Goal: Task Accomplishment & Management: Use online tool/utility

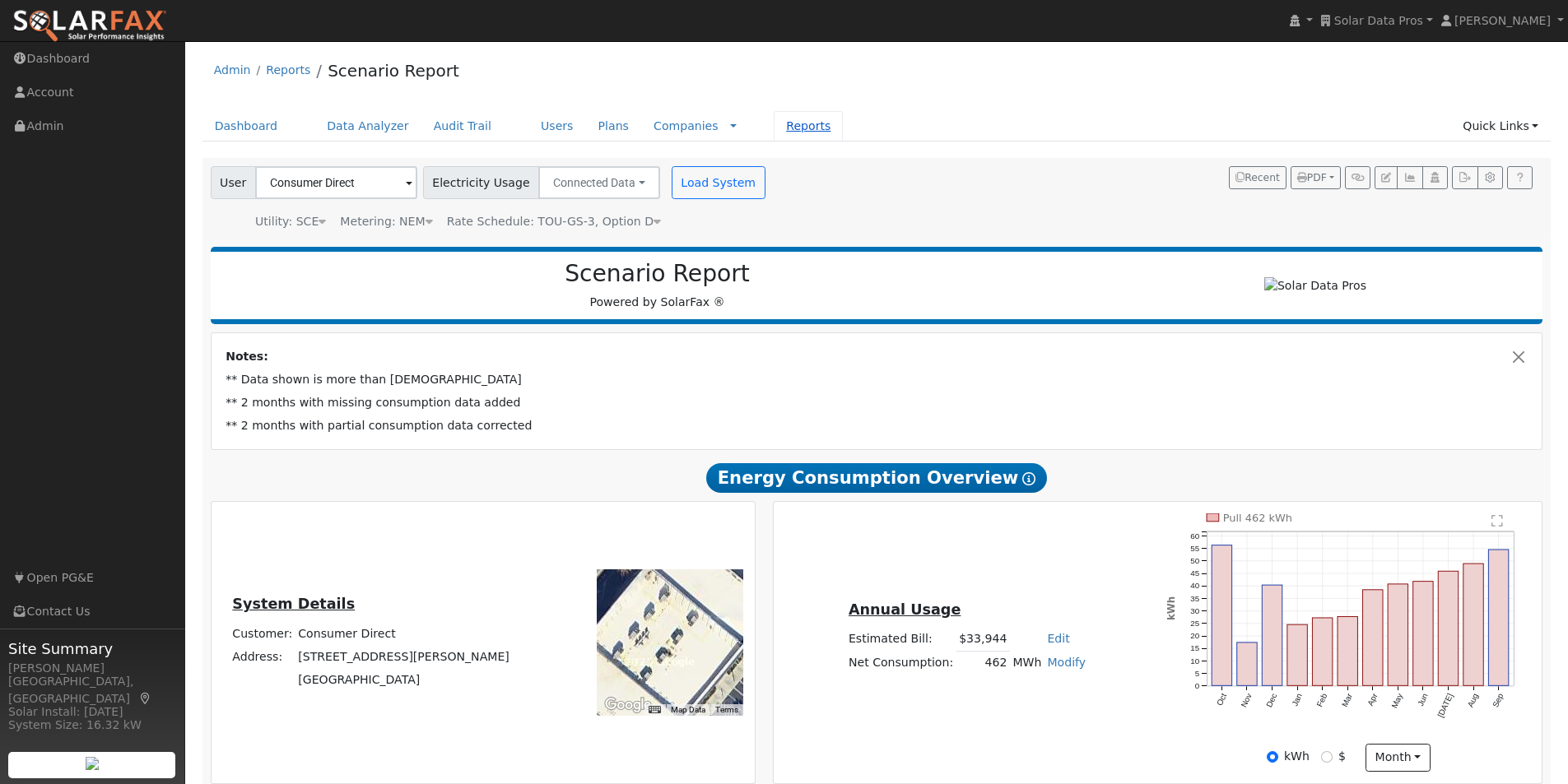
click at [780, 127] on link "Reports" at bounding box center [808, 126] width 69 height 30
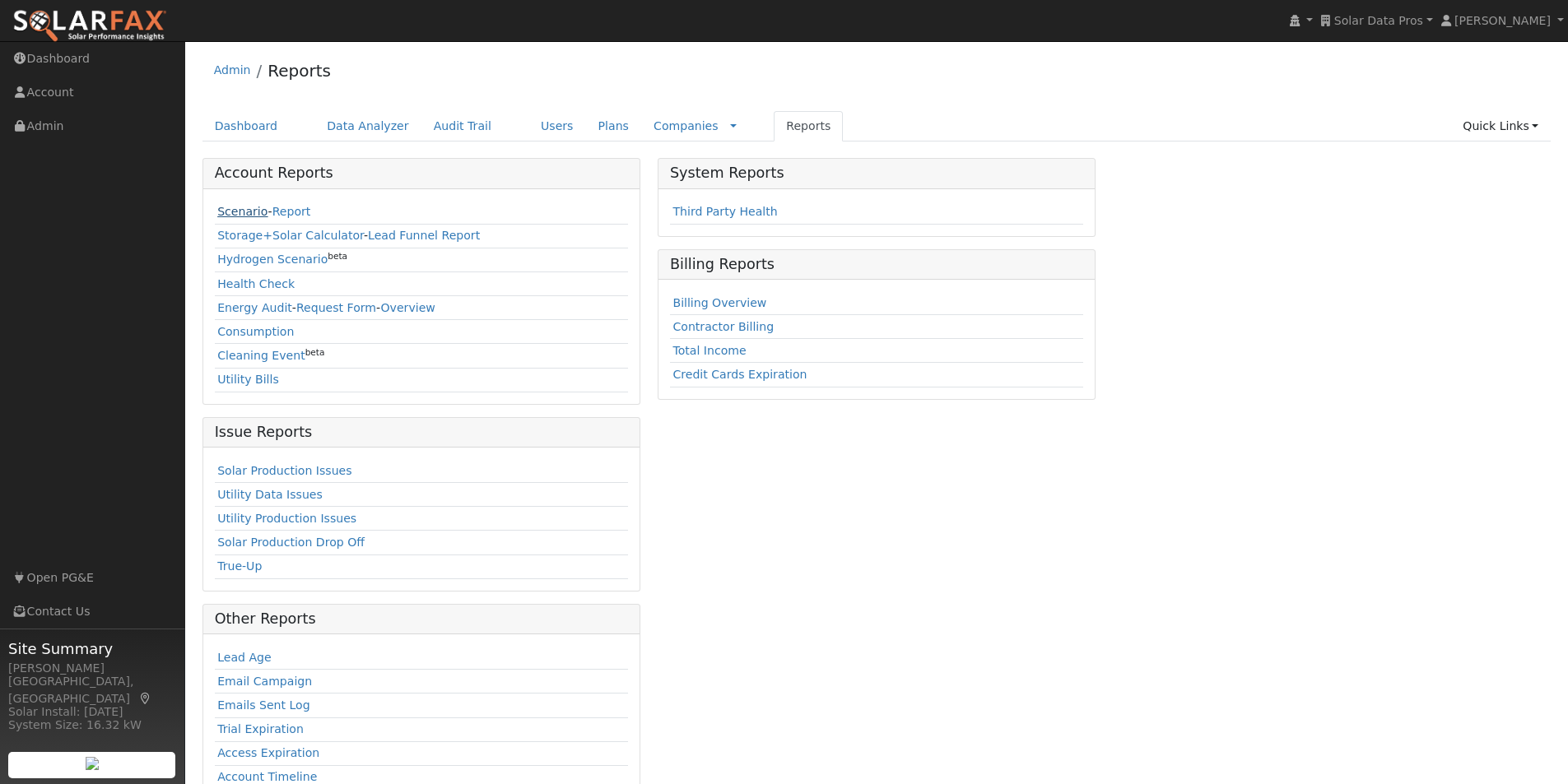
click at [234, 209] on link "Scenario" at bounding box center [242, 211] width 50 height 13
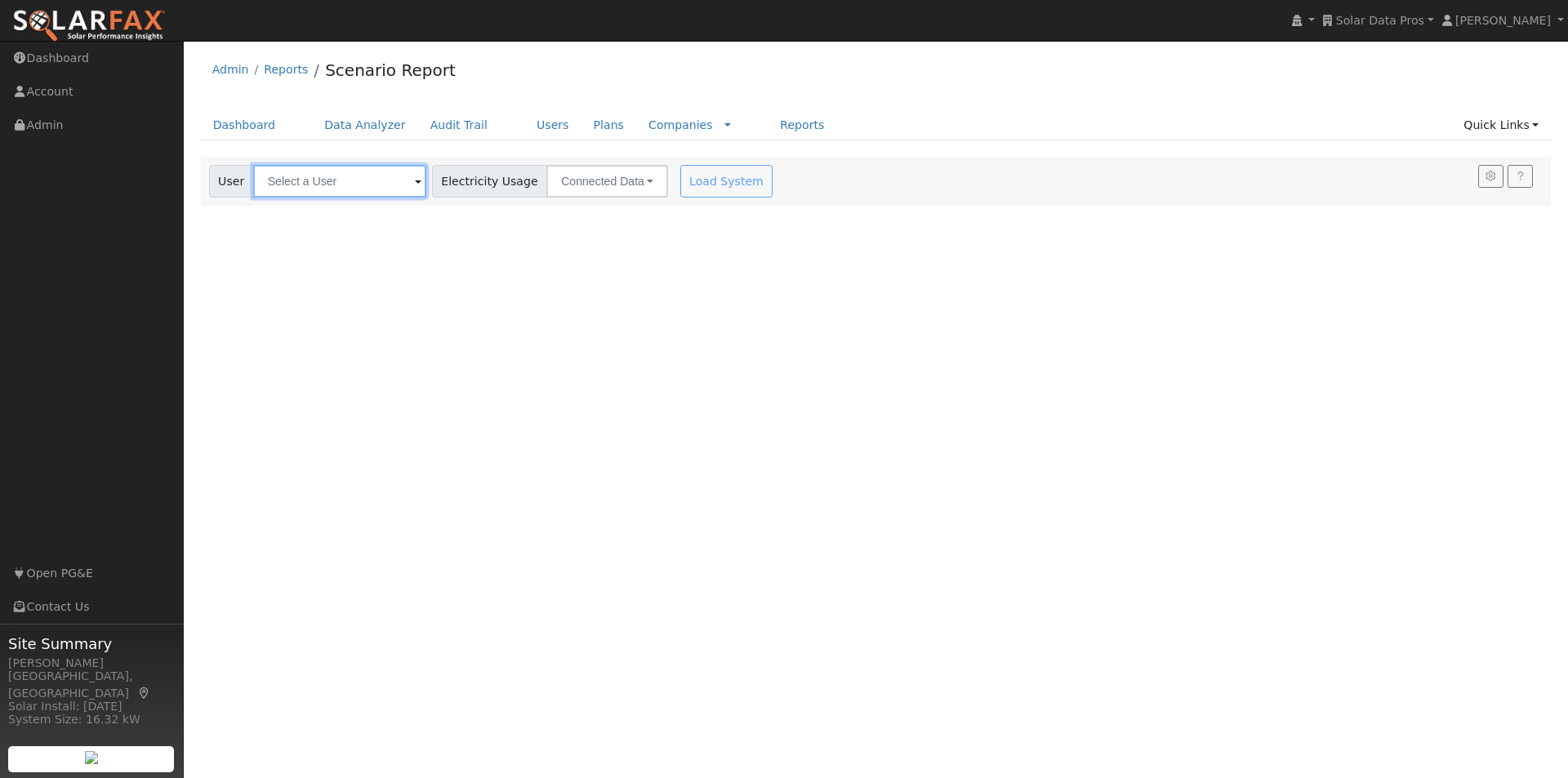
click at [318, 173] on input "text" at bounding box center [339, 181] width 173 height 33
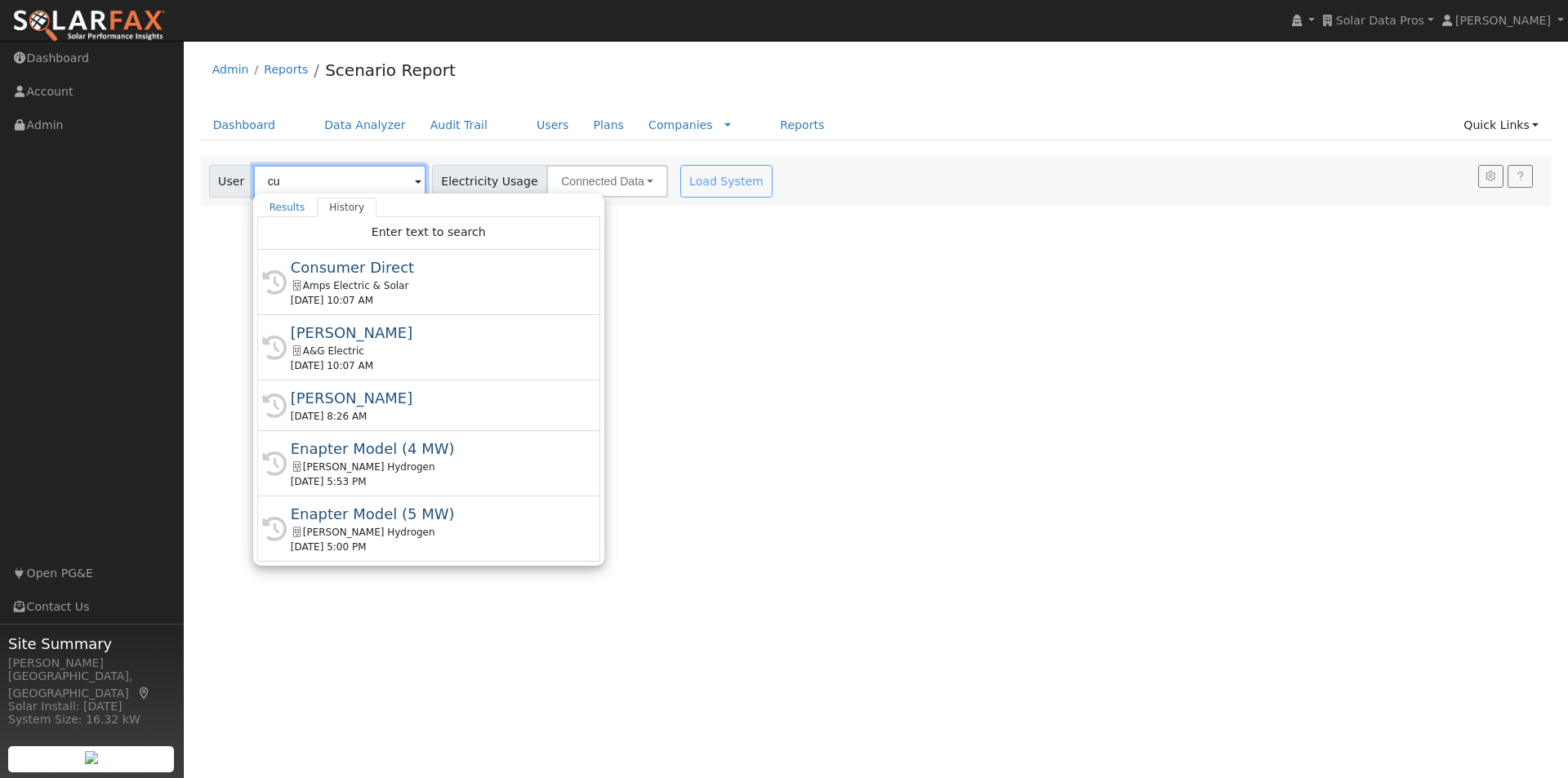
type input "c"
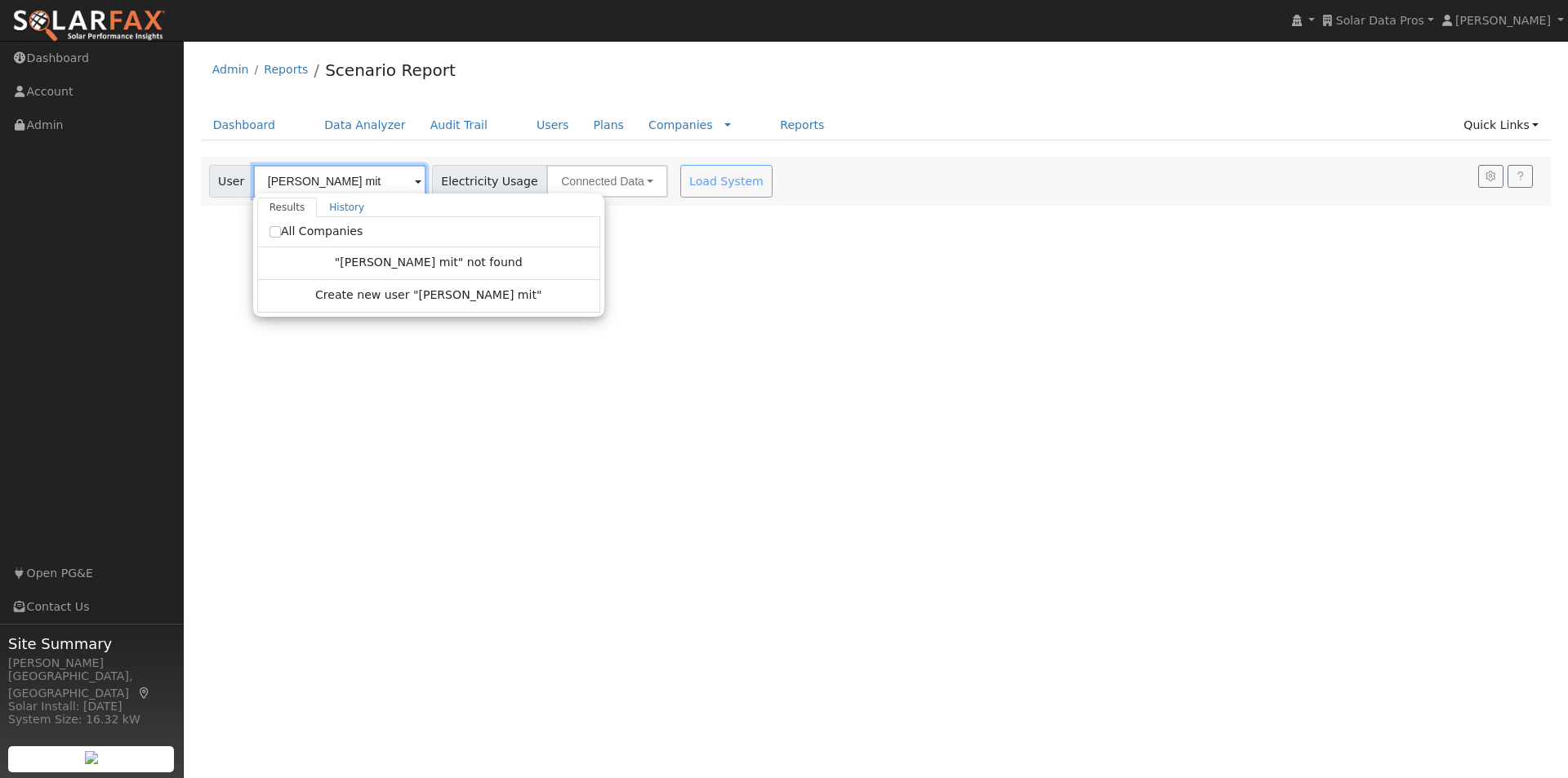
type input "curtis mit"
click at [273, 229] on input "All Companies" at bounding box center [275, 232] width 11 height 11
checkbox input "true"
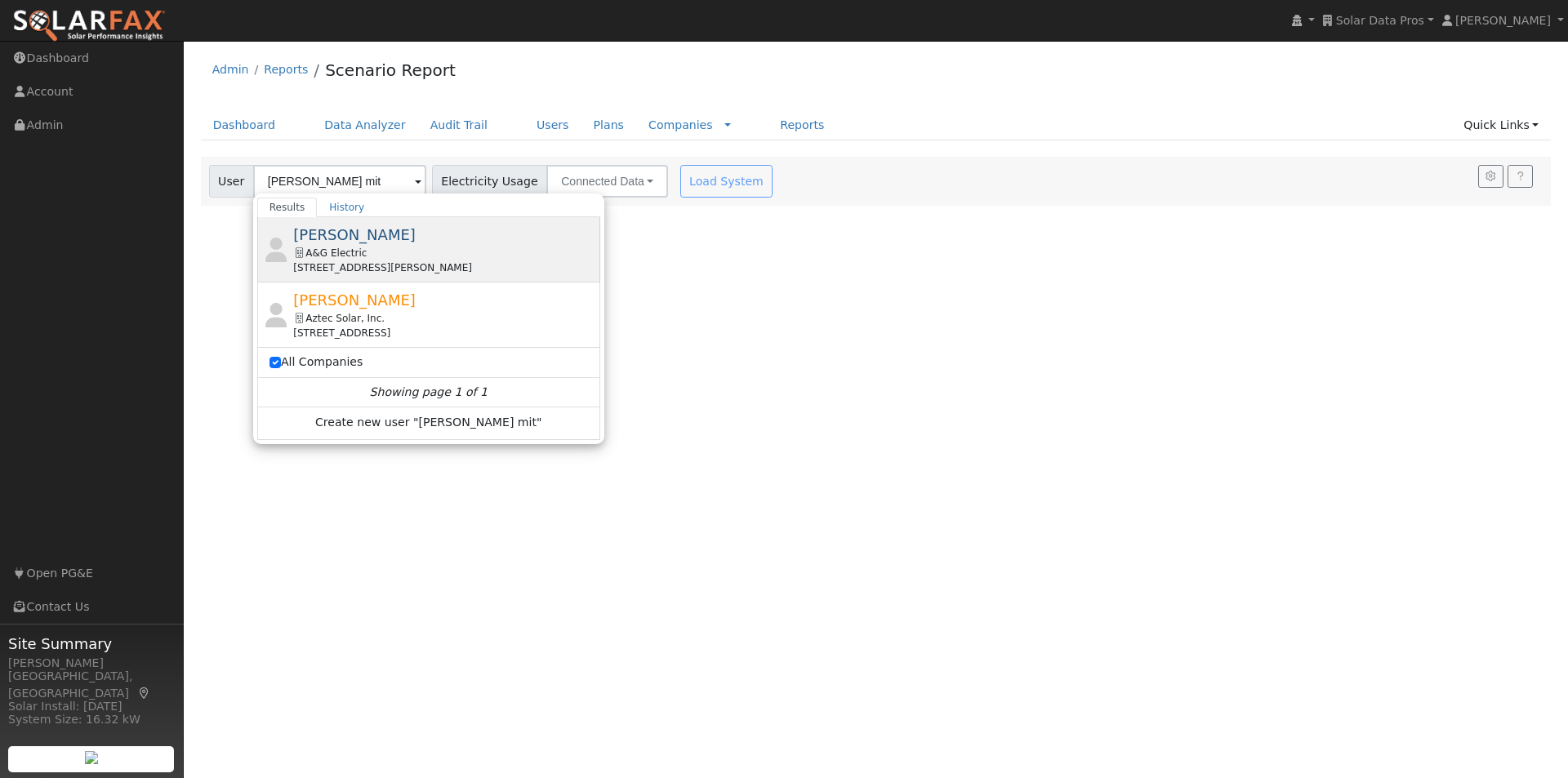
click at [356, 233] on span "Curtis Mitchell" at bounding box center [355, 235] width 123 height 17
type input "Curtis Mitchell"
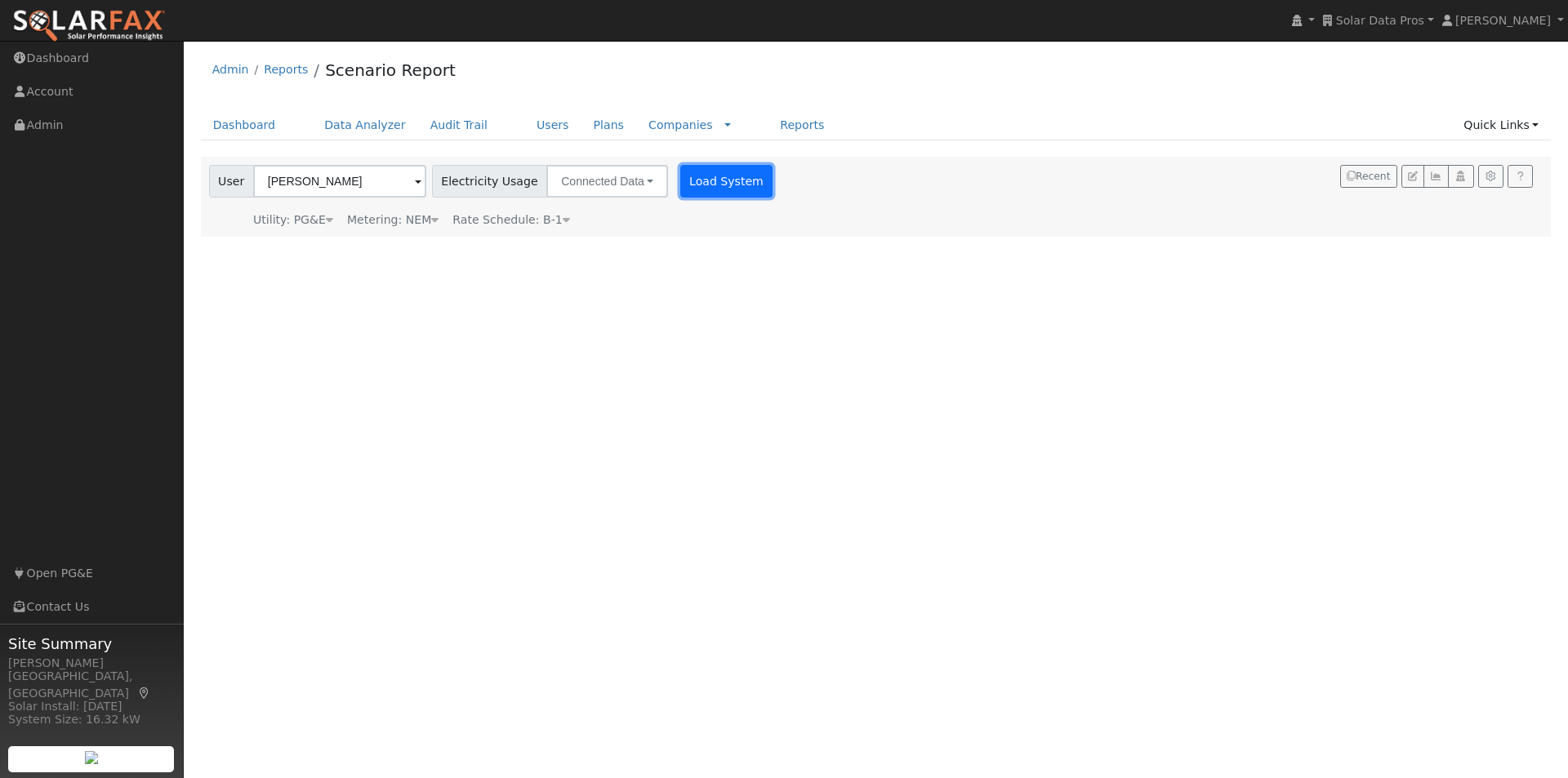
click at [716, 184] on button "Load System" at bounding box center [727, 181] width 93 height 33
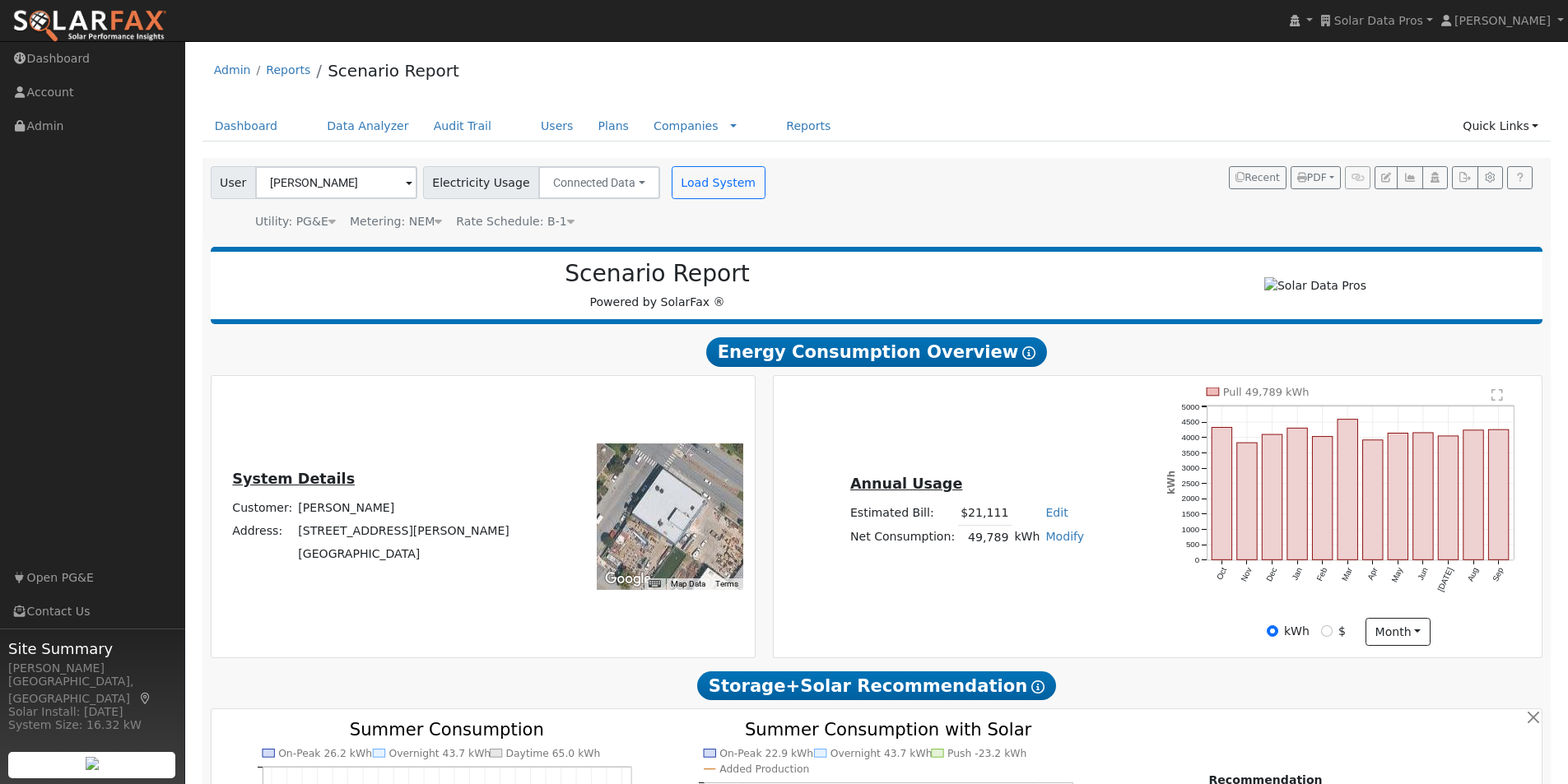
drag, startPoint x: 656, startPoint y: 525, endPoint x: 664, endPoint y: 521, distance: 8.9
click at [664, 521] on div at bounding box center [670, 516] width 147 height 147
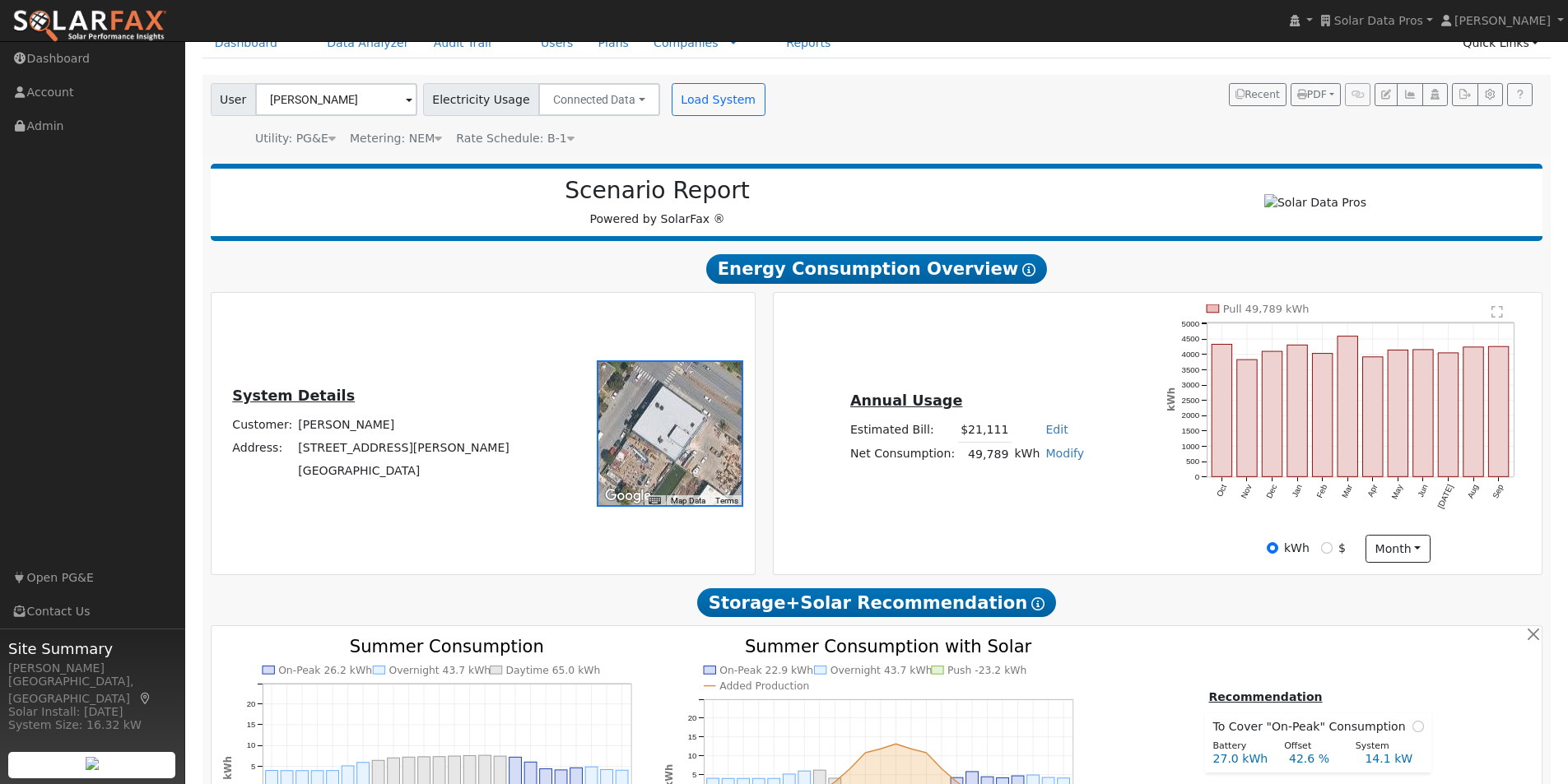
scroll to position [108, 0]
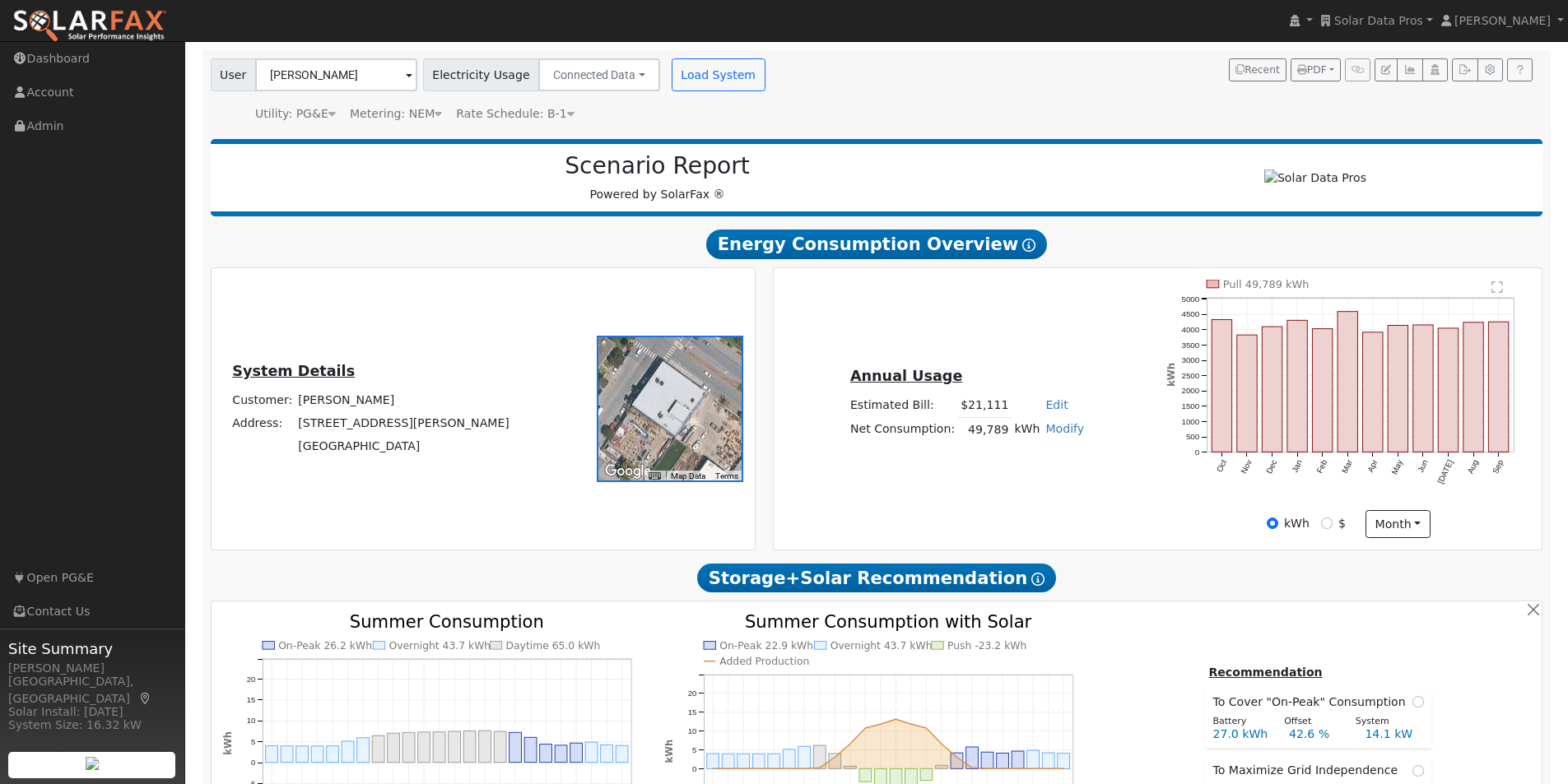
click at [567, 115] on icon at bounding box center [571, 114] width 7 height 11
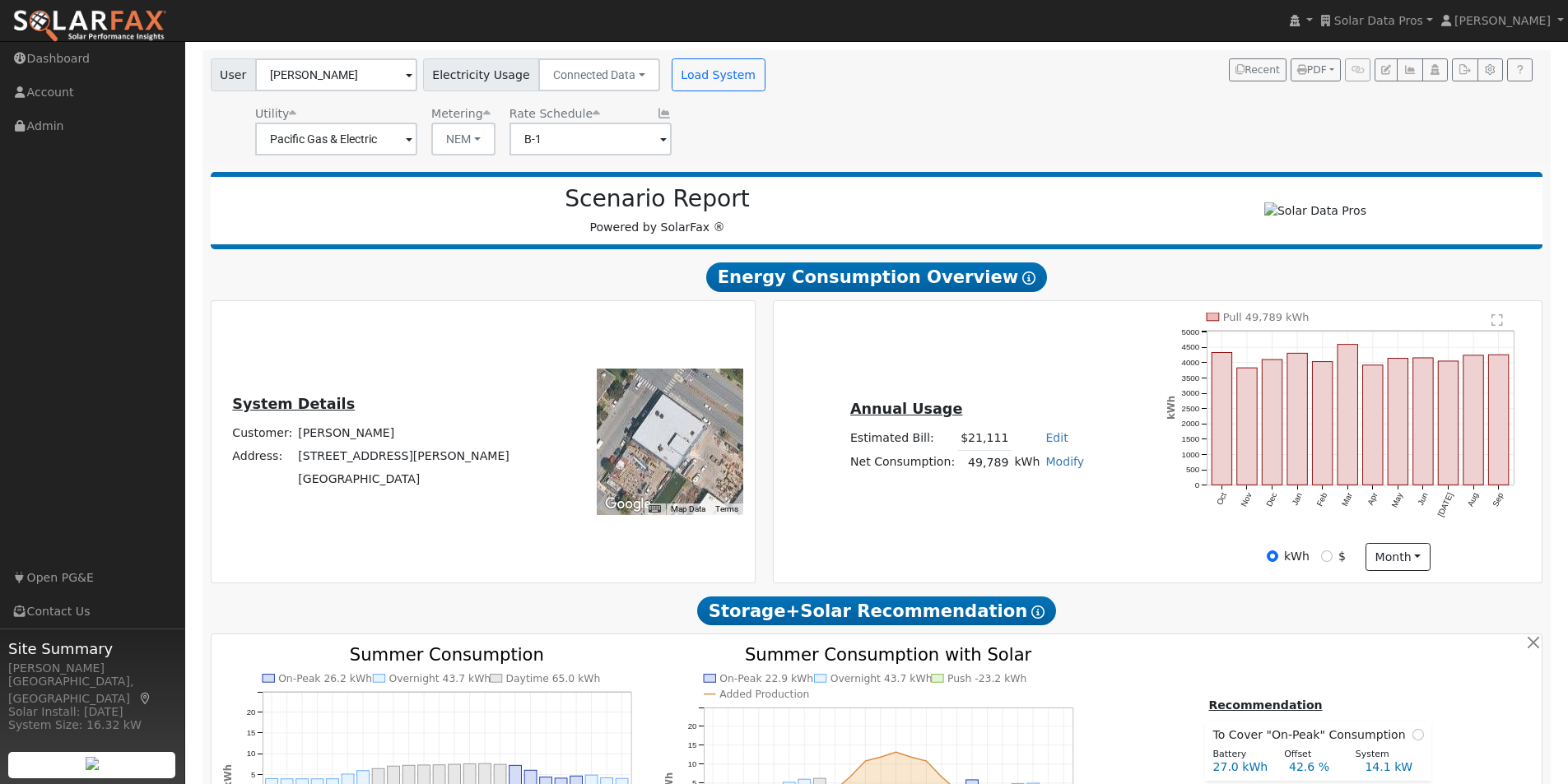
click at [657, 112] on icon at bounding box center [664, 114] width 15 height 11
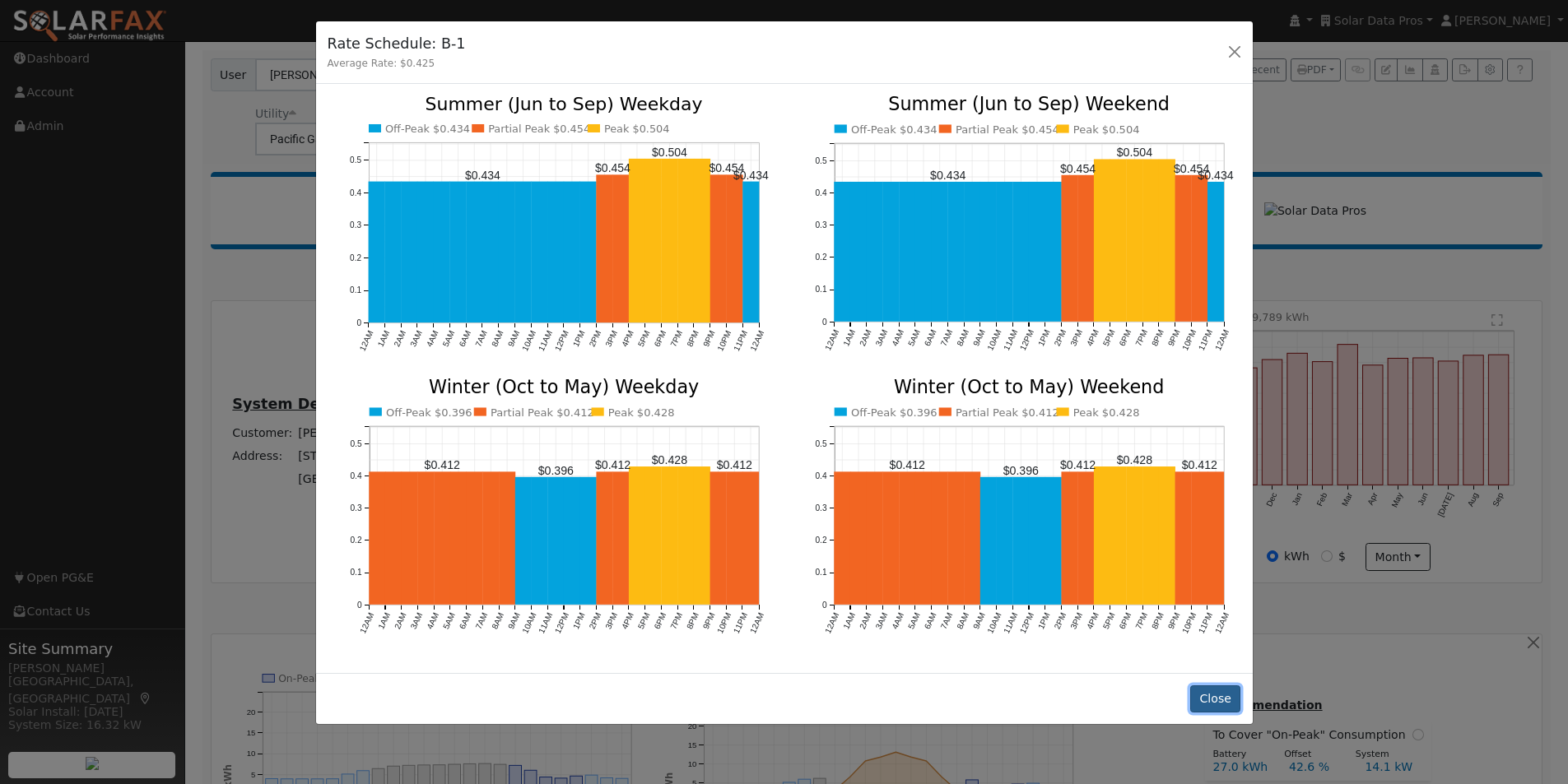
click at [1215, 687] on button "Close" at bounding box center [1215, 699] width 50 height 28
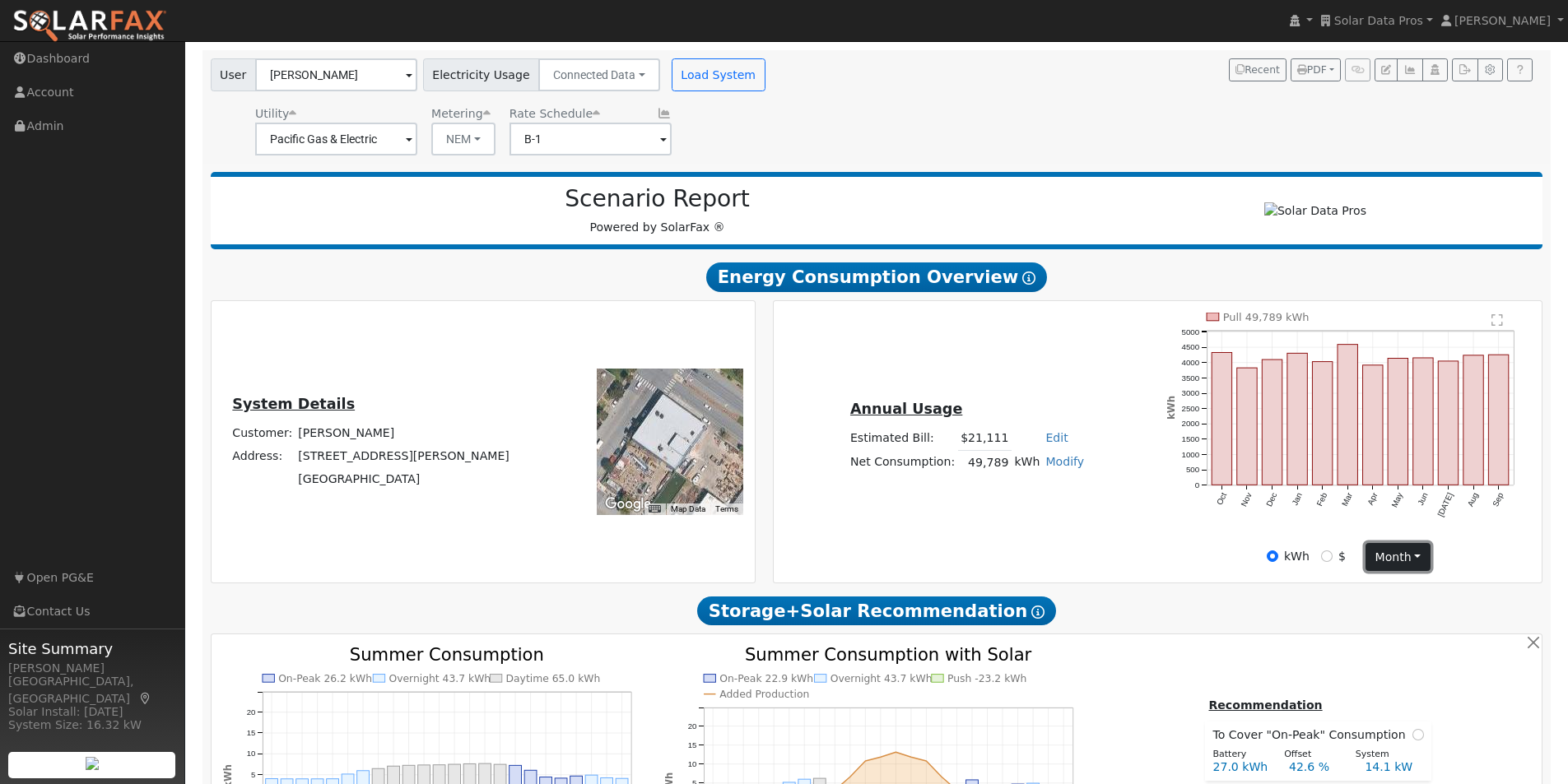
click at [1409, 556] on button "month" at bounding box center [1398, 557] width 65 height 28
click at [1393, 595] on link "Day" at bounding box center [1424, 590] width 115 height 23
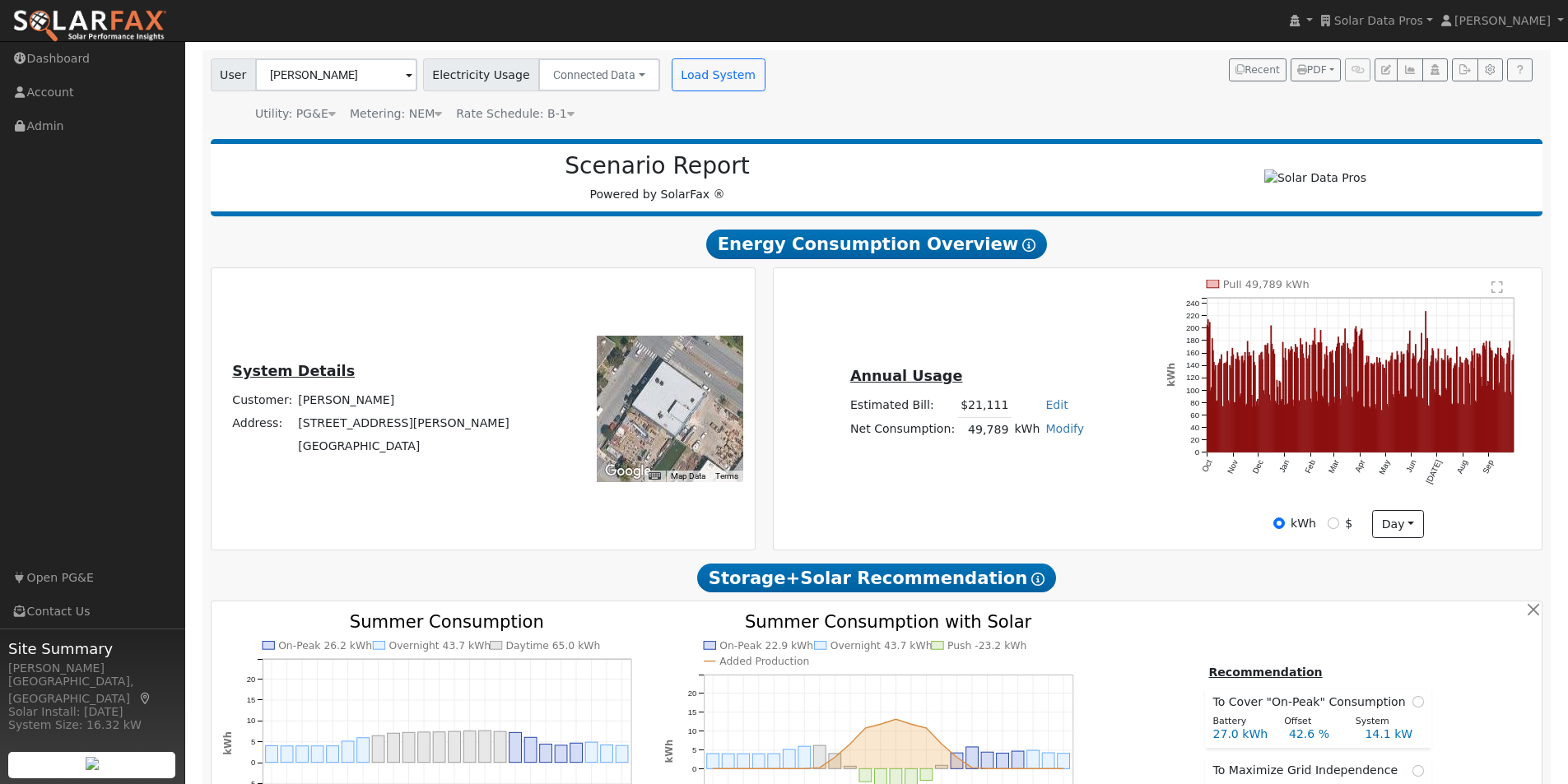
click at [1497, 294] on text "" at bounding box center [1498, 287] width 11 height 13
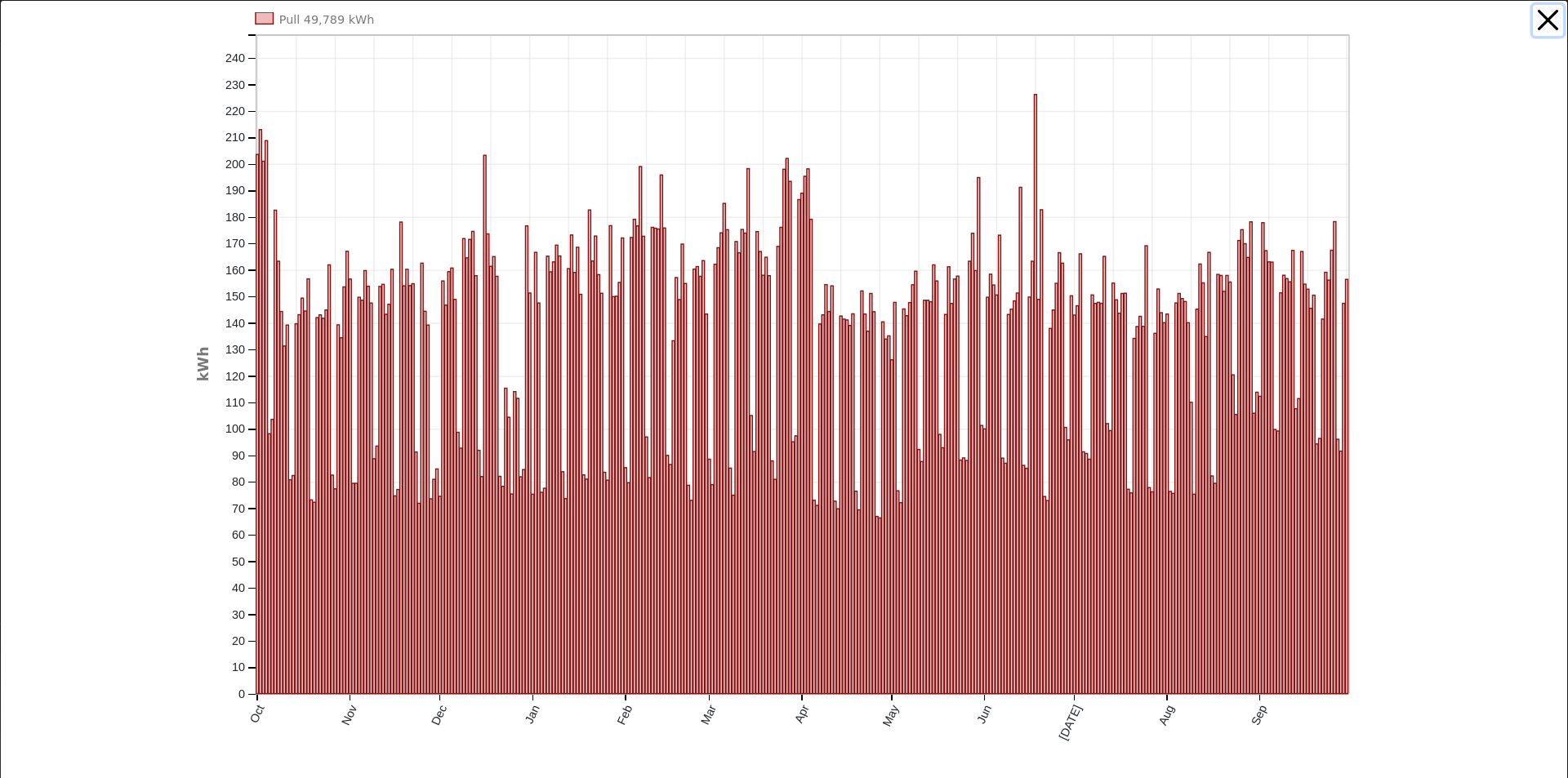
click at [1532, 19] on button "button" at bounding box center [1548, 20] width 31 height 31
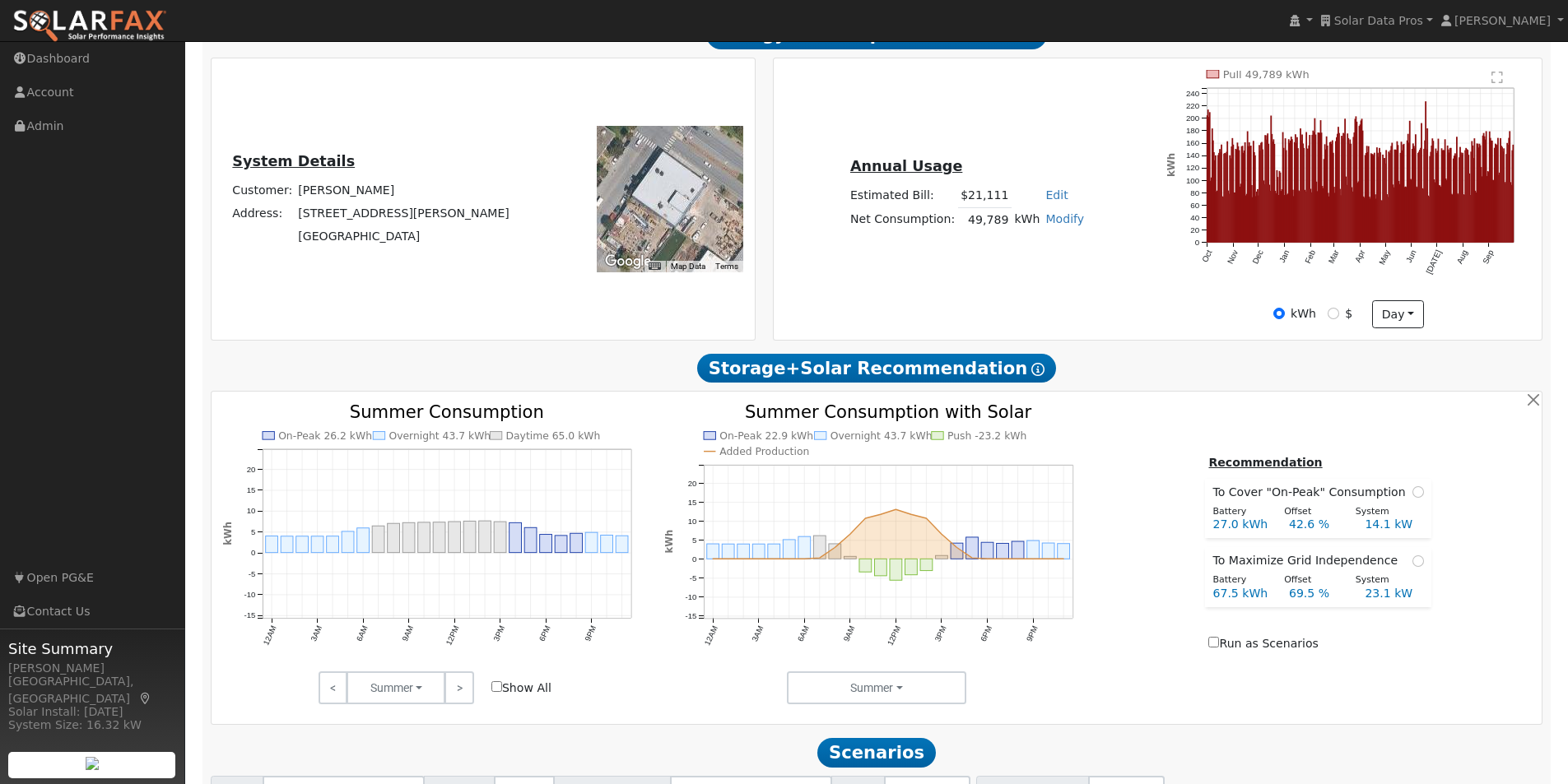
scroll to position [355, 0]
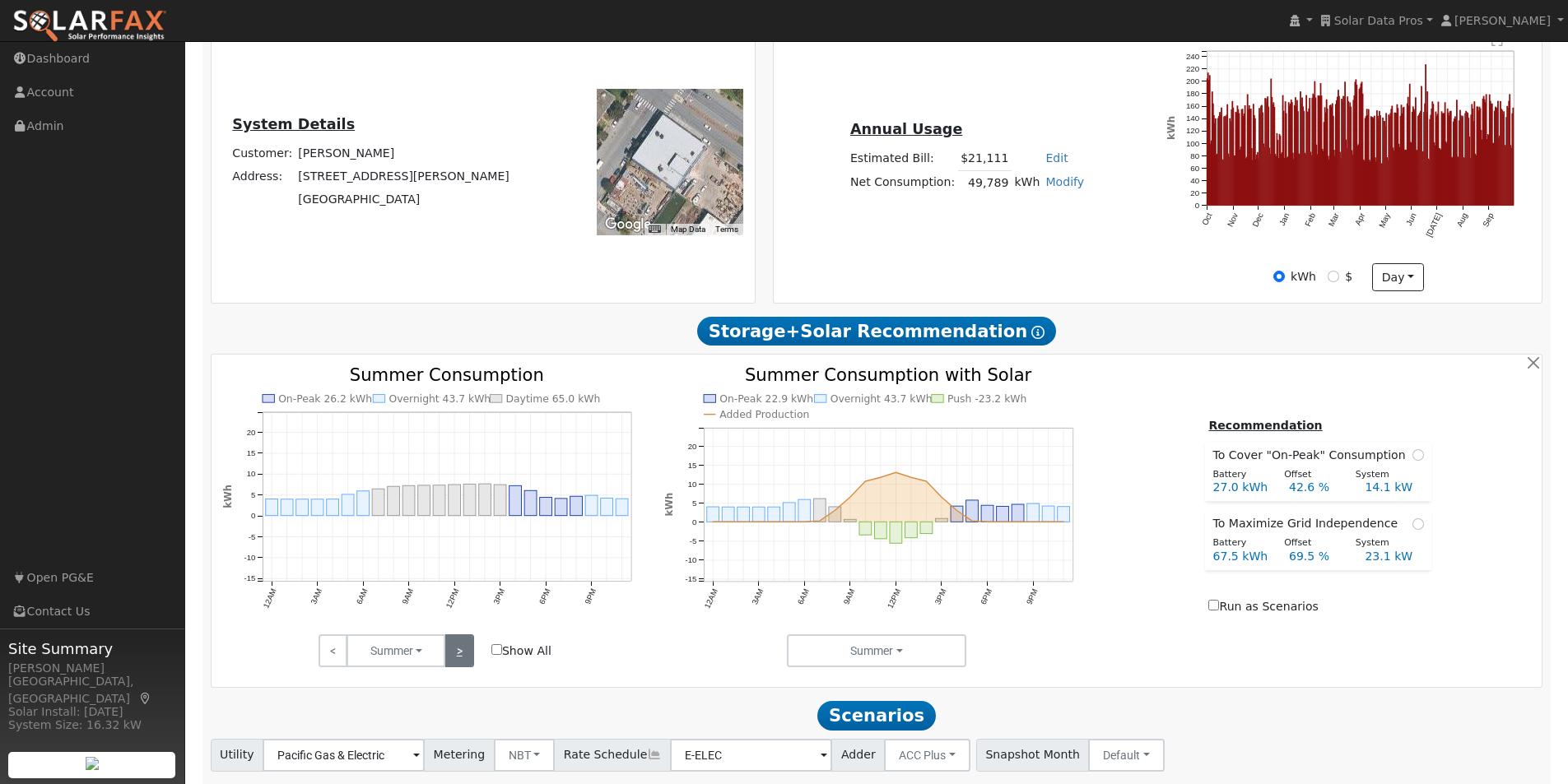
click at [461, 660] on link ">" at bounding box center [458, 651] width 29 height 33
click at [457, 657] on link ">" at bounding box center [458, 651] width 29 height 33
click at [498, 654] on input "Show All" at bounding box center [497, 650] width 11 height 11
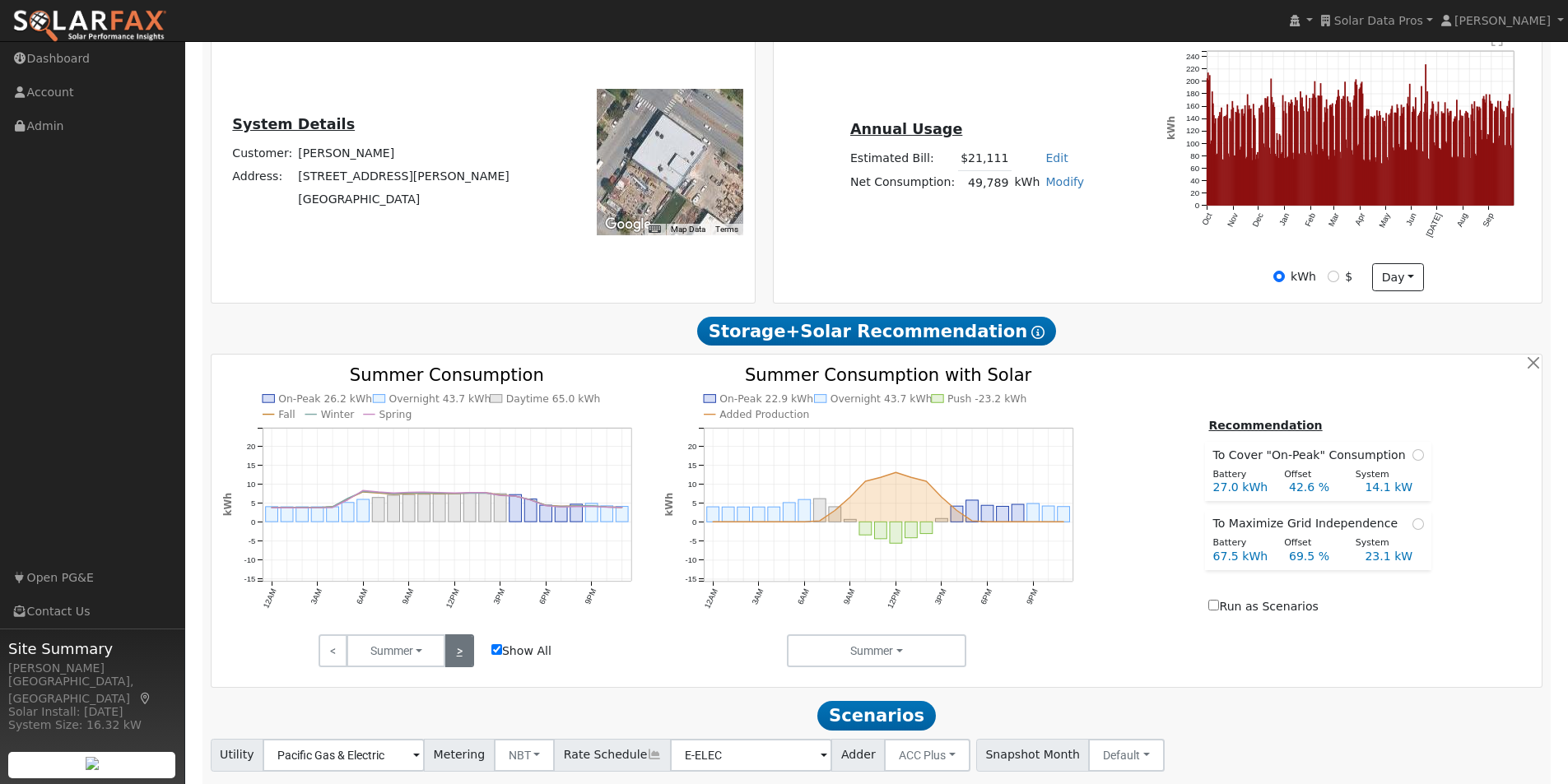
click at [456, 652] on link ">" at bounding box center [458, 651] width 29 height 33
click at [457, 652] on link ">" at bounding box center [458, 651] width 29 height 33
click at [497, 655] on input "Show All" at bounding box center [497, 650] width 11 height 11
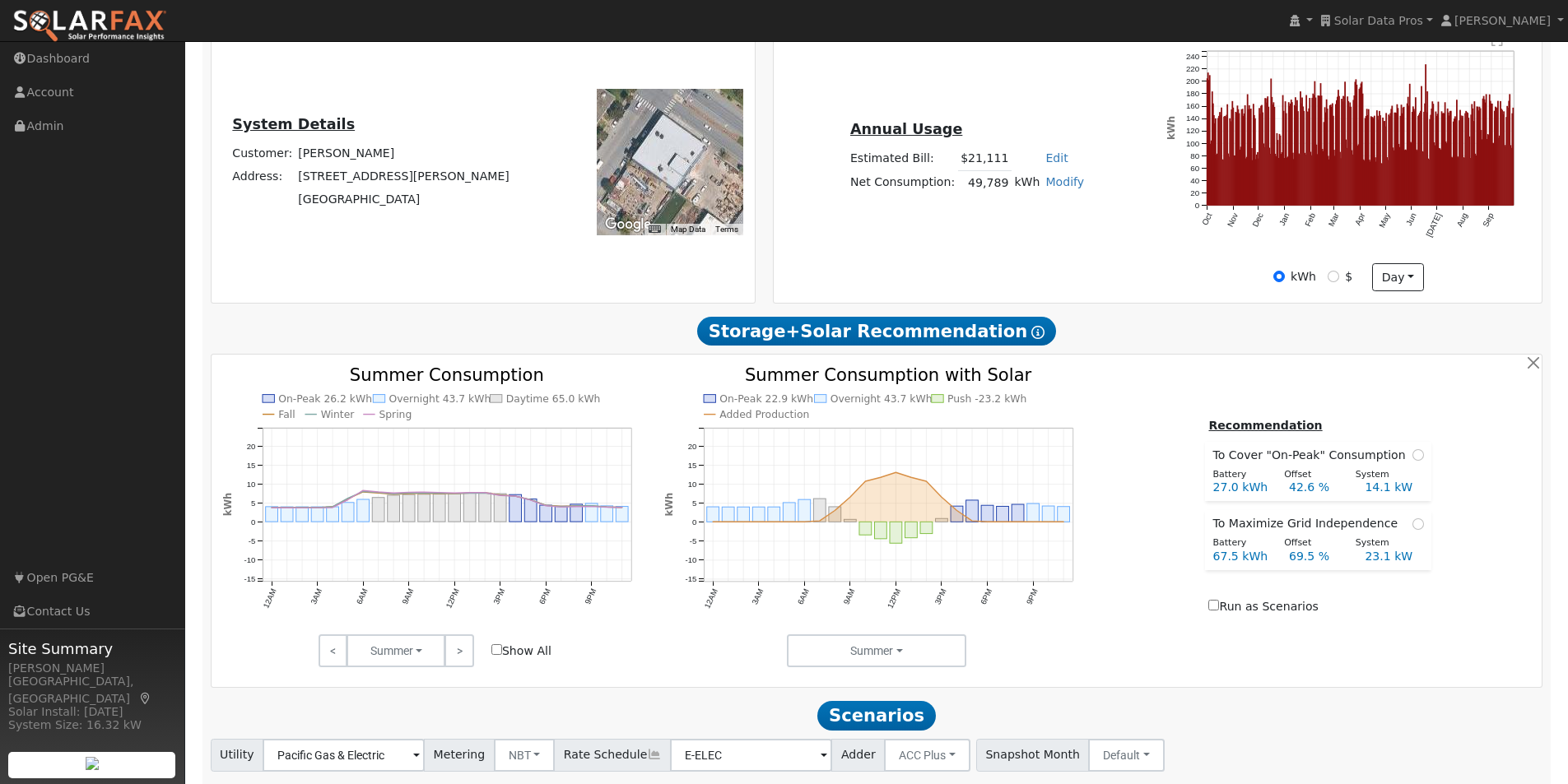
checkbox input "false"
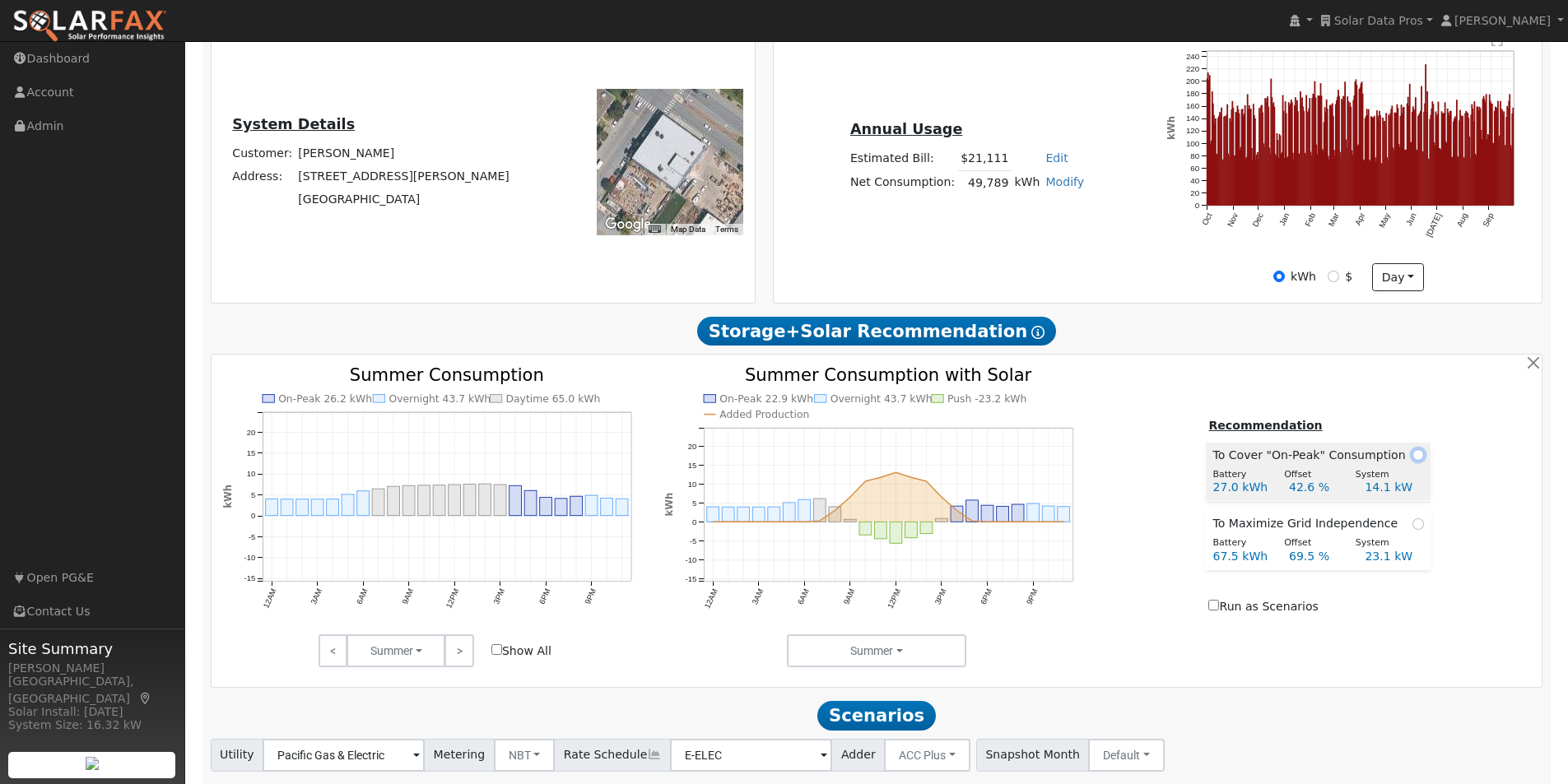
click at [1416, 460] on input "radio" at bounding box center [1418, 454] width 11 height 11
radio input "true"
click at [1413, 530] on input "radio" at bounding box center [1418, 524] width 11 height 11
radio input "true"
radio input "false"
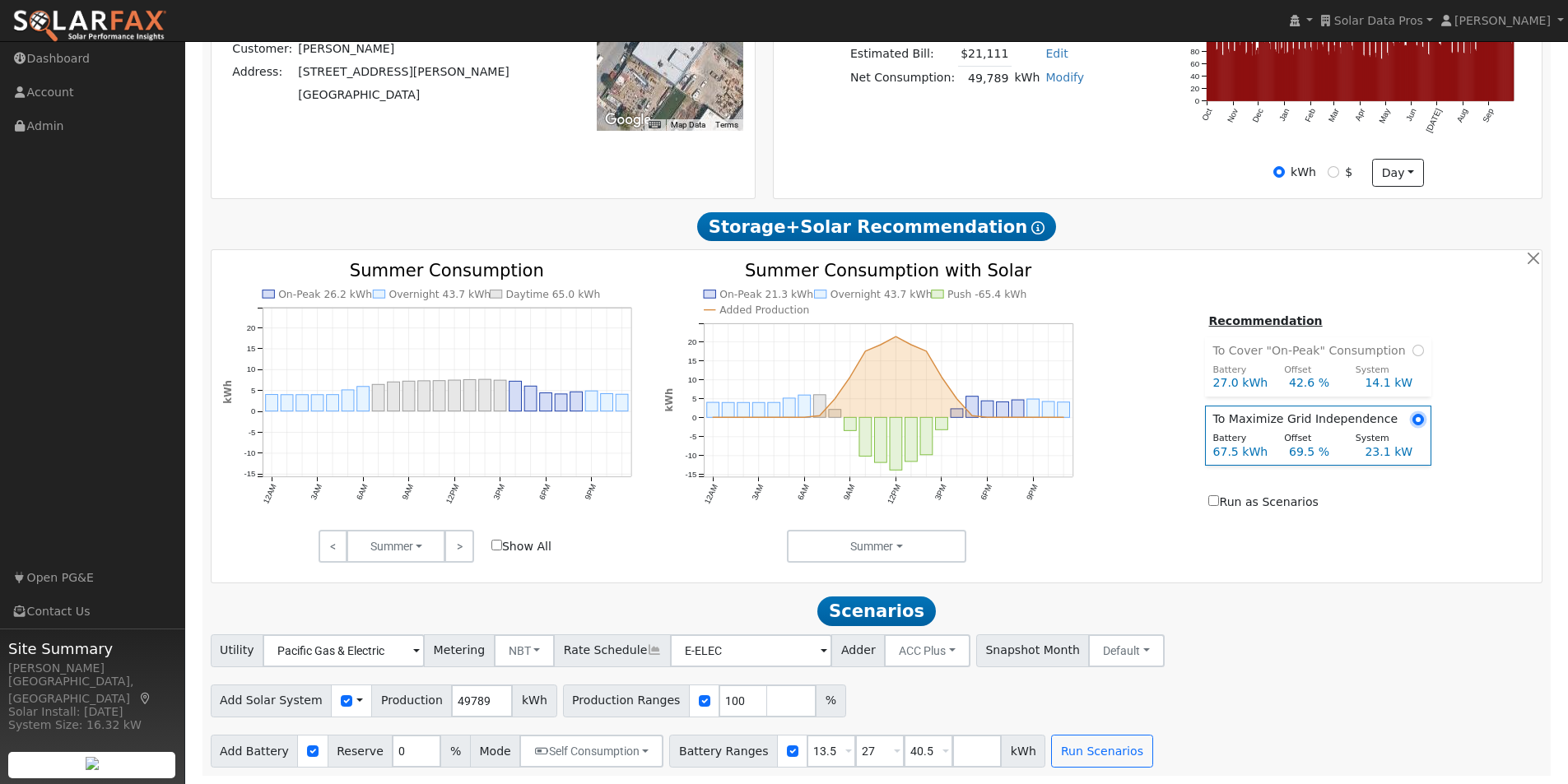
scroll to position [466, 0]
drag, startPoint x: 791, startPoint y: 751, endPoint x: 722, endPoint y: 751, distance: 69.0
click at [722, 751] on div "Battery Ranges 13.5 Overrides Reserve % Mode None None Self Consumption Peak Sa…" at bounding box center [857, 752] width 376 height 33
type input "27"
type input "40.5"
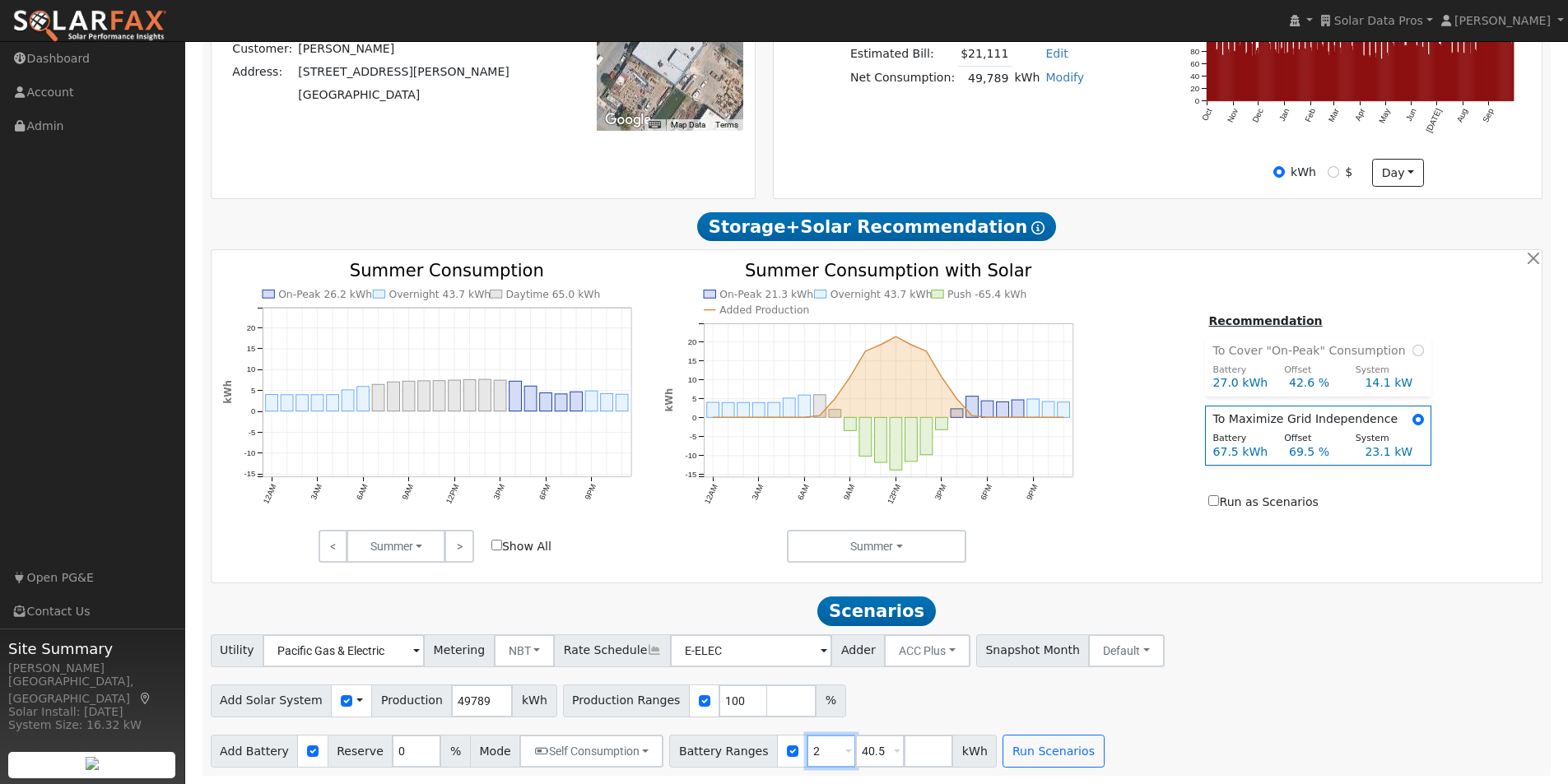
type input "40.5"
type input "4"
type input "25"
type input "50"
type input "75"
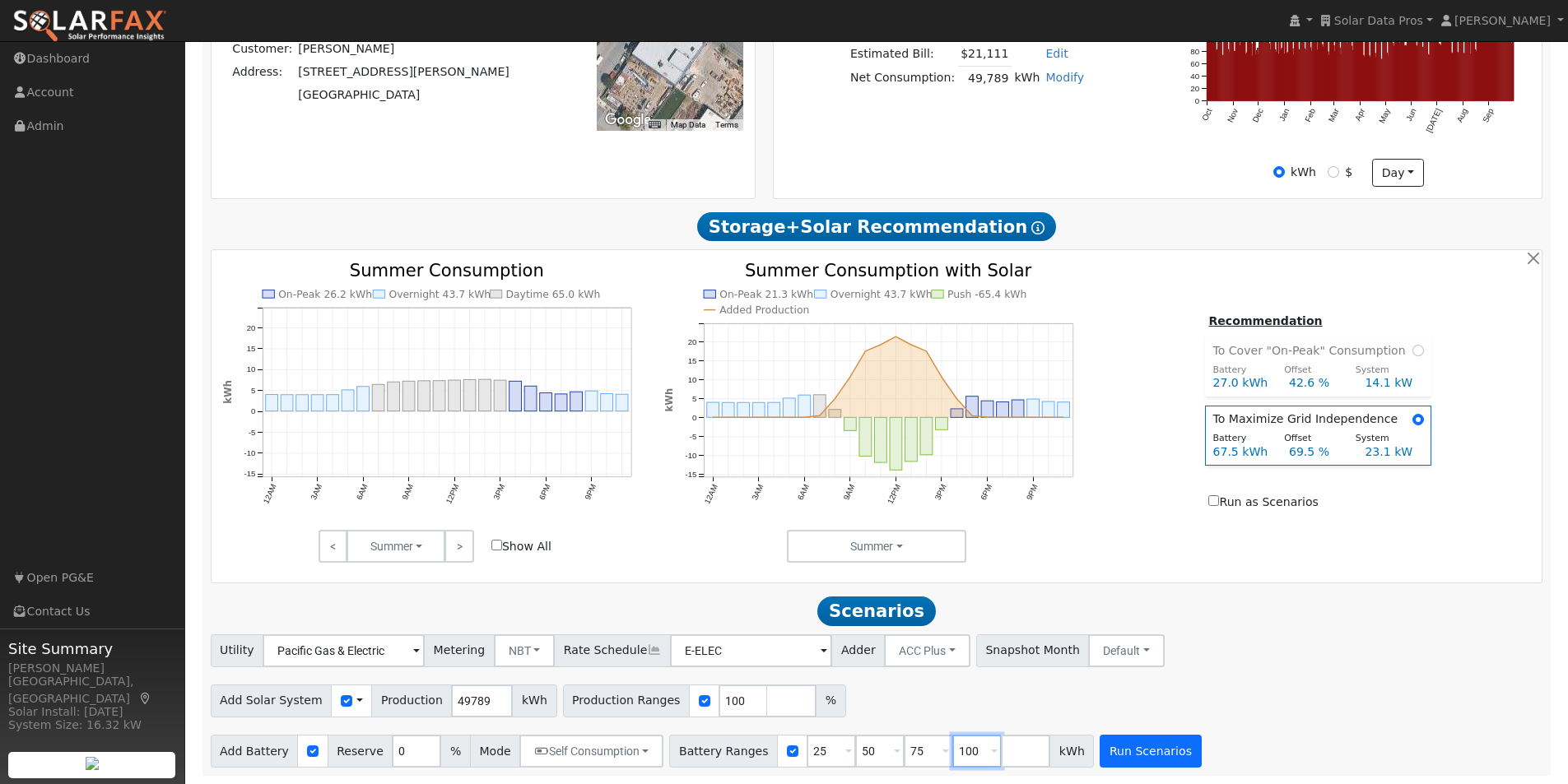
type input "100"
click at [1109, 752] on button "Run Scenarios" at bounding box center [1150, 752] width 102 height 33
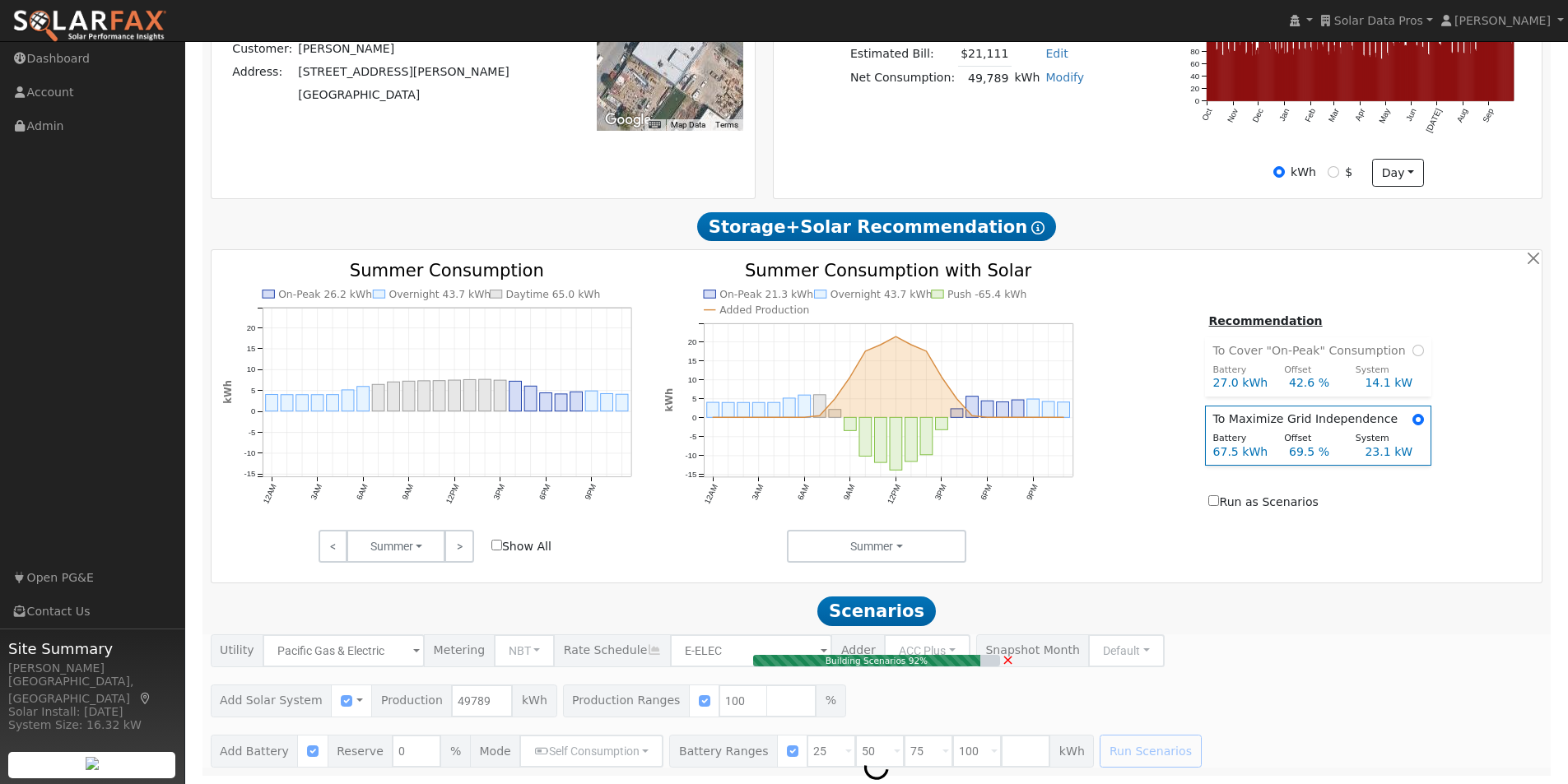
type input "33.2"
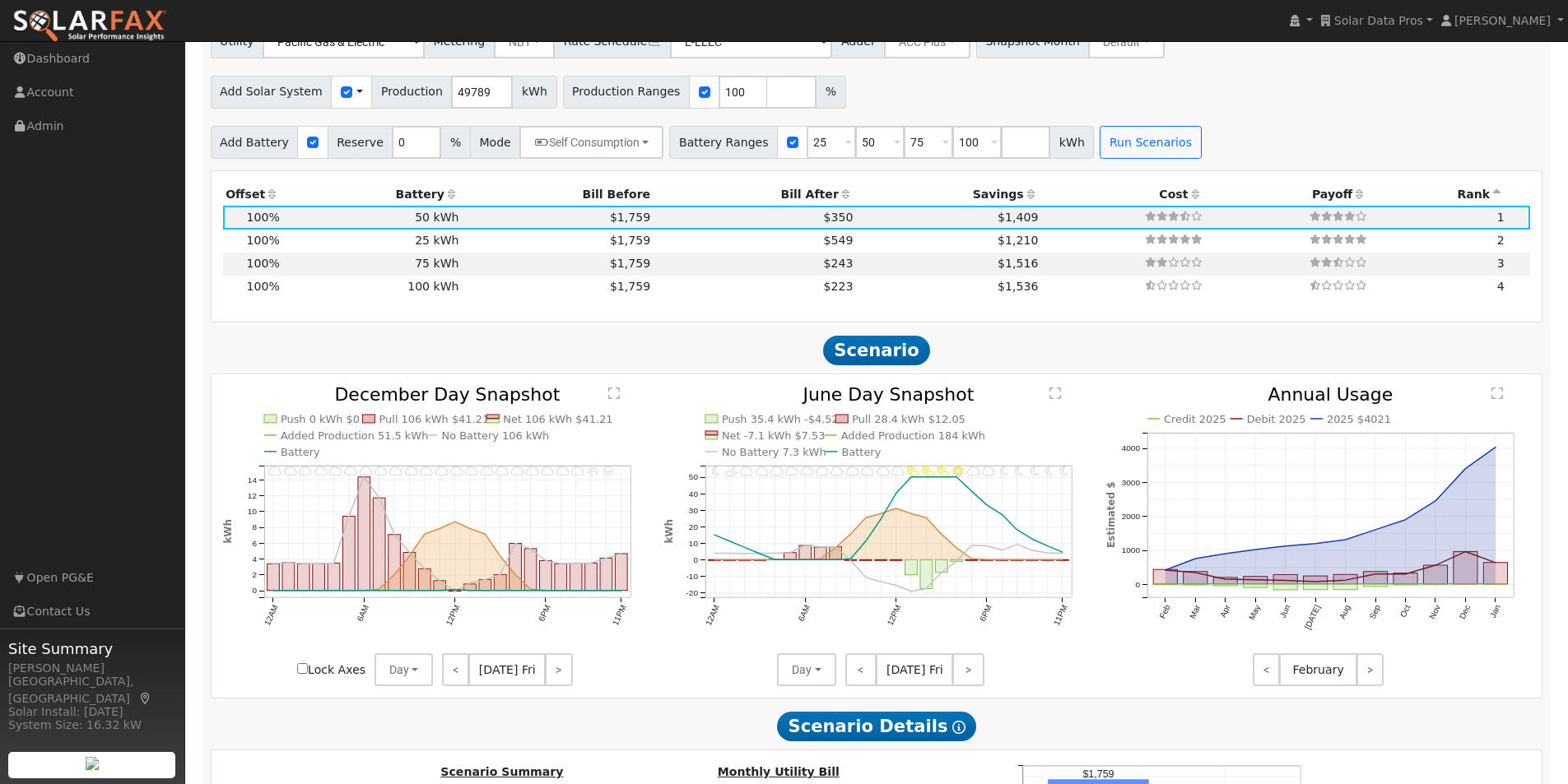
scroll to position [1094, 0]
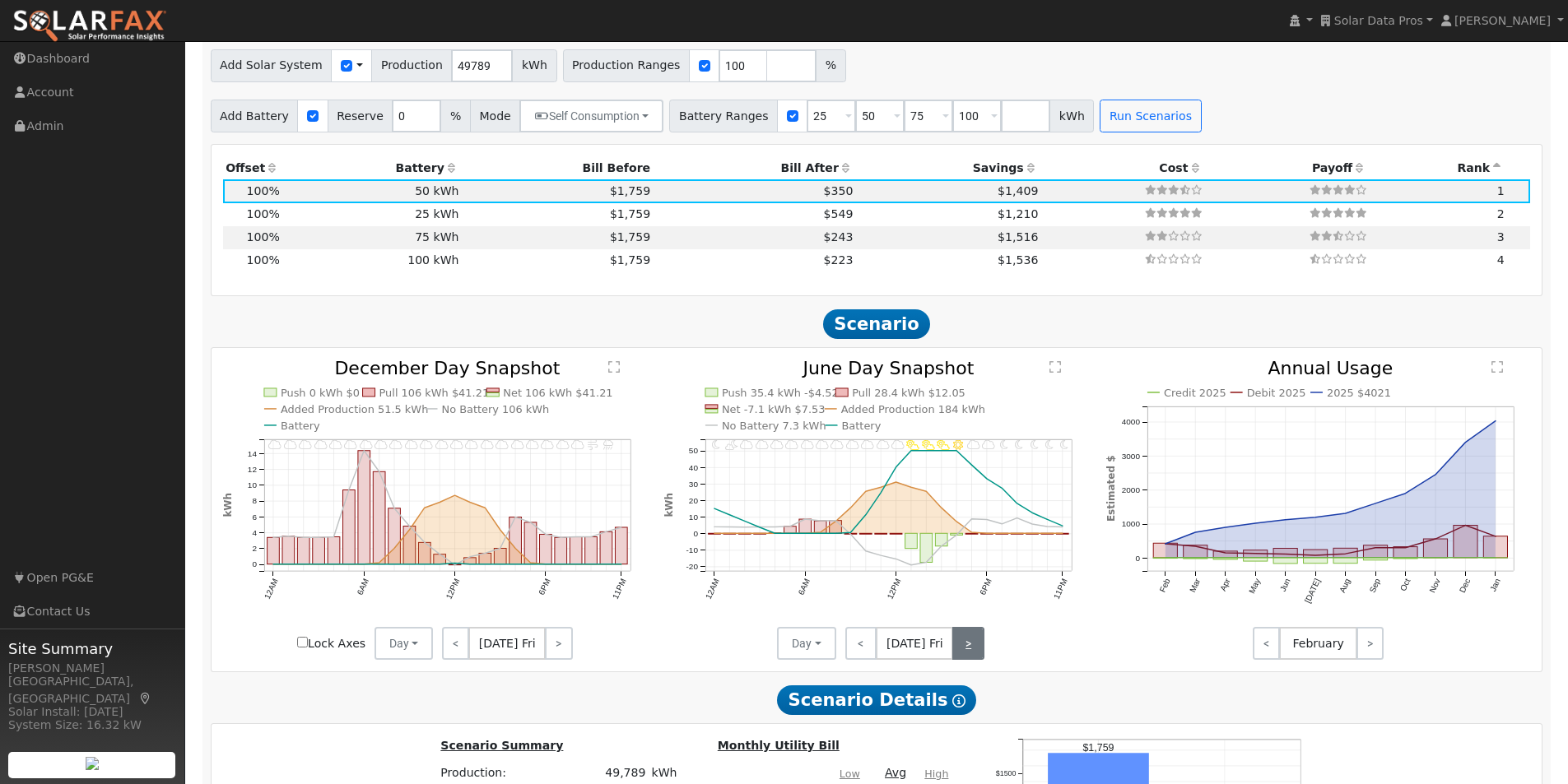
click at [971, 656] on link ">" at bounding box center [968, 644] width 32 height 33
click at [1060, 373] on text "" at bounding box center [1056, 367] width 11 height 13
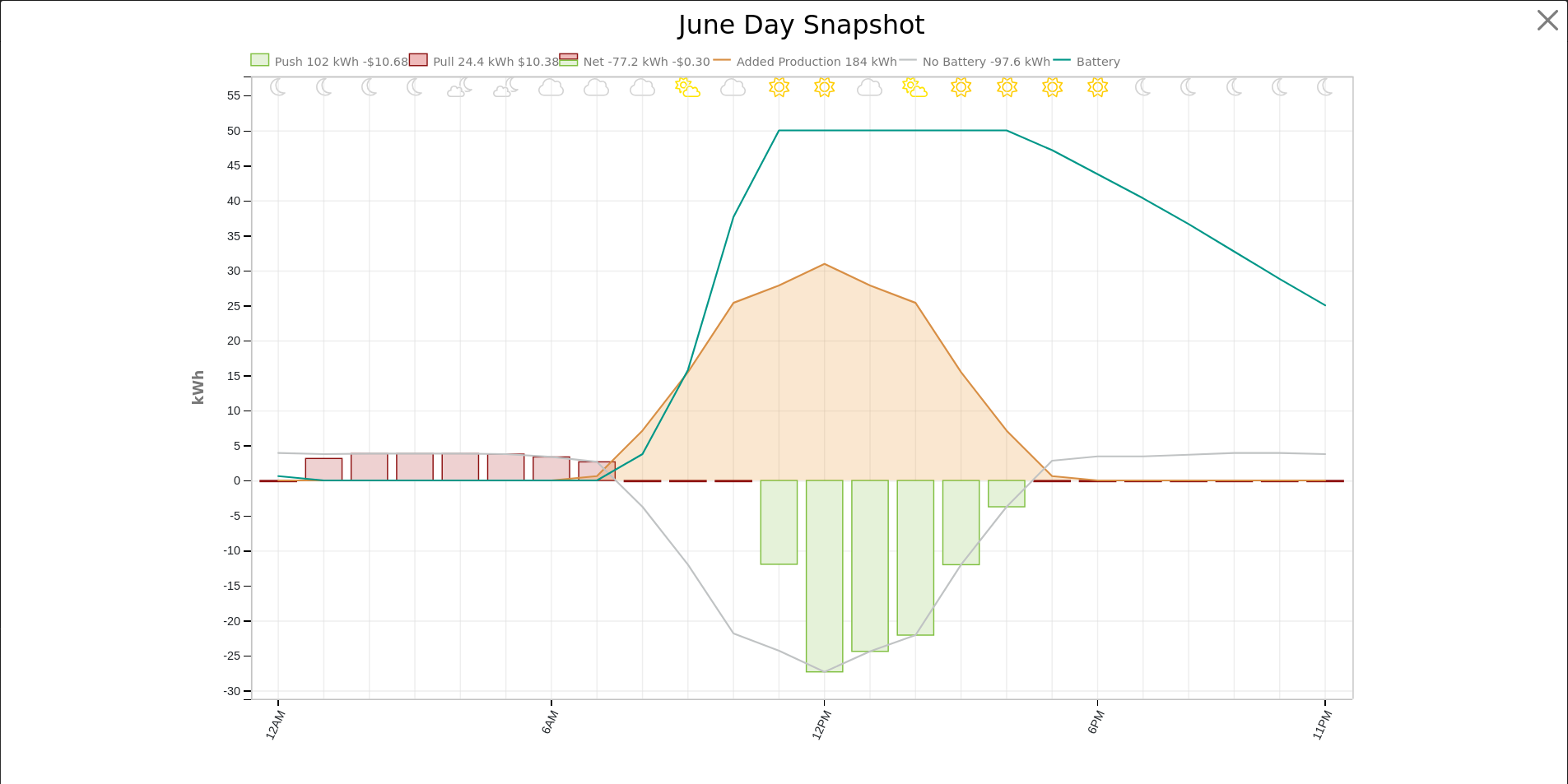
scroll to position [1099, 0]
click at [1545, 16] on button "button" at bounding box center [1561, 20] width 31 height 31
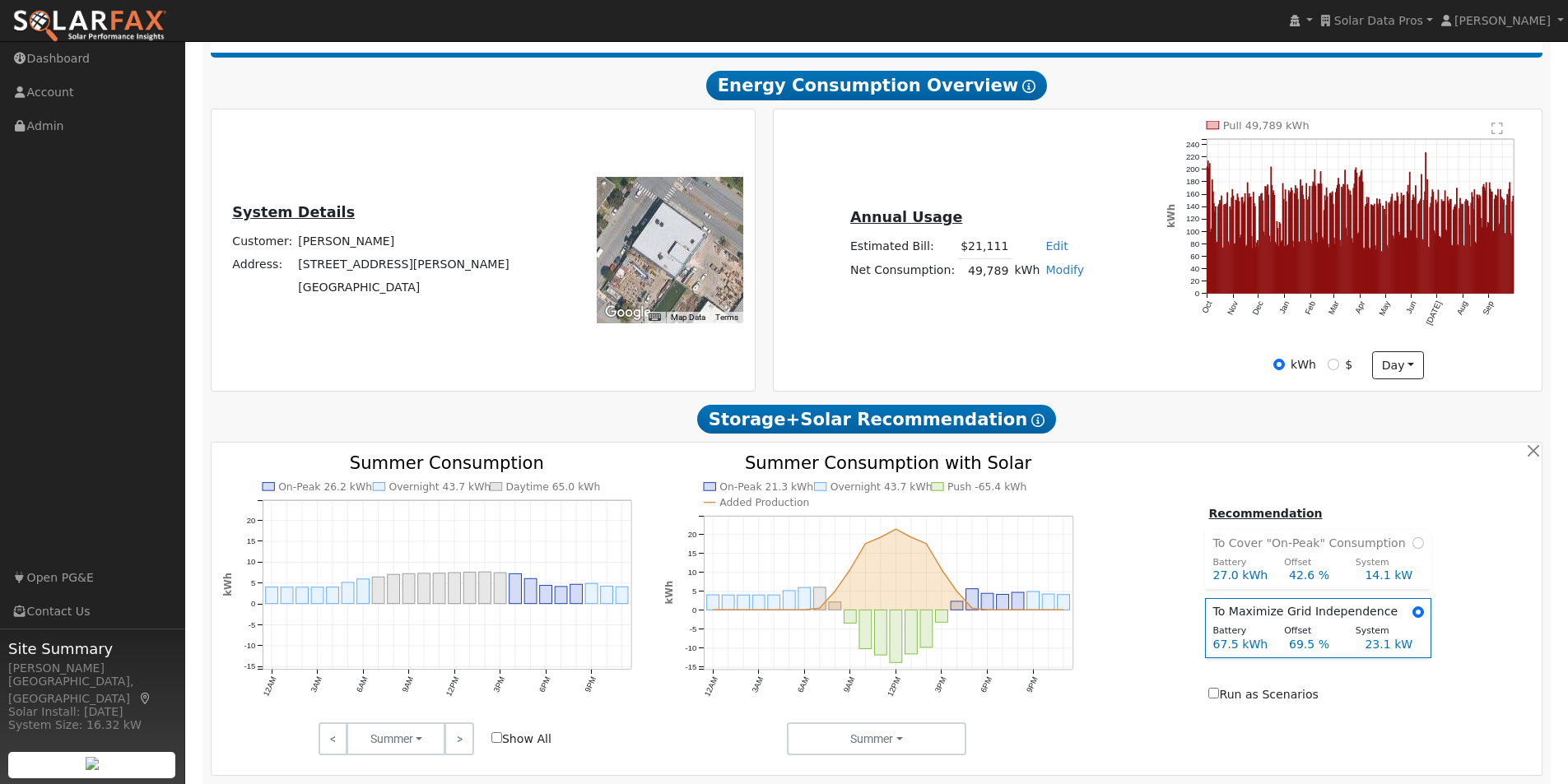
scroll to position [260, 0]
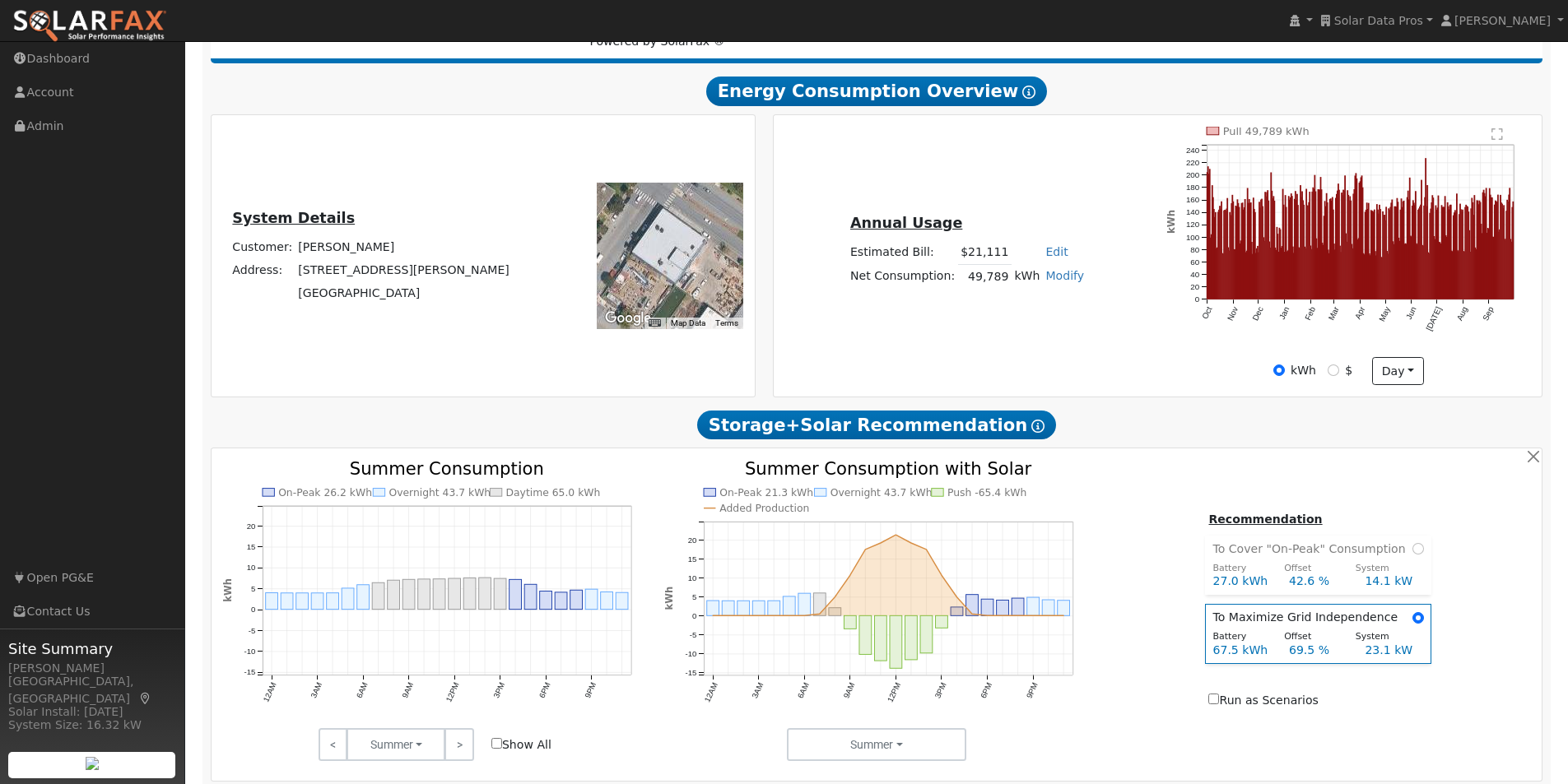
click at [1048, 283] on link "Modify" at bounding box center [1065, 275] width 39 height 13
click at [1005, 307] on link "Add Consumption" at bounding box center [1002, 303] width 138 height 23
type input "49789"
click at [1121, 185] on div "Annual Usage Estimated Bill: $21,111 Edit Estimated Bill $ Annual Net Consumpti…" at bounding box center [1158, 256] width 763 height 259
click at [1059, 277] on link "Modify" at bounding box center [1065, 275] width 39 height 13
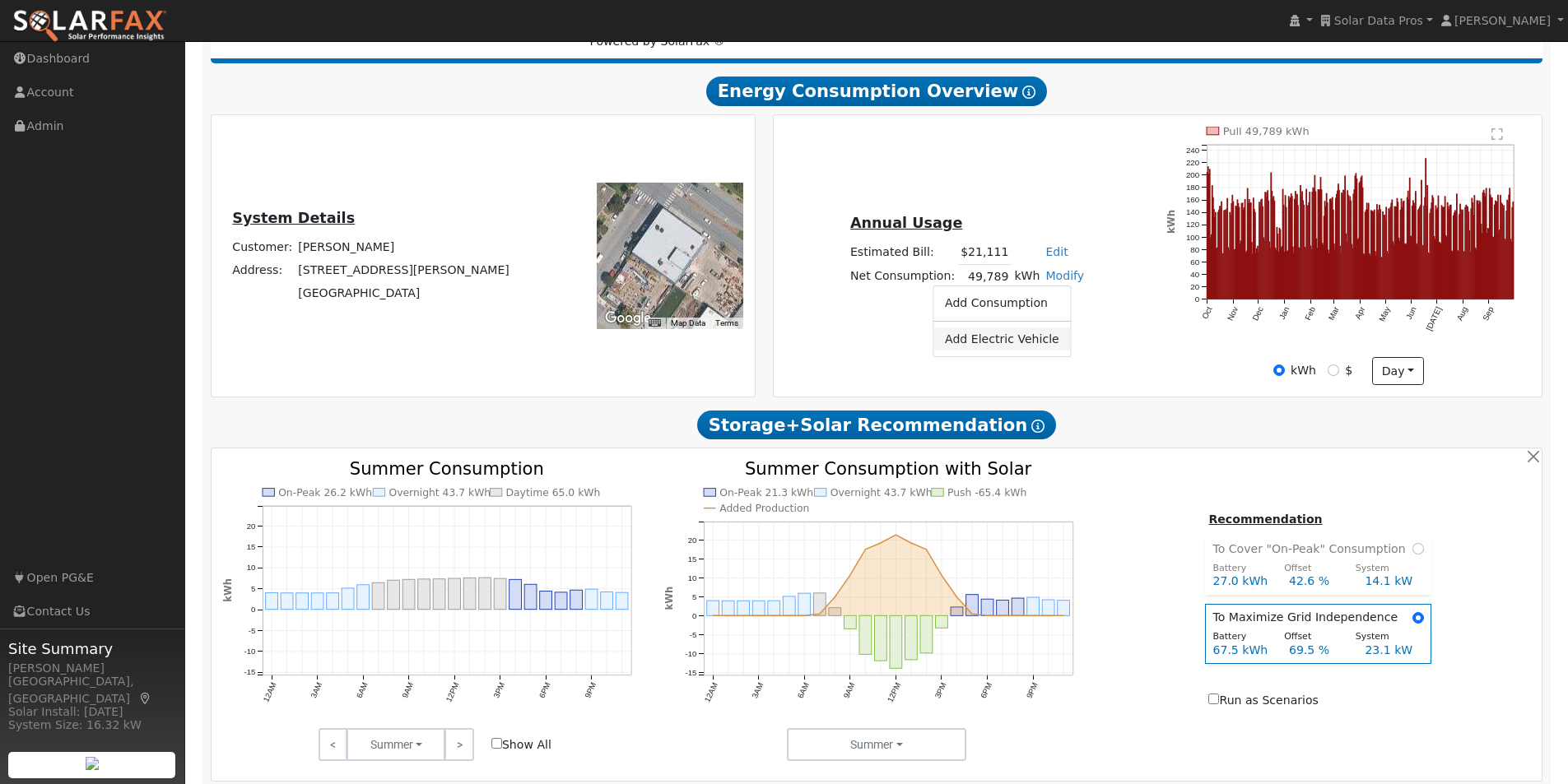
click at [998, 346] on link "Add Electric Vehicle" at bounding box center [1002, 339] width 138 height 23
type input "200"
click at [1087, 268] on button "button" at bounding box center [1093, 259] width 14 height 14
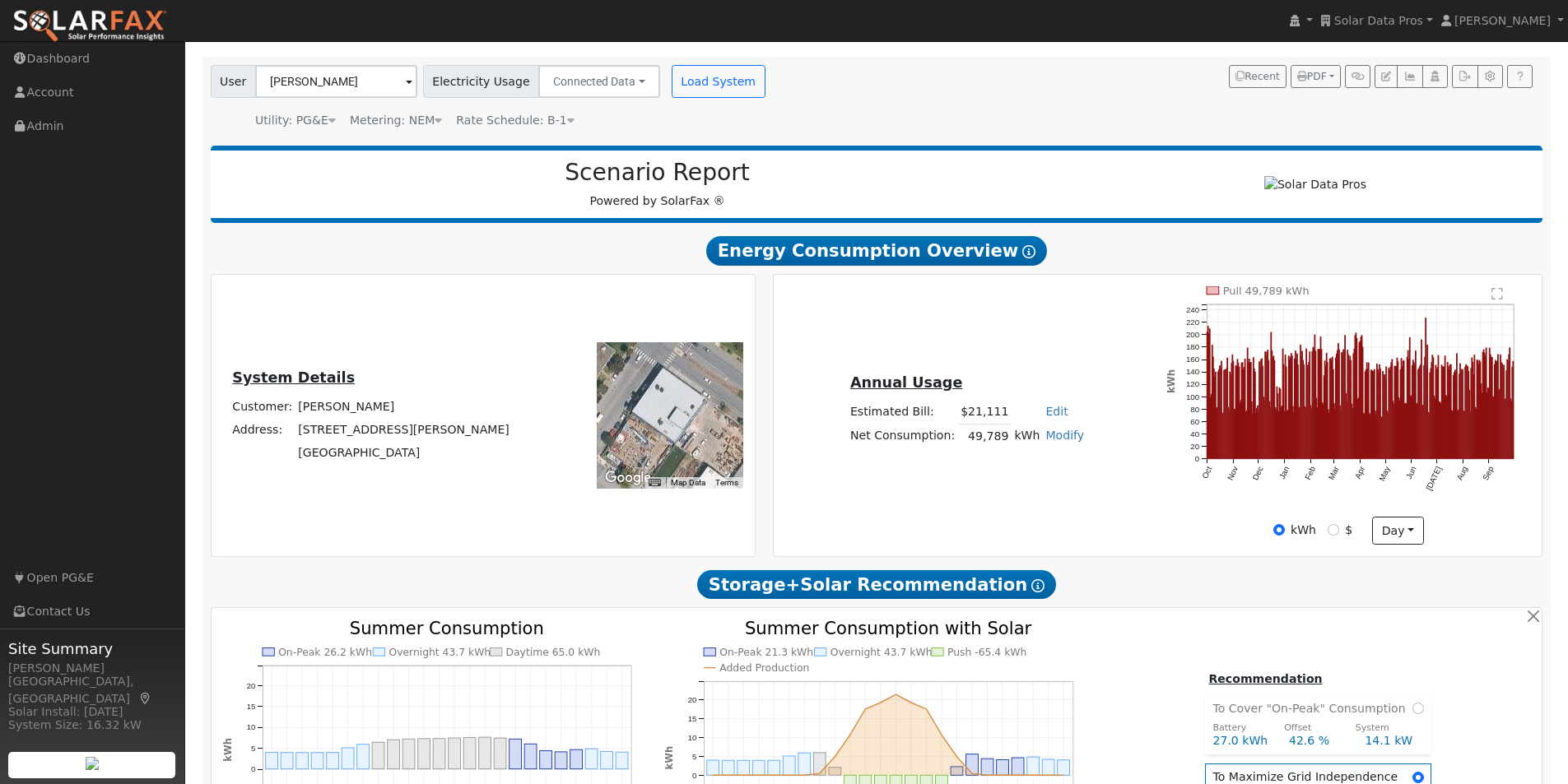
scroll to position [96, 0]
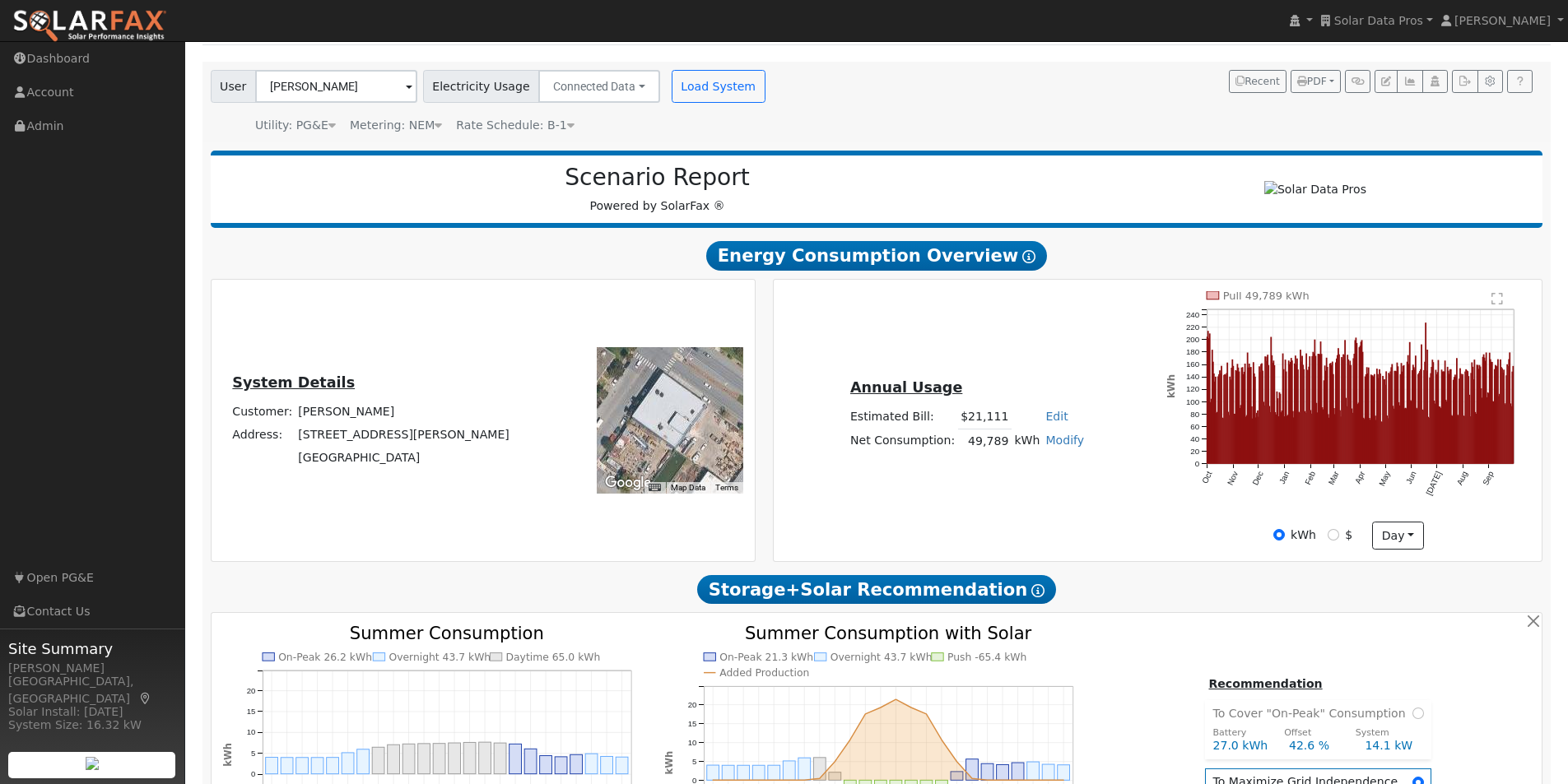
click at [403, 87] on div "Curtis Mitchell" at bounding box center [336, 87] width 163 height 33
click at [395, 85] on input "Curtis Mitchell" at bounding box center [336, 87] width 163 height 33
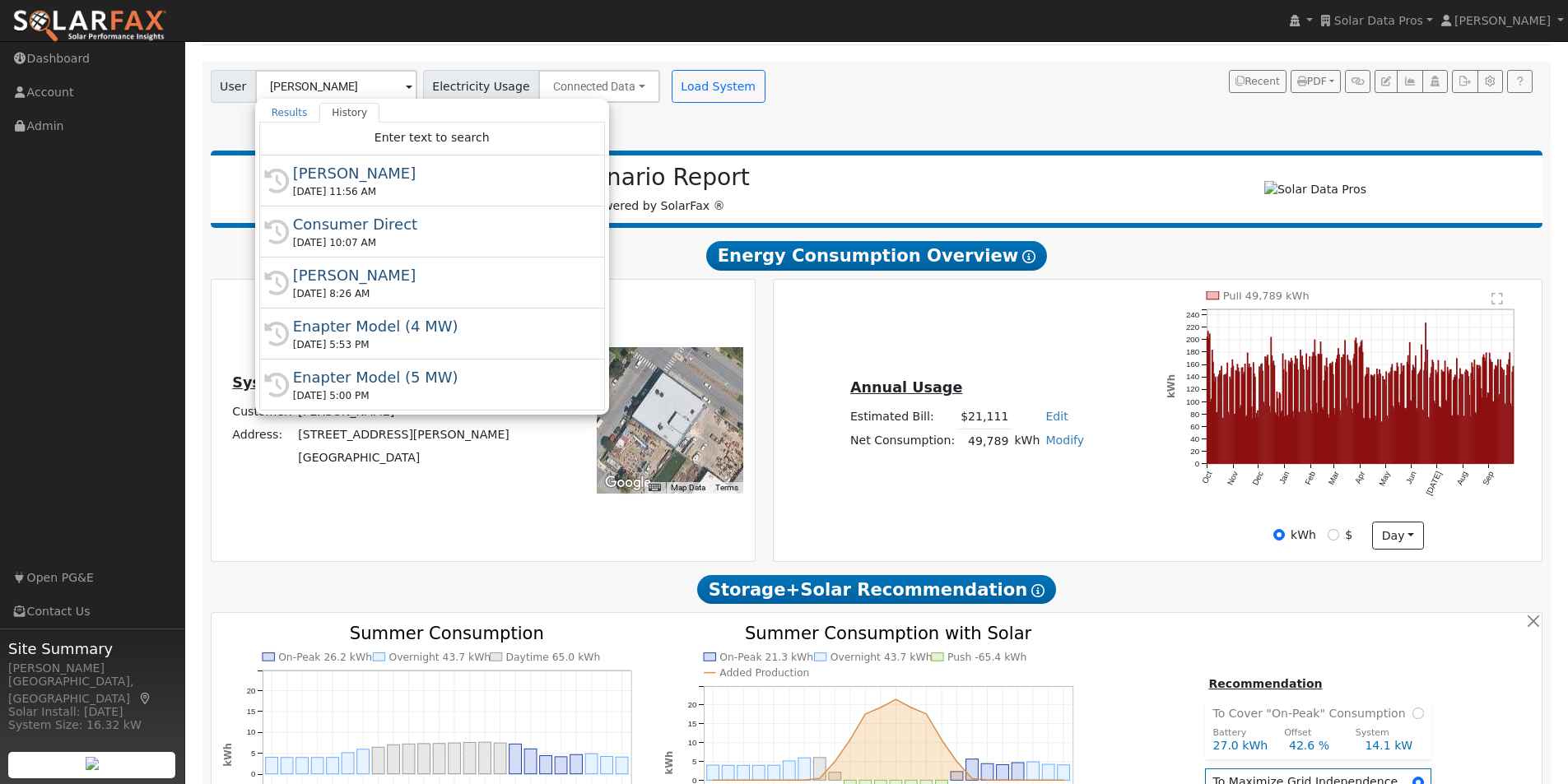
click at [328, 278] on div "Shahab Hillyer" at bounding box center [439, 275] width 293 height 22
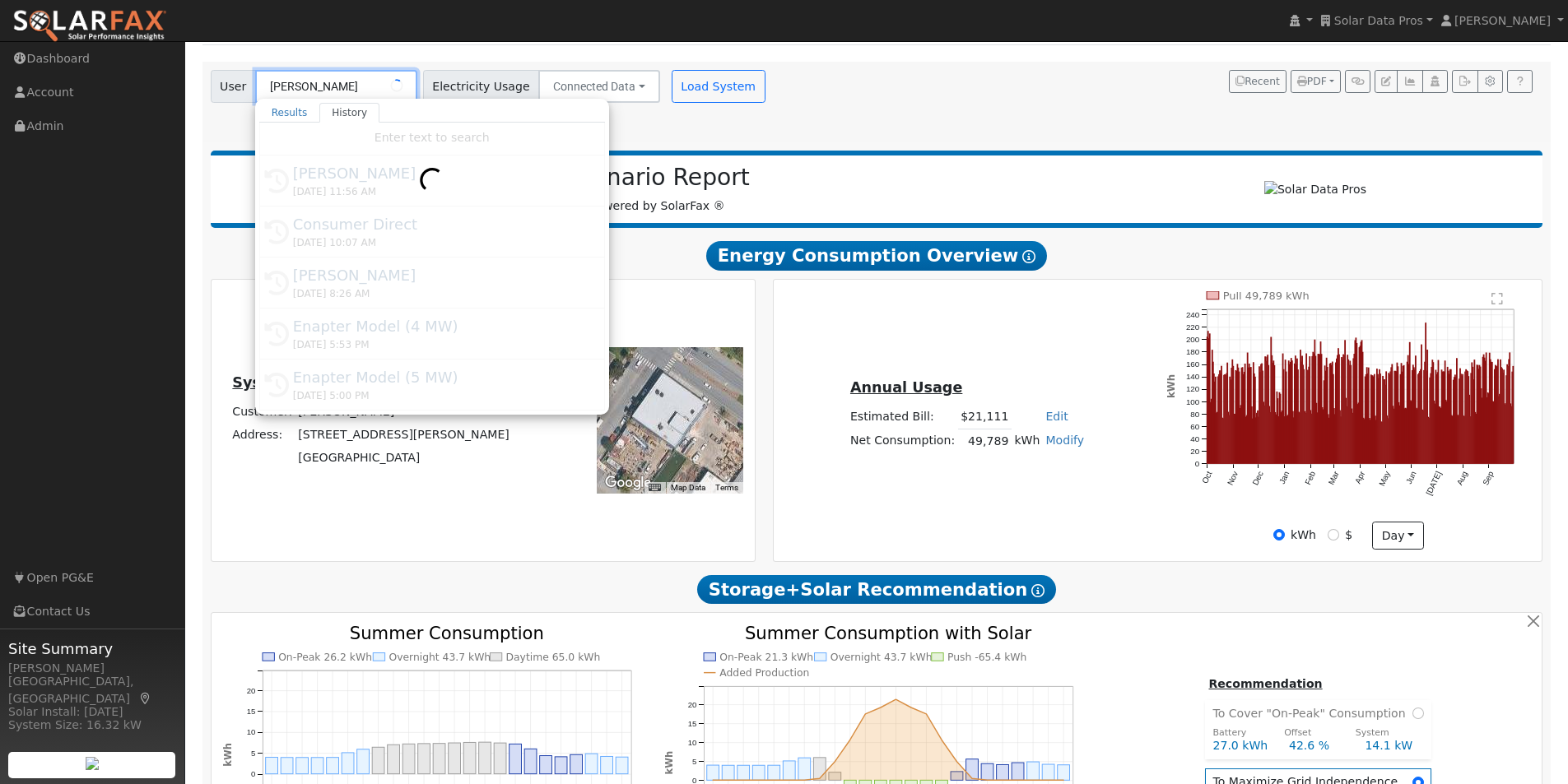
type input "Shahab Hillyer"
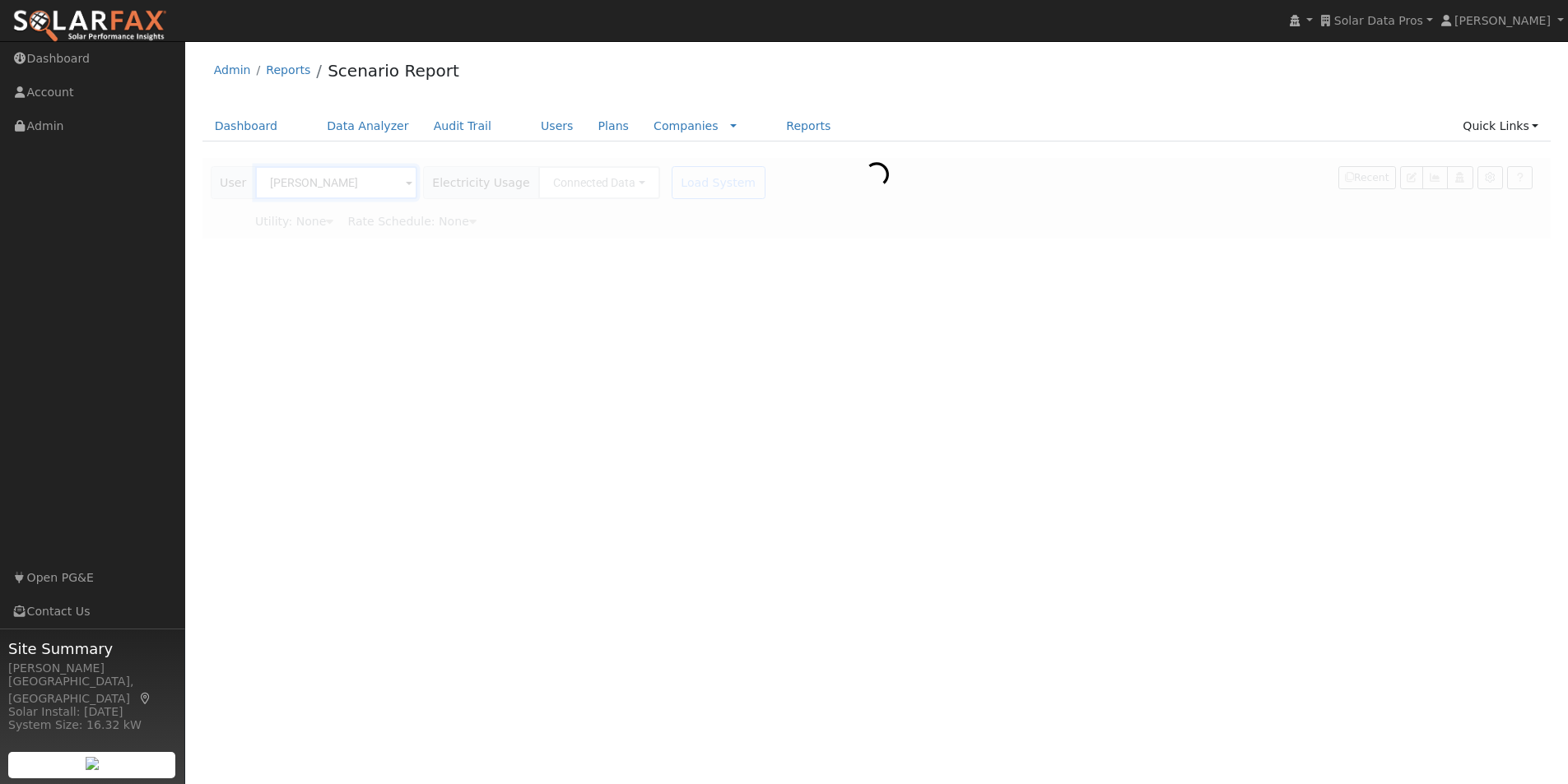
scroll to position [0, 0]
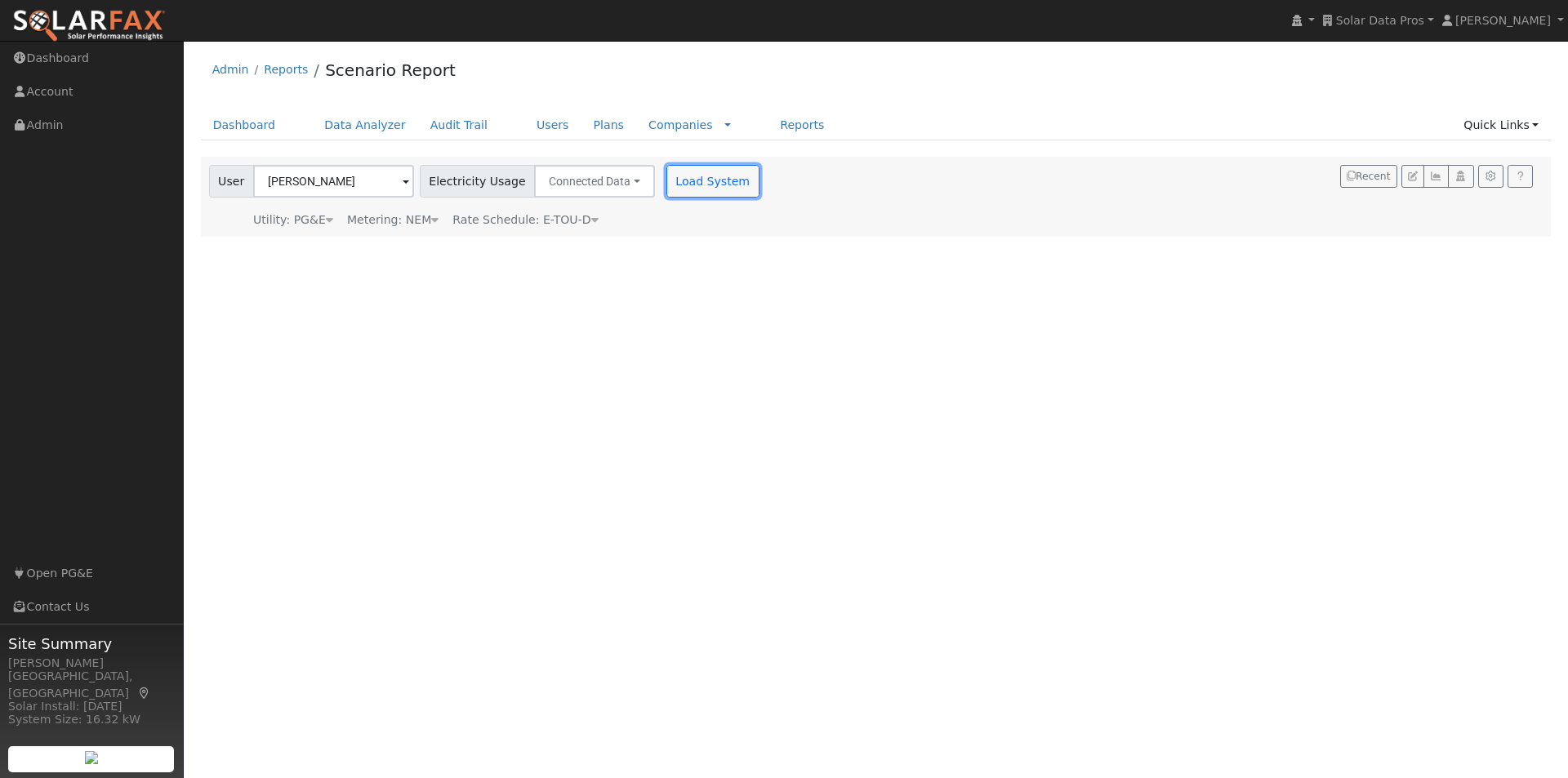
drag, startPoint x: 694, startPoint y: 181, endPoint x: 835, endPoint y: 191, distance: 141.4
click at [697, 181] on button "Load System" at bounding box center [713, 181] width 93 height 33
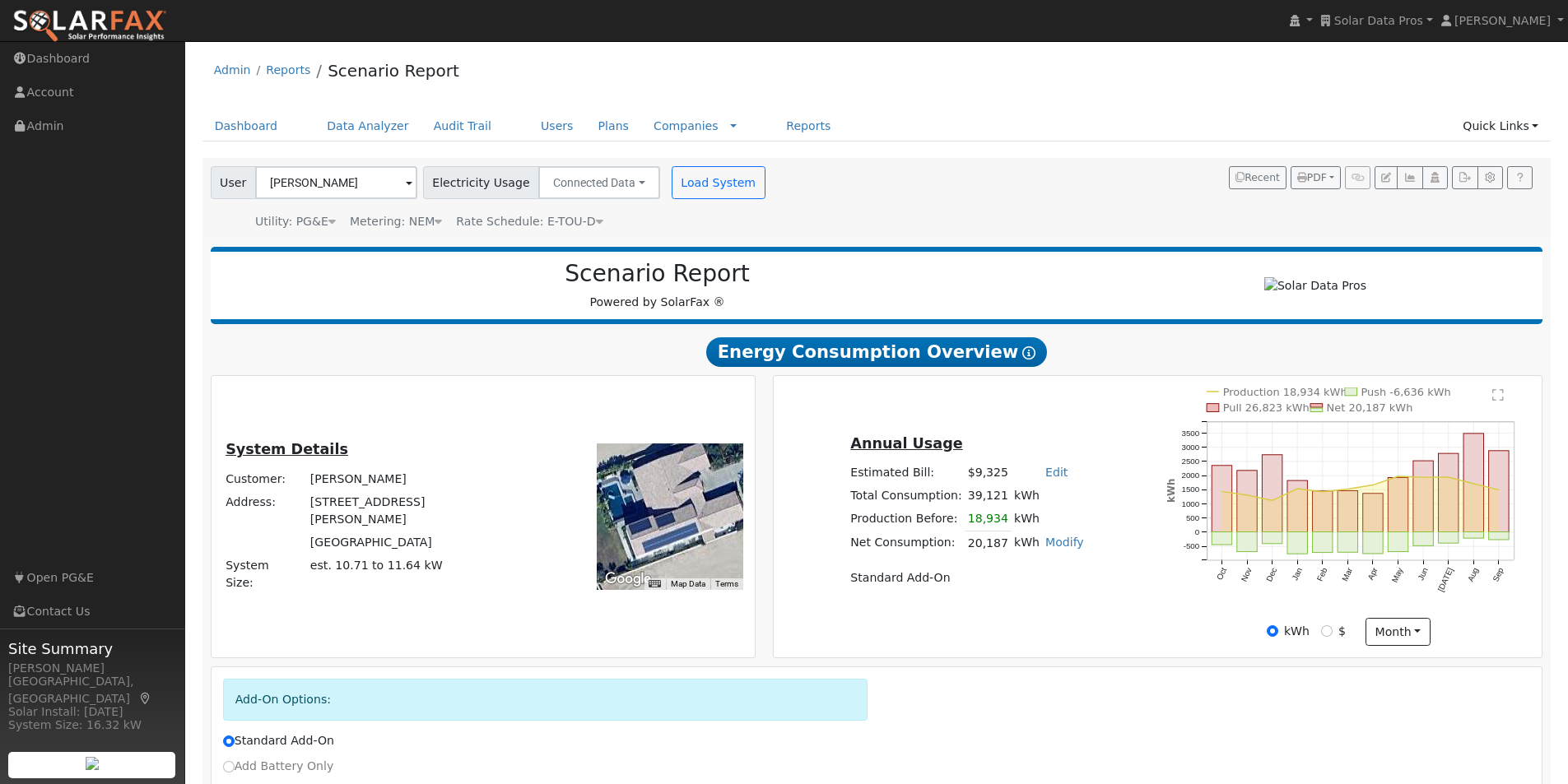
drag, startPoint x: 672, startPoint y: 538, endPoint x: 779, endPoint y: 488, distance: 118.1
click at [651, 485] on div at bounding box center [670, 516] width 147 height 147
click at [1399, 633] on button "month" at bounding box center [1398, 632] width 65 height 28
click at [1380, 676] on link "Day" at bounding box center [1424, 665] width 115 height 23
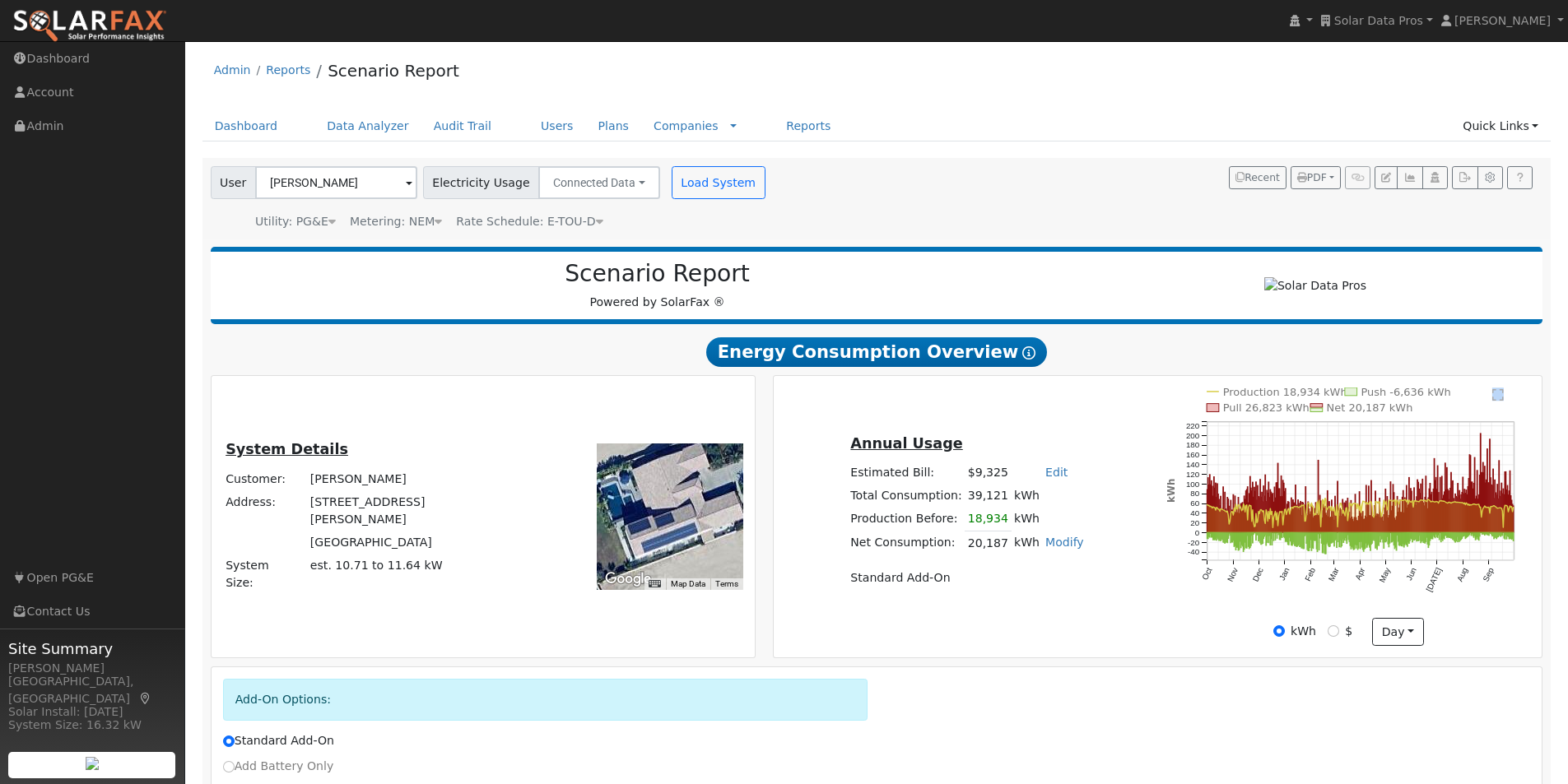
click at [1500, 401] on text "" at bounding box center [1498, 395] width 11 height 13
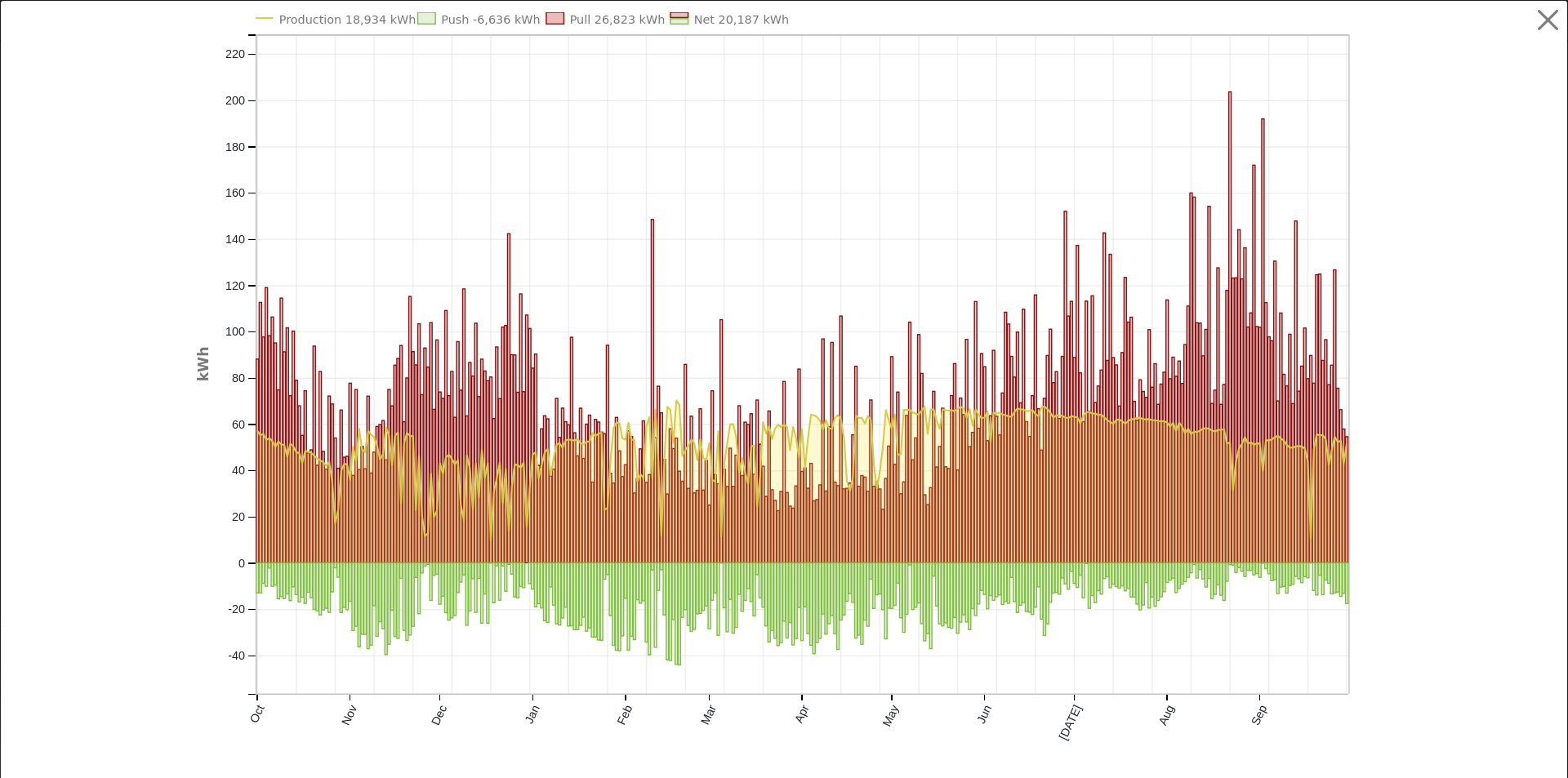
click at [682, 17] on rect at bounding box center [679, 14] width 18 height 5
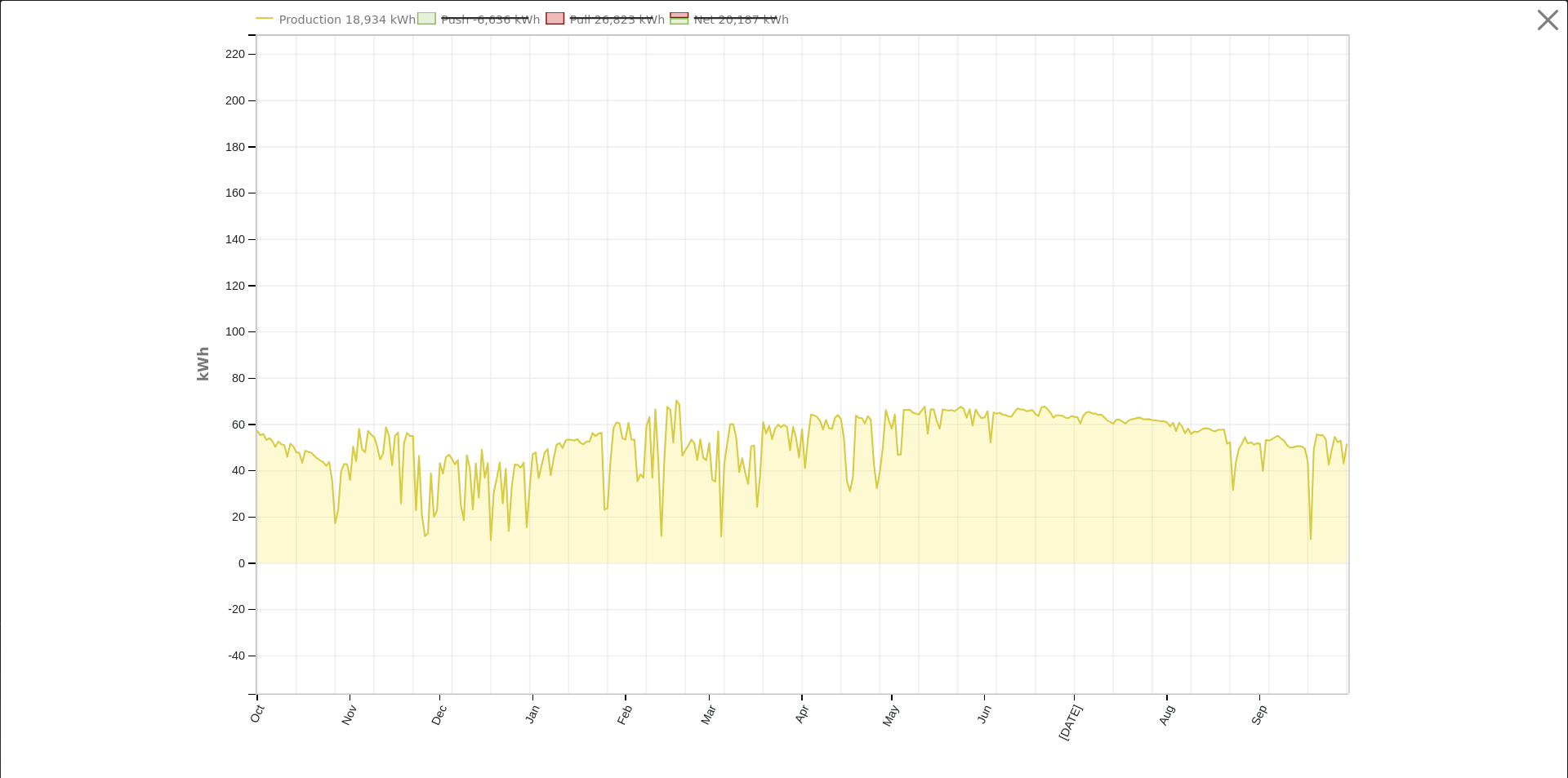
click at [716, 18] on line at bounding box center [734, 18] width 83 height 0
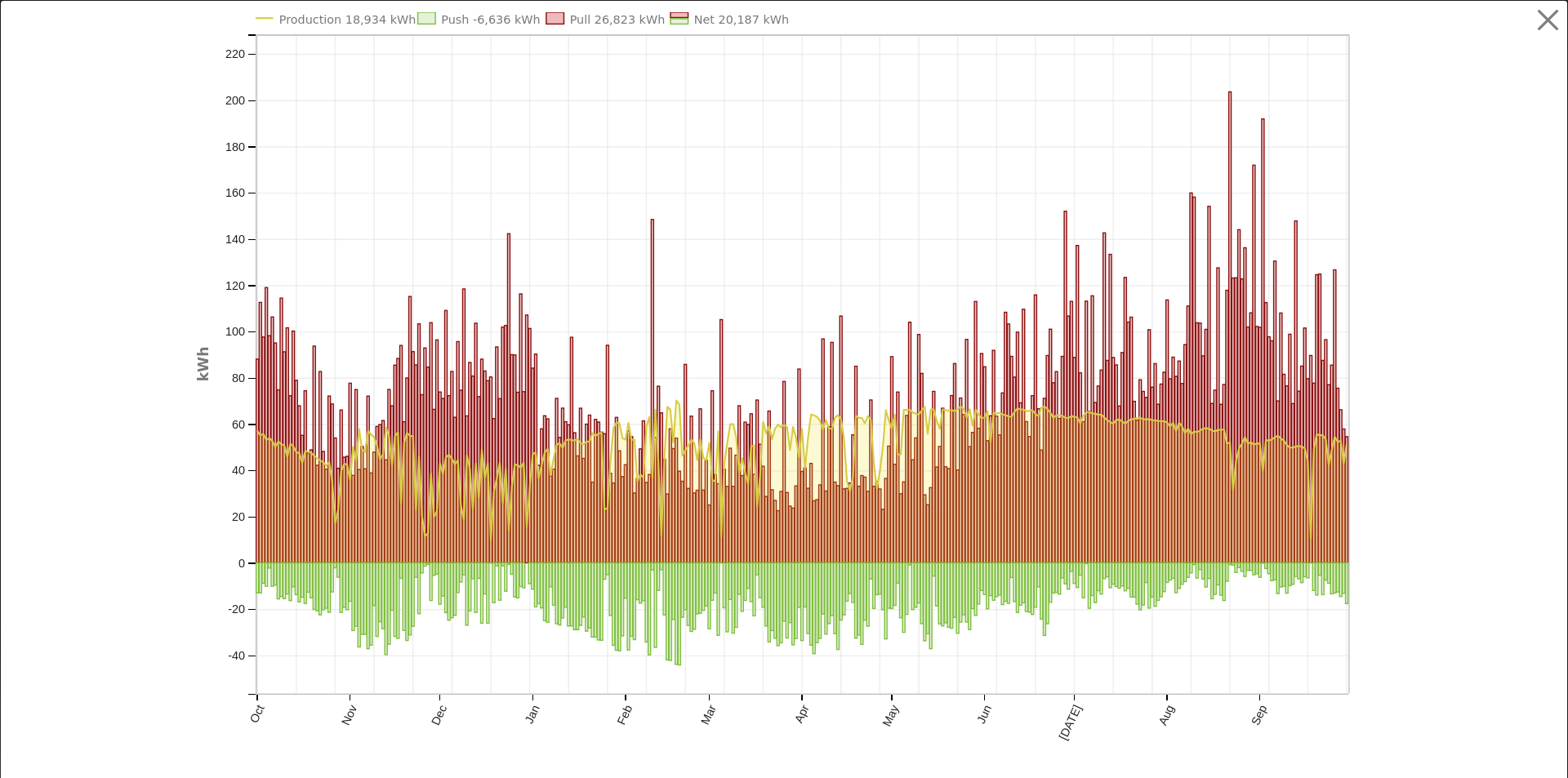
click at [342, 19] on text "Production 18,934 kWh" at bounding box center [347, 19] width 137 height 13
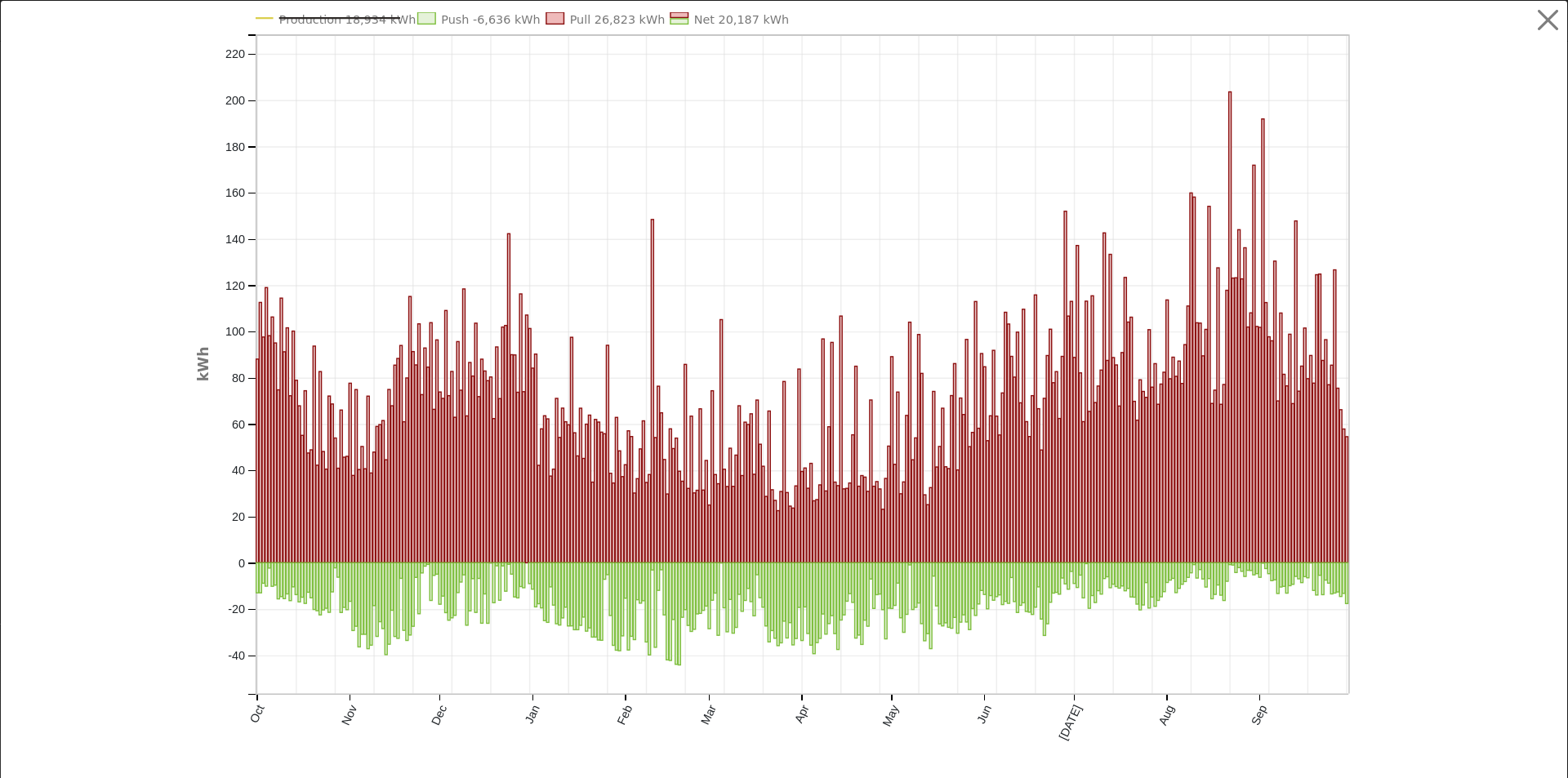
click at [356, 19] on text "Production 18,934 kWh" at bounding box center [347, 19] width 137 height 13
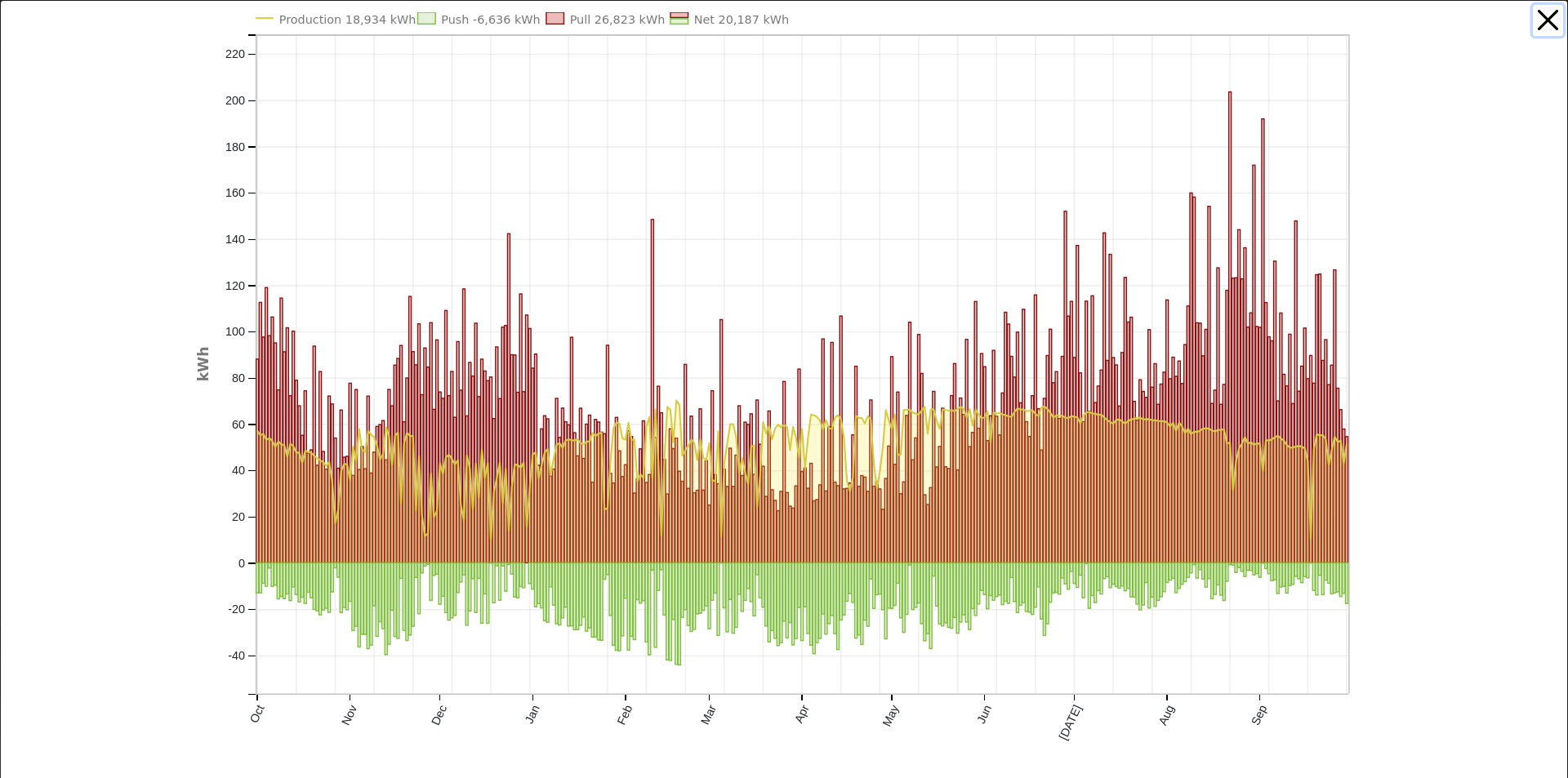
click at [1532, 20] on button "button" at bounding box center [1548, 20] width 31 height 31
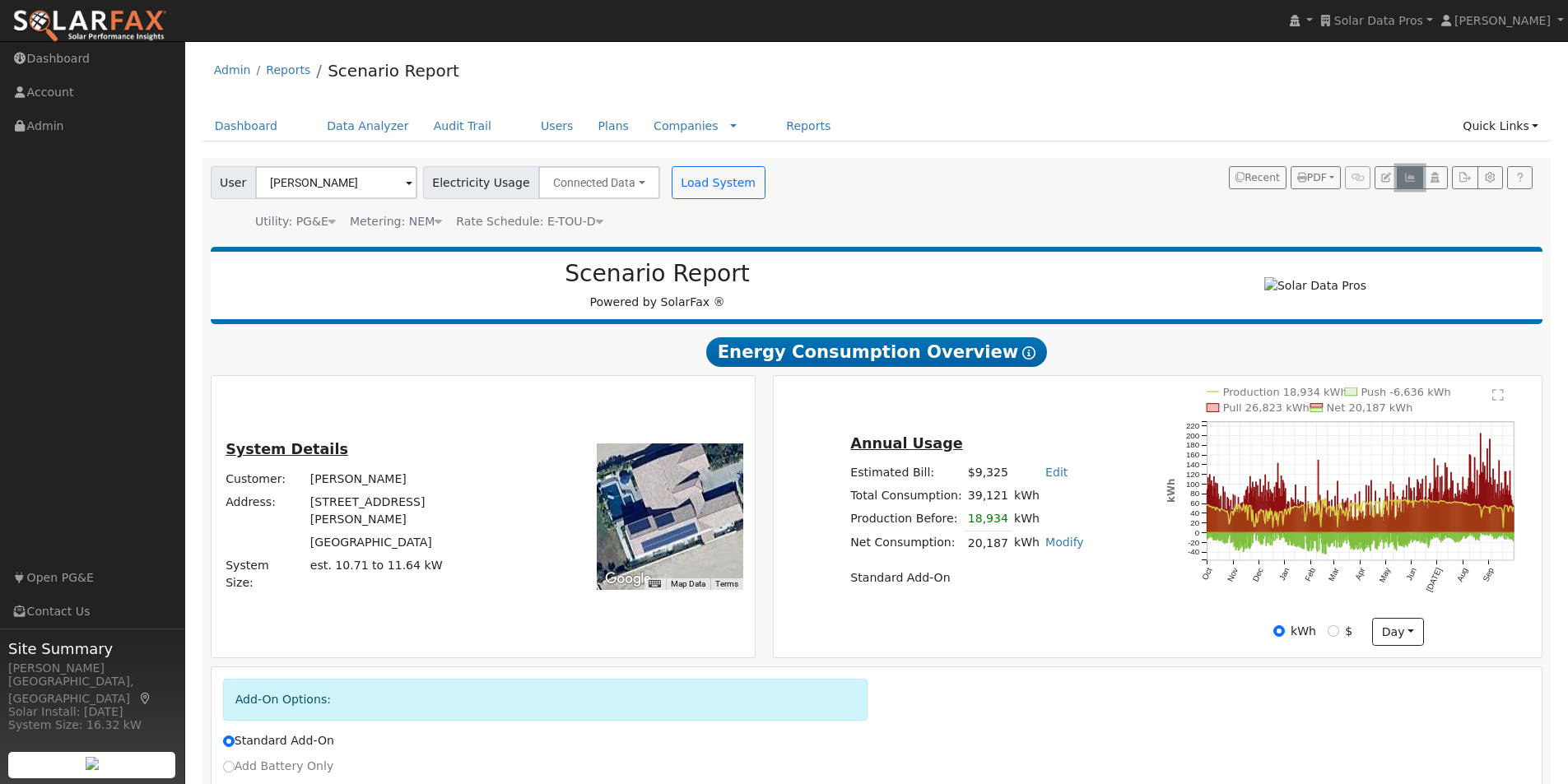
click at [1410, 175] on icon "button" at bounding box center [1409, 177] width 12 height 10
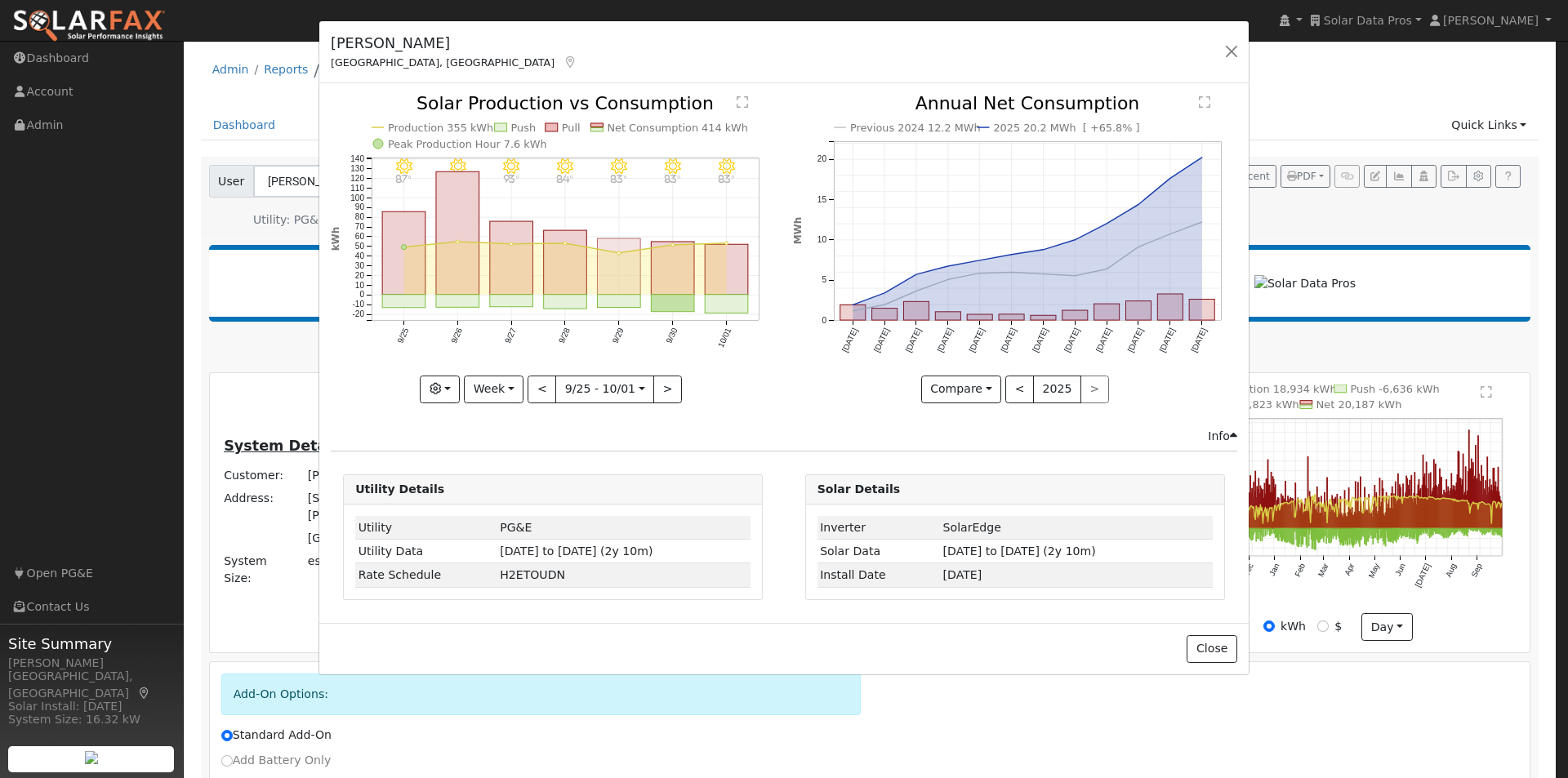
click at [610, 269] on rect "onclick=""" at bounding box center [619, 267] width 43 height 56
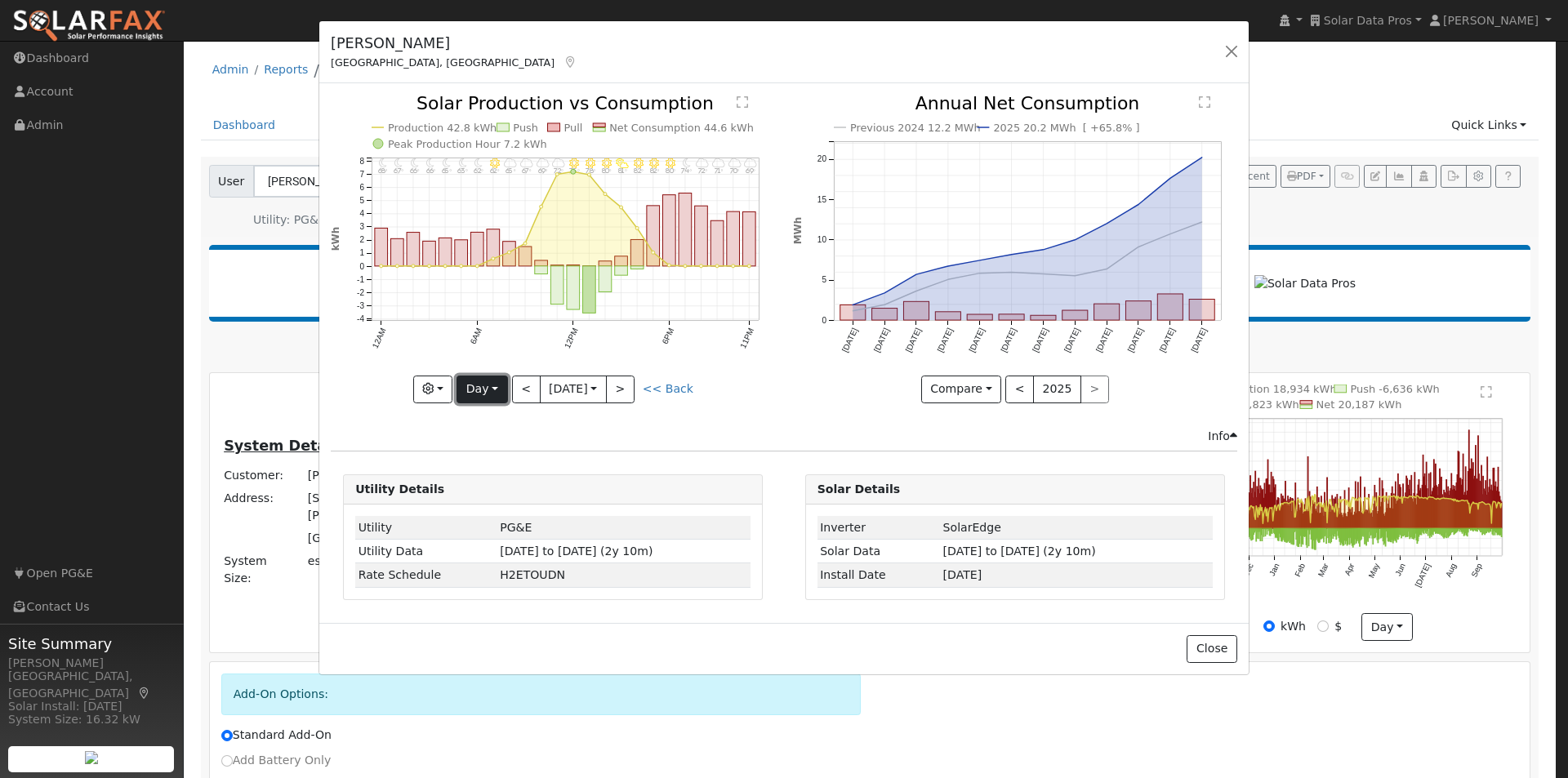
click at [488, 390] on button "Day" at bounding box center [481, 389] width 50 height 27
click at [490, 443] on link "Week" at bounding box center [514, 445] width 114 height 23
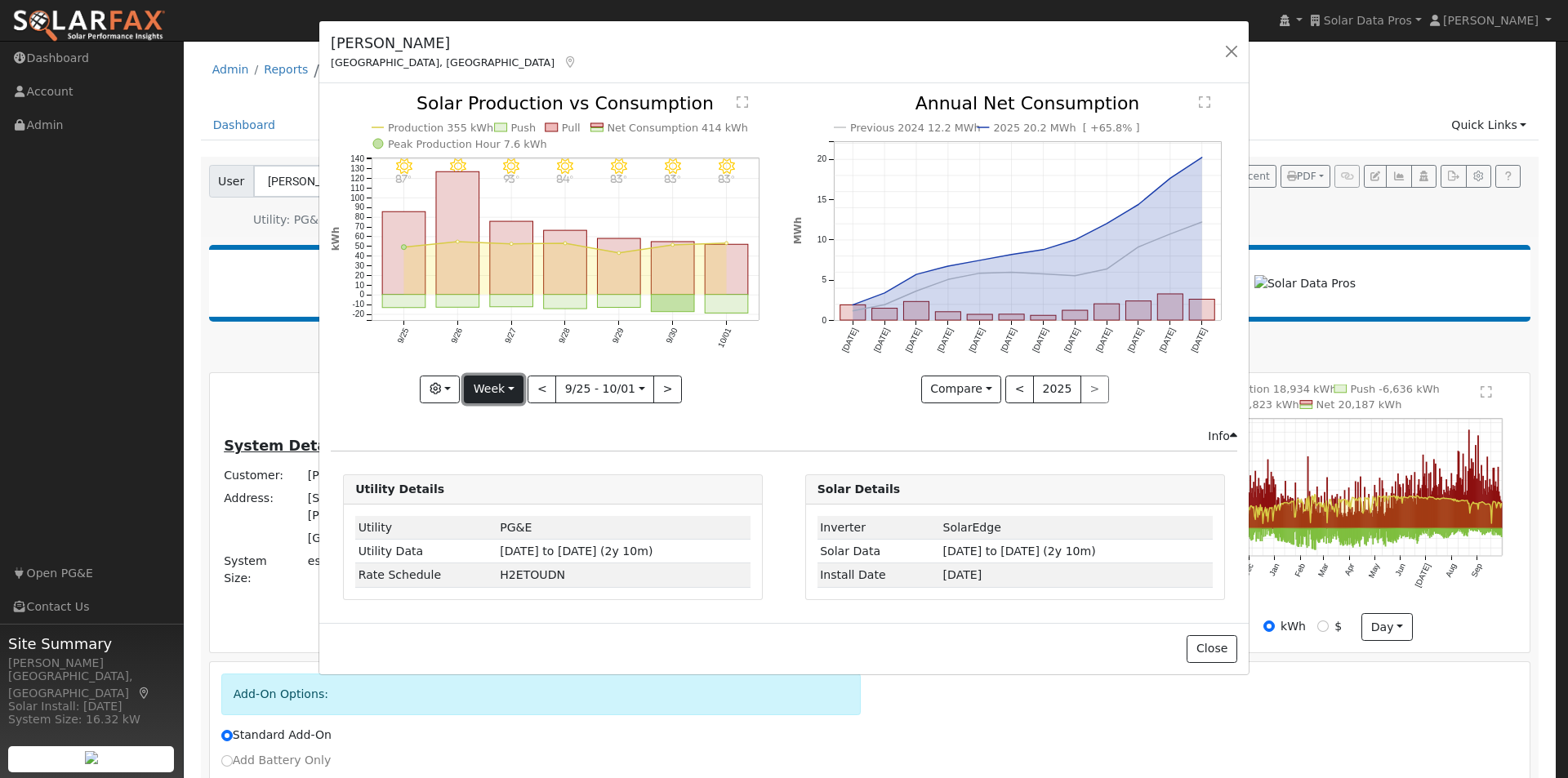
click at [510, 393] on button "Week" at bounding box center [493, 389] width 60 height 27
click at [506, 462] on link "Month" at bounding box center [521, 468] width 114 height 23
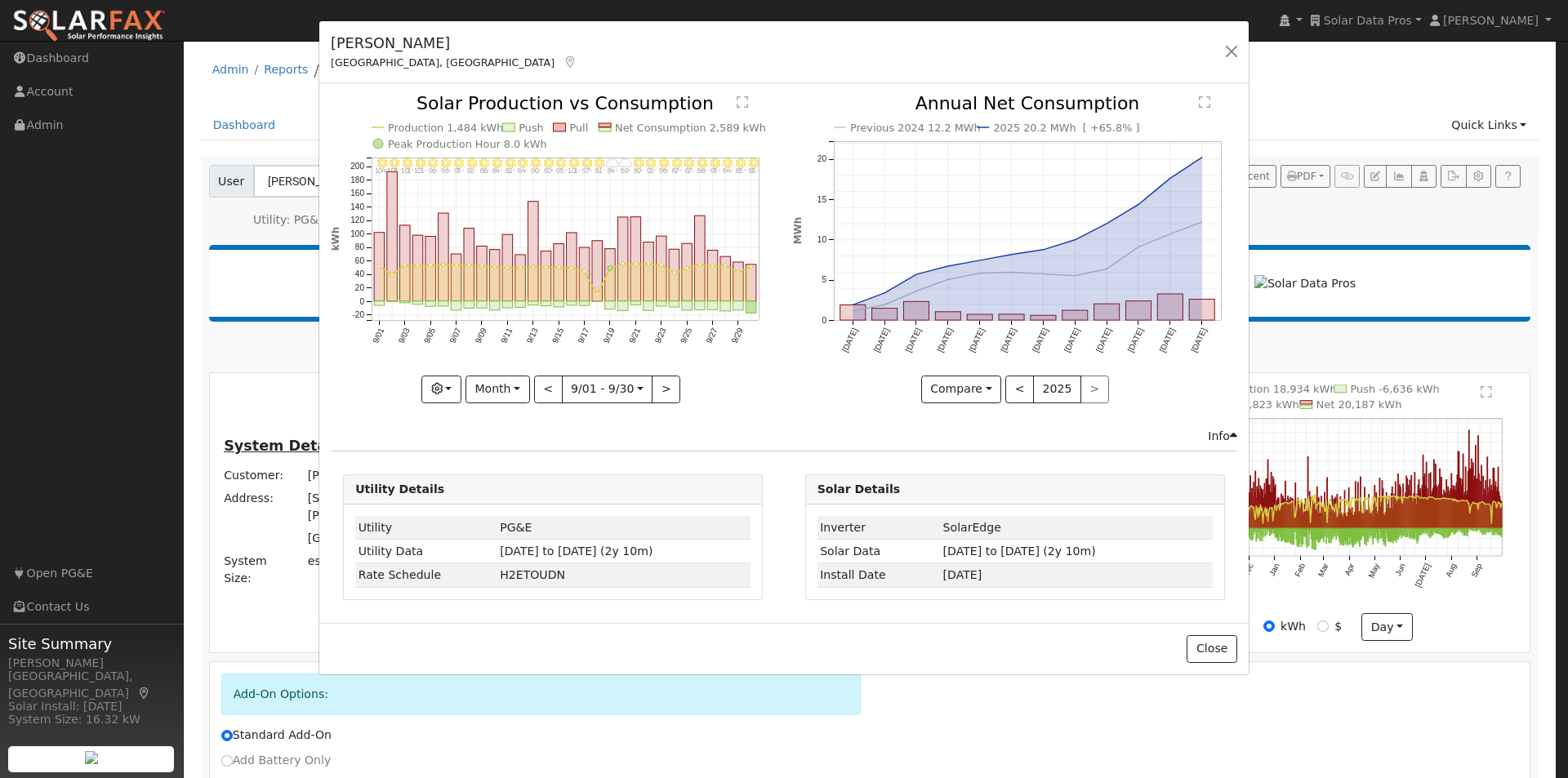
click at [624, 125] on text "Net Consumption 2,589 kWh" at bounding box center [690, 127] width 151 height 12
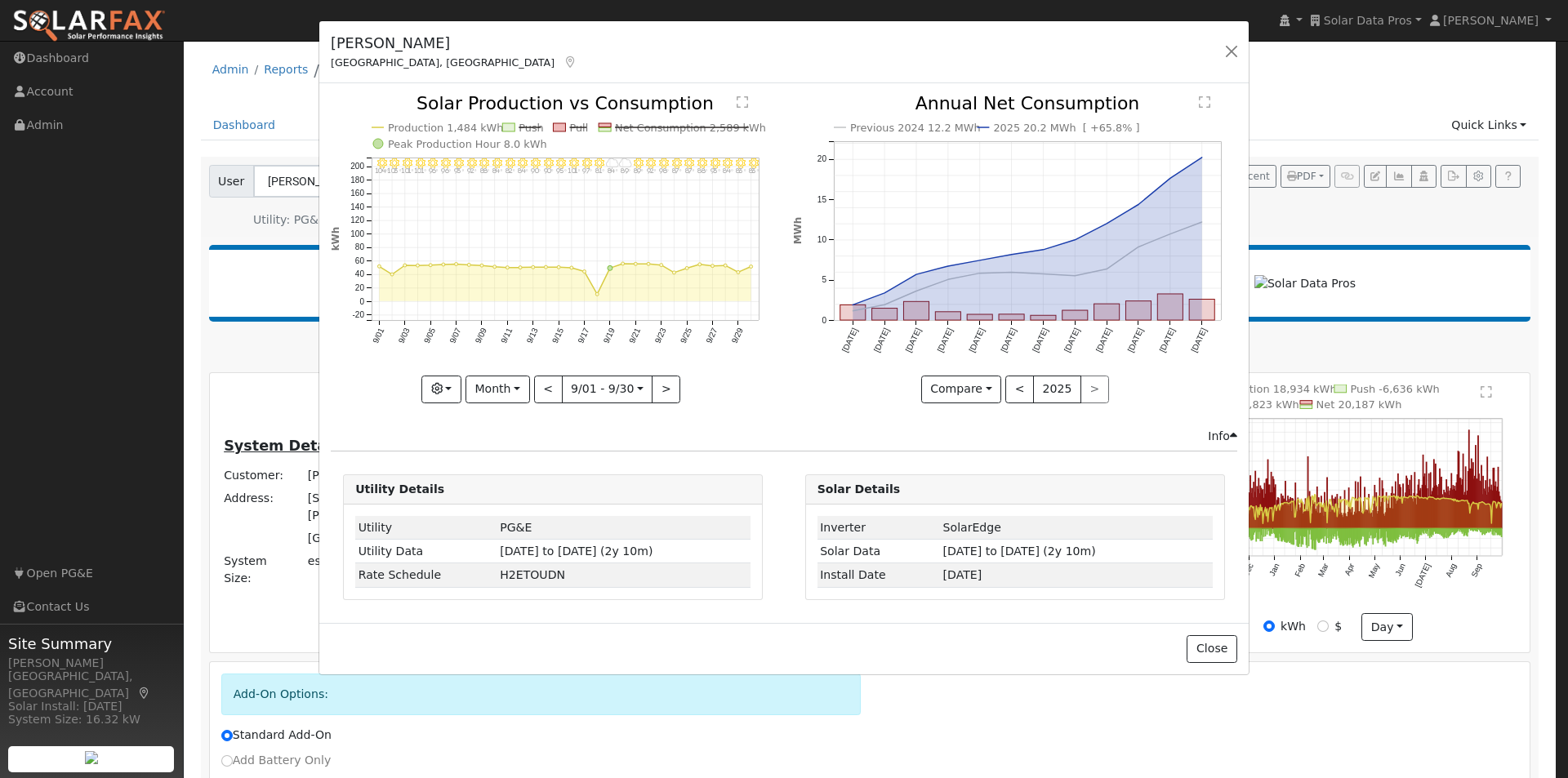
click at [639, 124] on text "Net Consumption 2,589 kWh" at bounding box center [690, 127] width 151 height 12
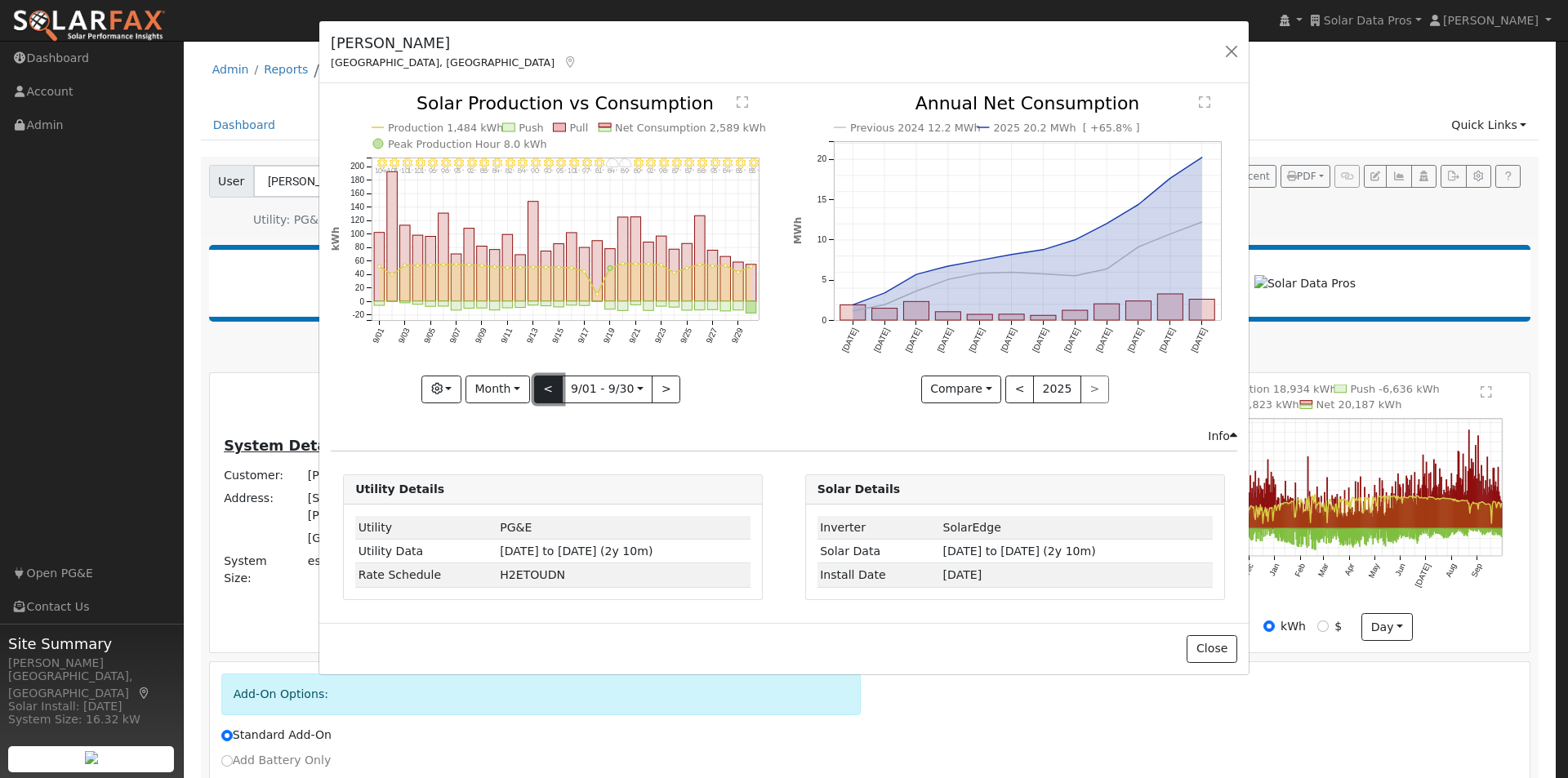
click at [540, 378] on button "<" at bounding box center [548, 389] width 28 height 27
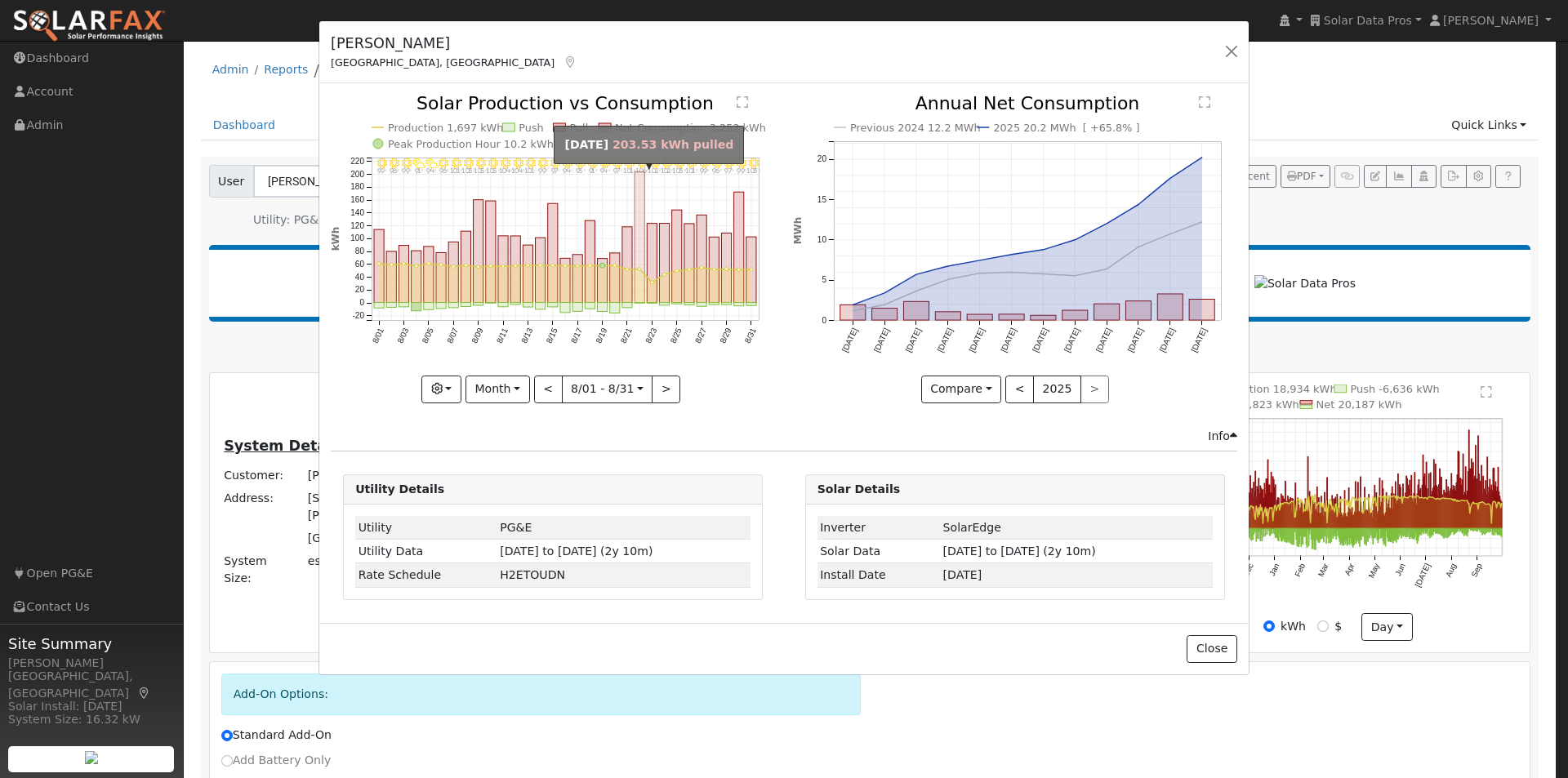
click at [640, 203] on rect "onclick=""" at bounding box center [639, 237] width 10 height 131
type input "2025-08-22"
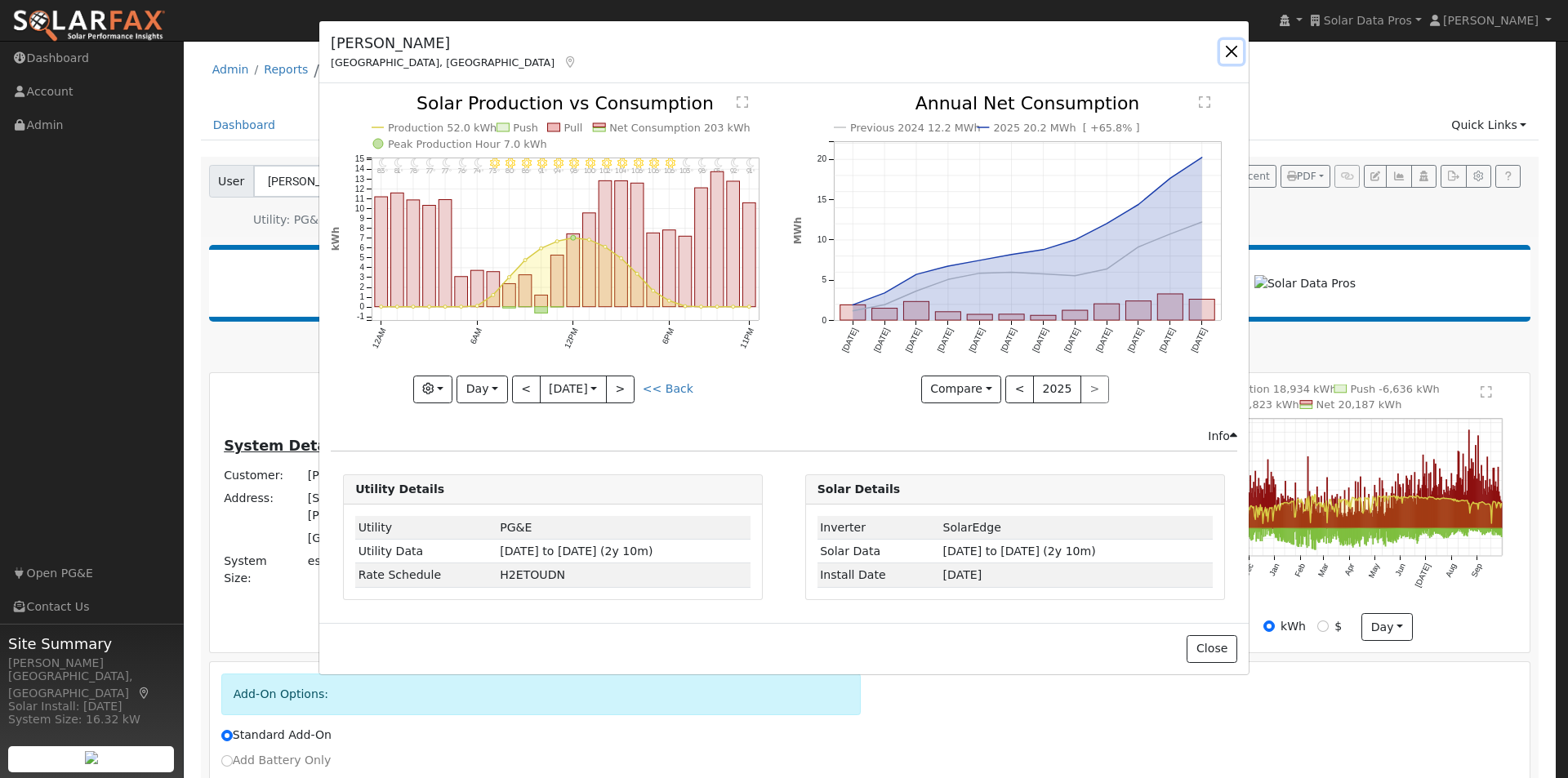
click at [1232, 48] on button "button" at bounding box center [1231, 51] width 23 height 23
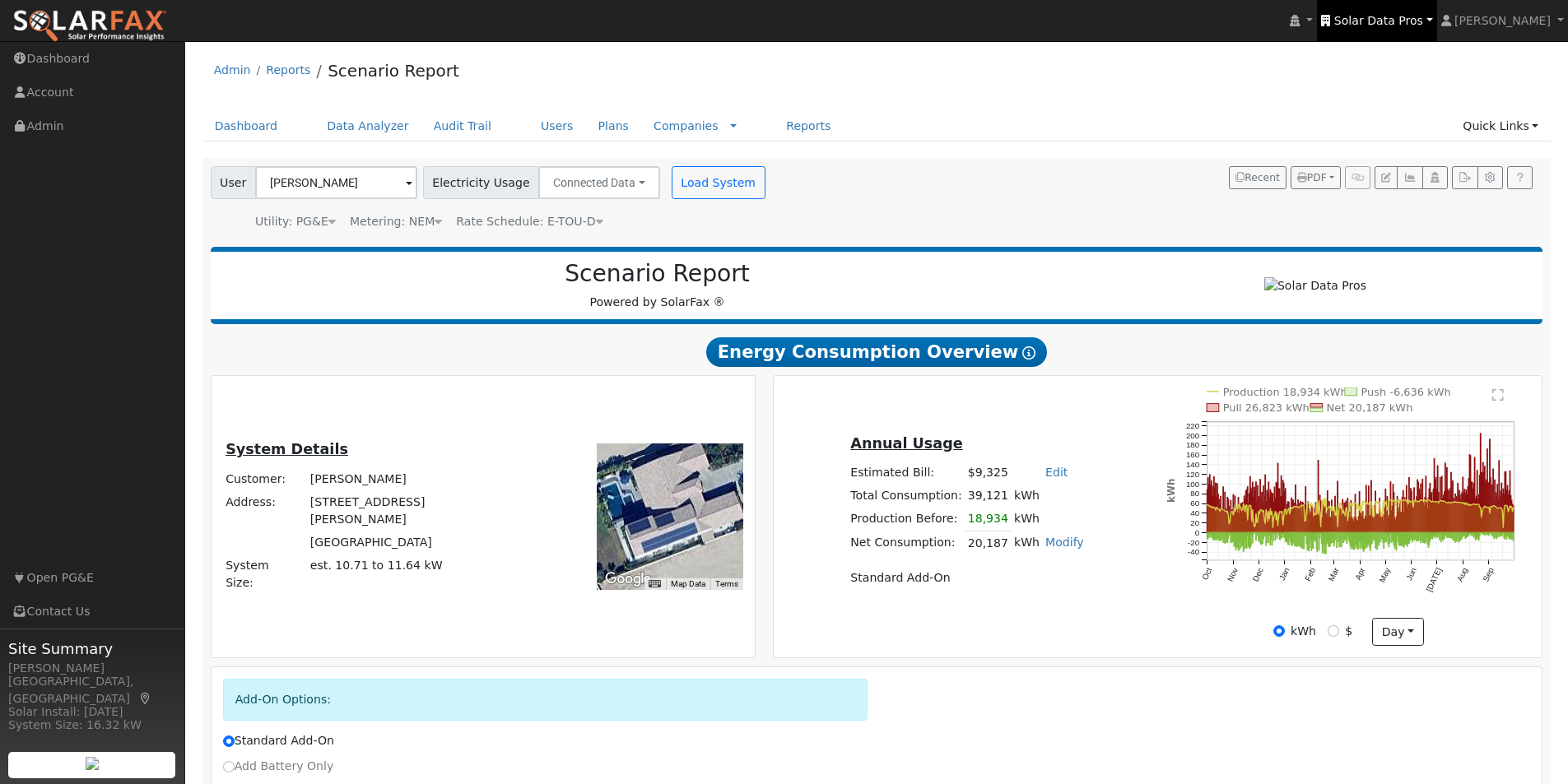
click at [1392, 15] on span "Solar Data Pros" at bounding box center [1379, 20] width 89 height 13
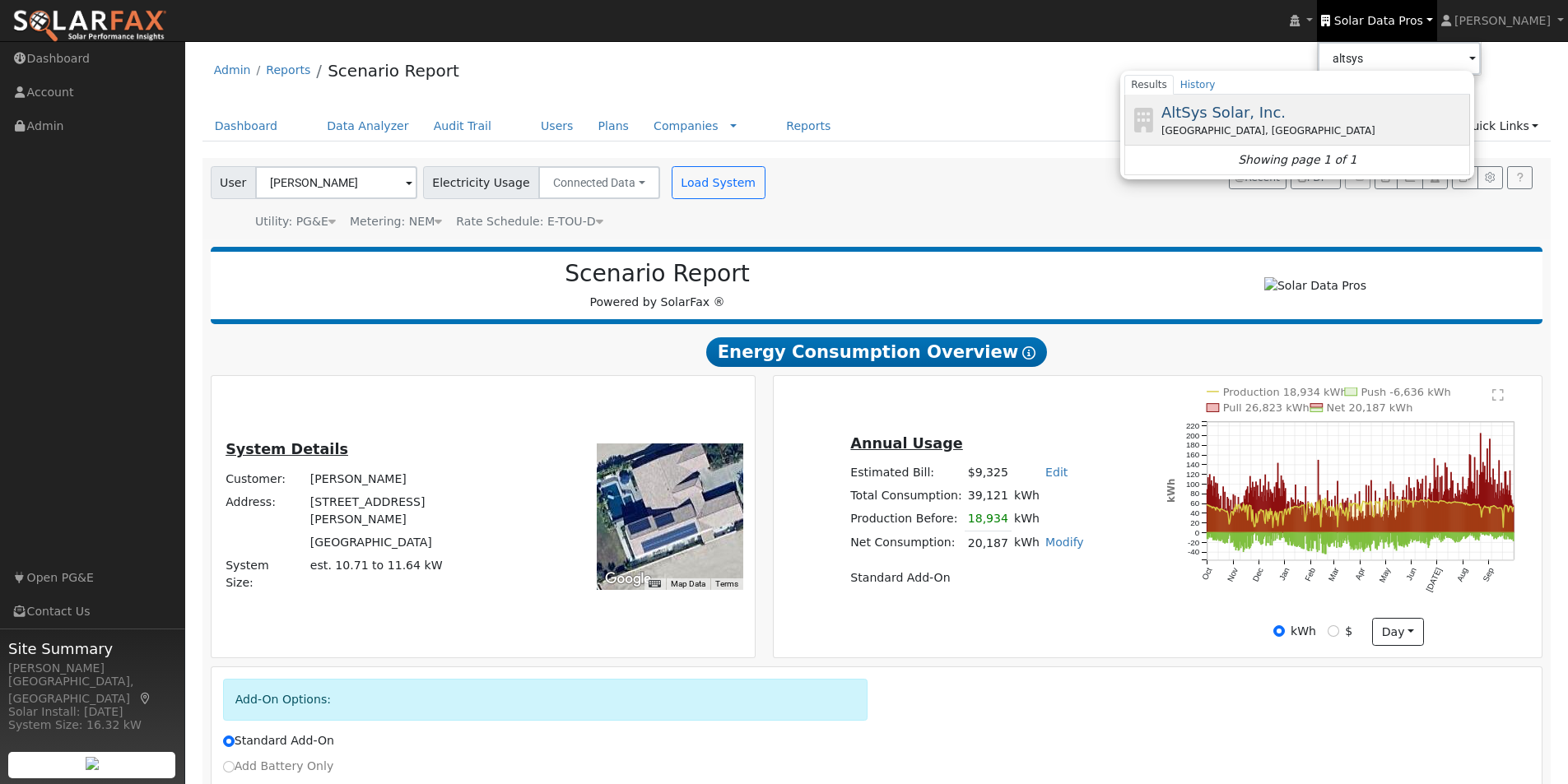
click at [1234, 110] on span "AltSys Solar, Inc." at bounding box center [1223, 112] width 125 height 18
type input "AltSys Solar, Inc."
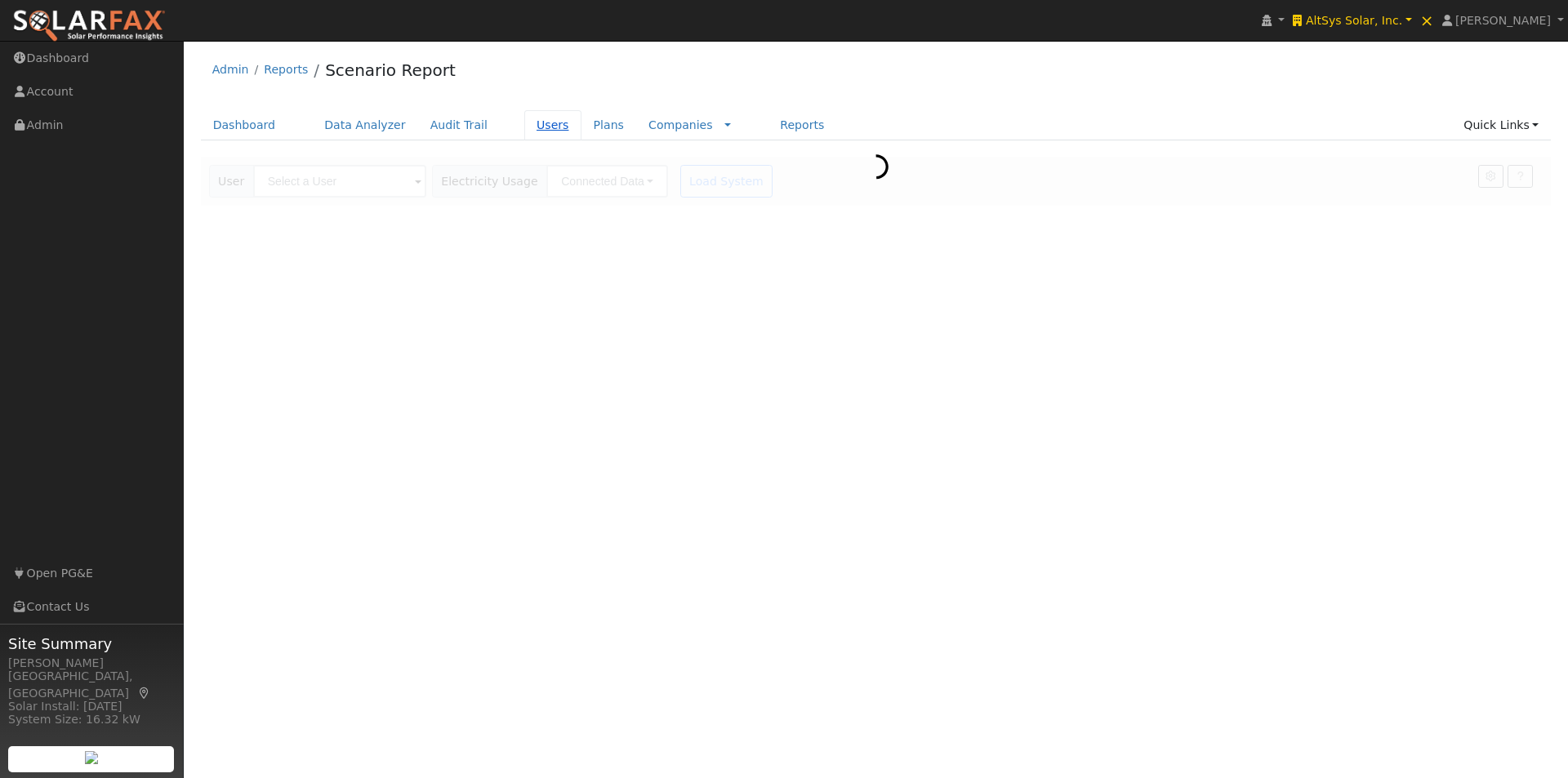
click at [524, 121] on link "Users" at bounding box center [553, 125] width 57 height 30
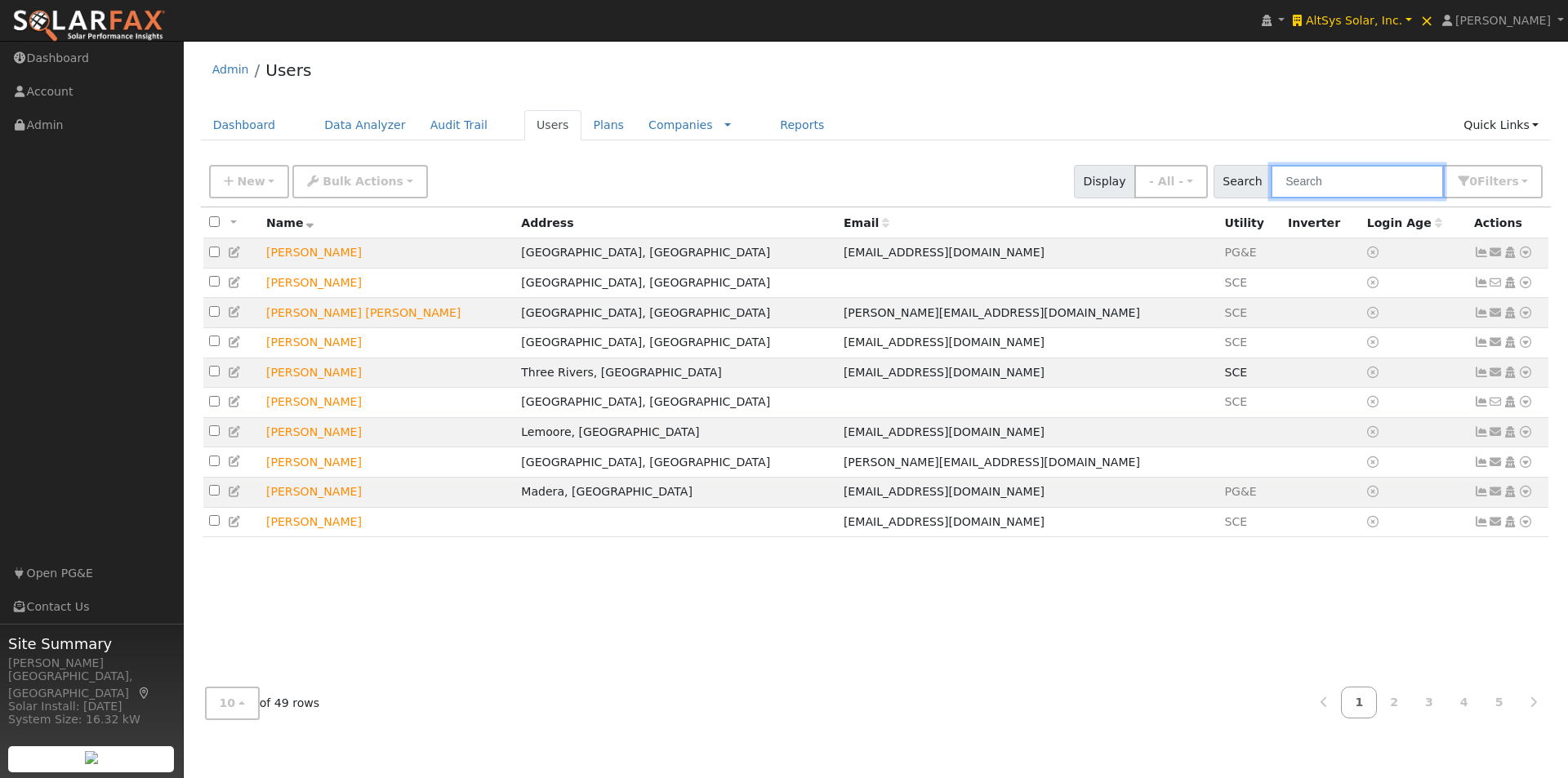
click at [1331, 183] on input "text" at bounding box center [1356, 181] width 173 height 34
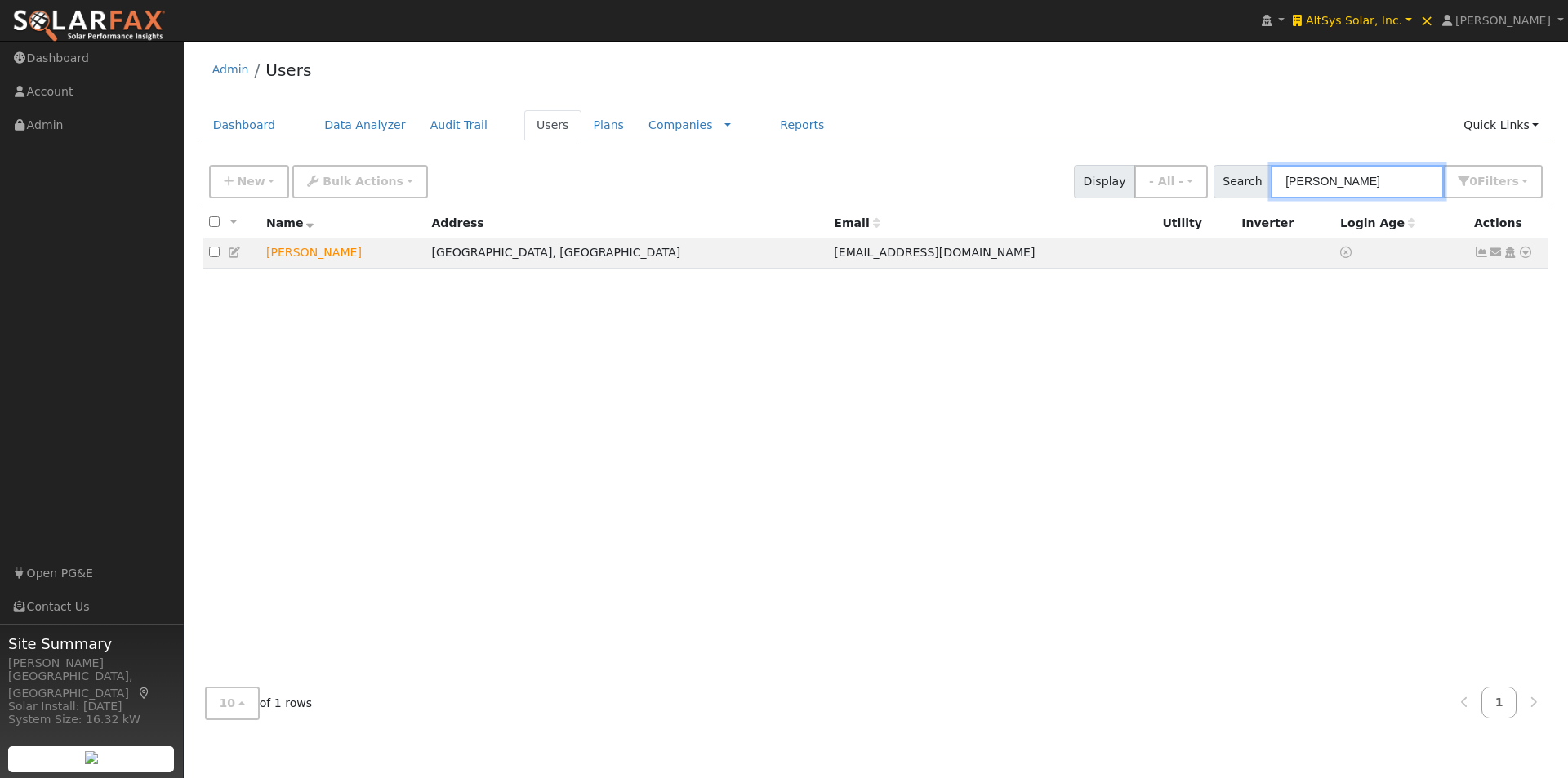
type input "knox"
click at [1384, 14] on span "AltSys Solar, Inc." at bounding box center [1354, 20] width 96 height 13
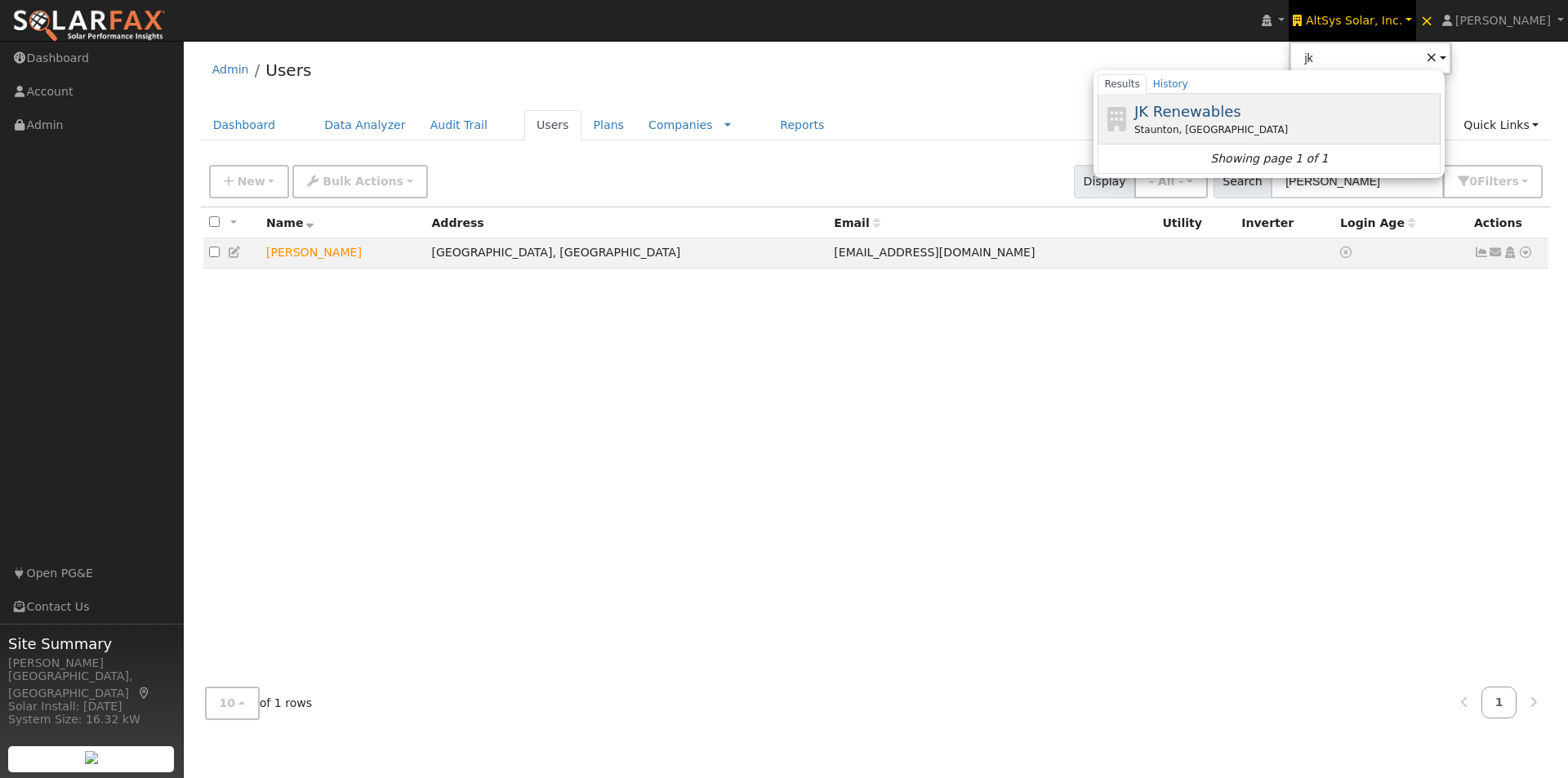
click at [1229, 105] on span "JK Renewables" at bounding box center [1188, 111] width 107 height 17
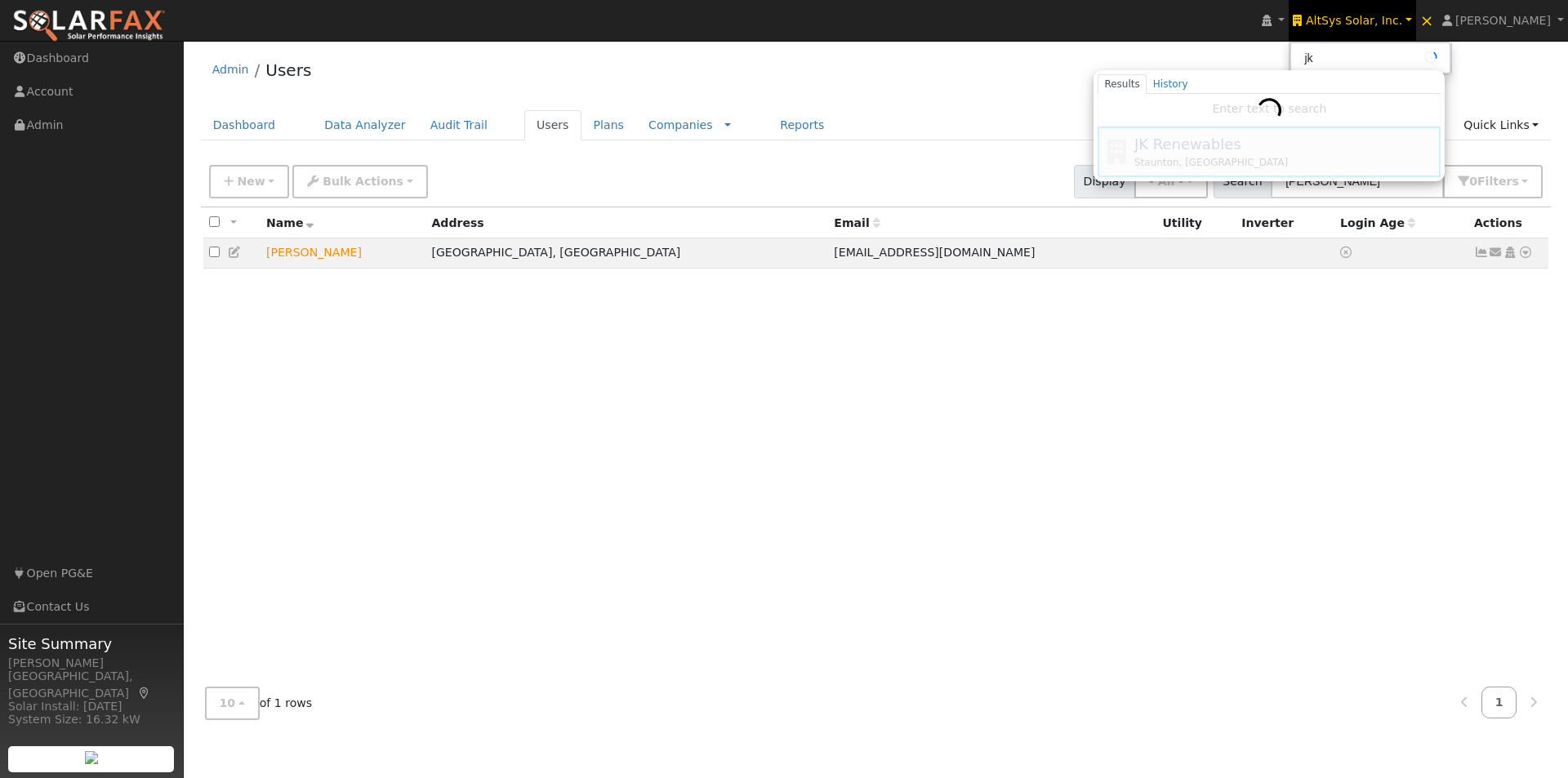
type input "JK Renewables"
